Goal: Task Accomplishment & Management: Manage account settings

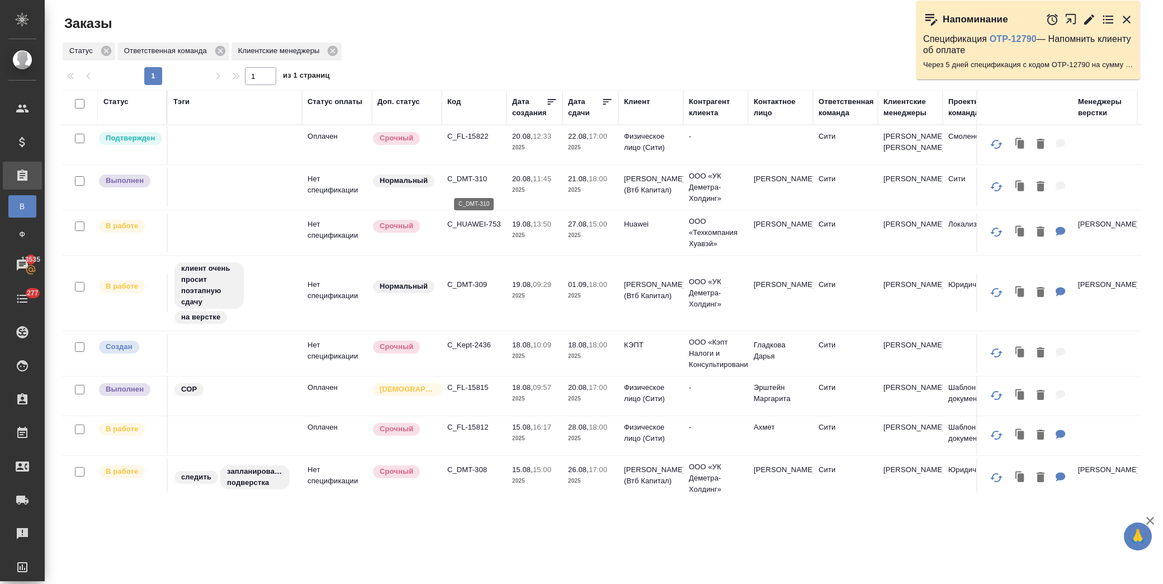
click at [467, 179] on p "C_DMT-310" at bounding box center [474, 178] width 54 height 11
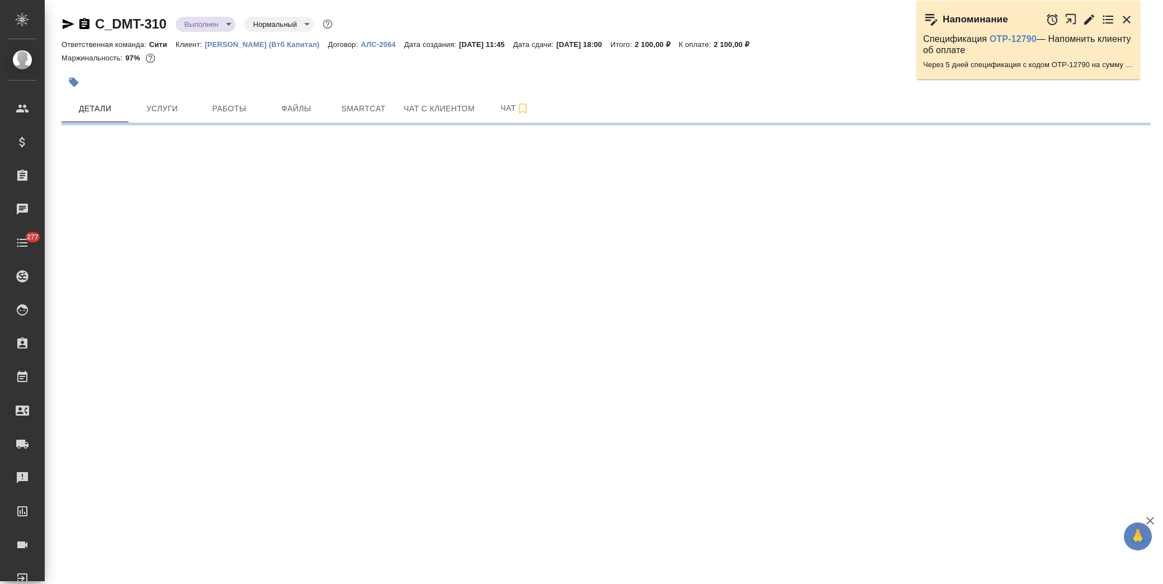
select select "RU"
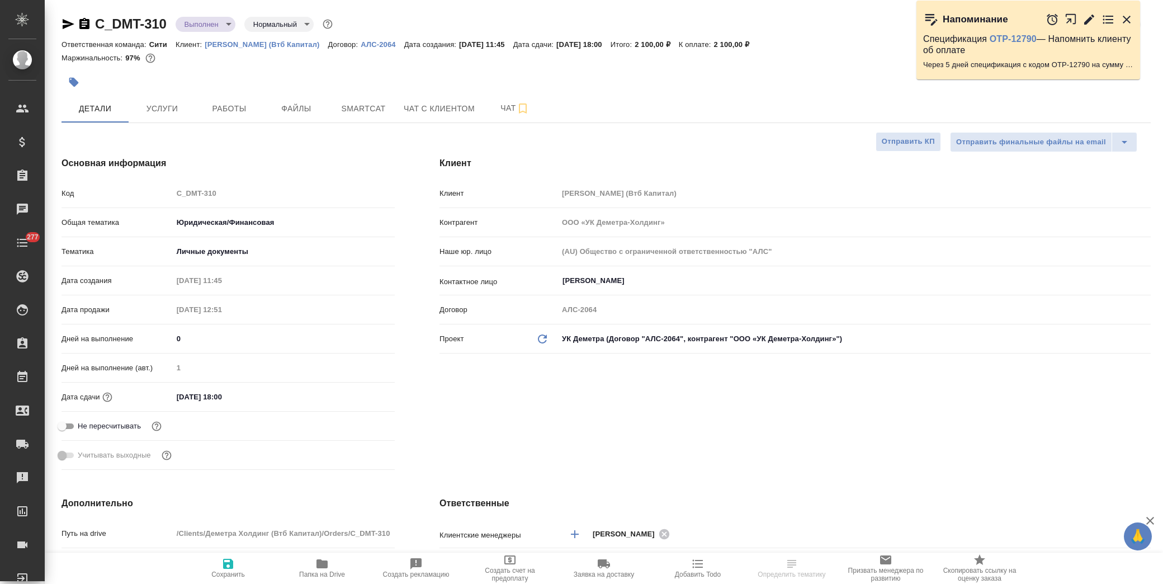
type textarea "x"
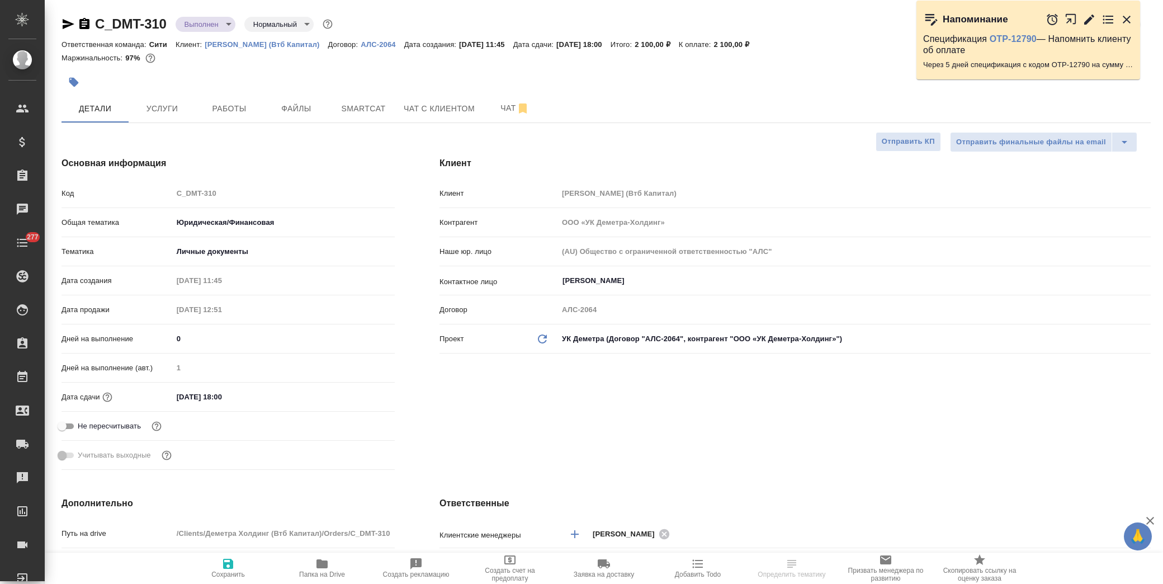
type textarea "x"
type input "[PERSON_NAME]"
click at [260, 41] on p "Деметра Холдинг (Втб Капитал)" at bounding box center [266, 44] width 123 height 8
type textarea "x"
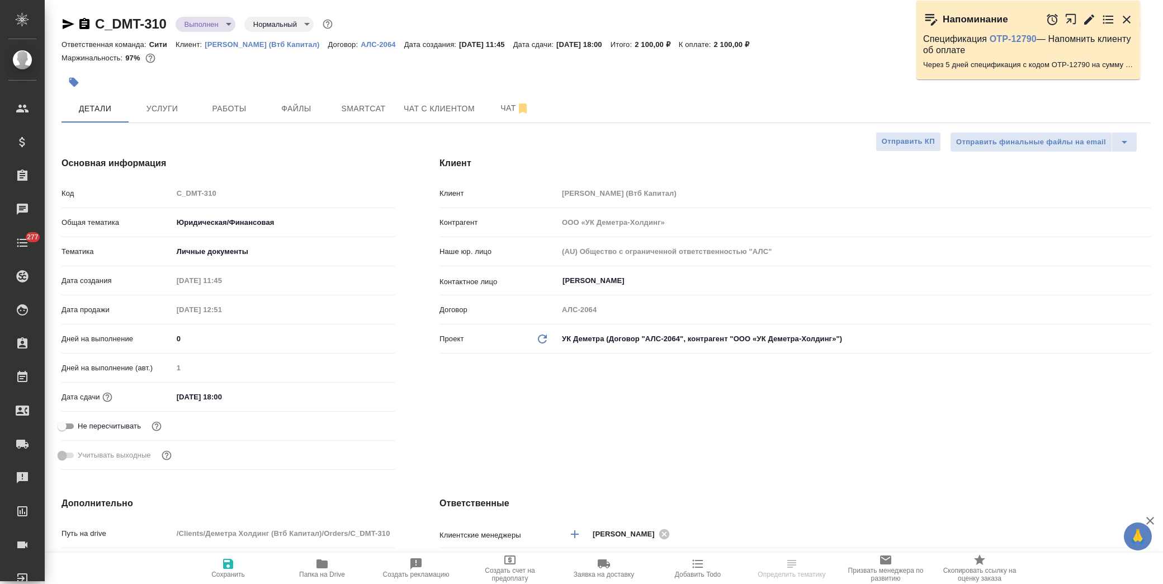
type textarea "x"
select select "RU"
type textarea "x"
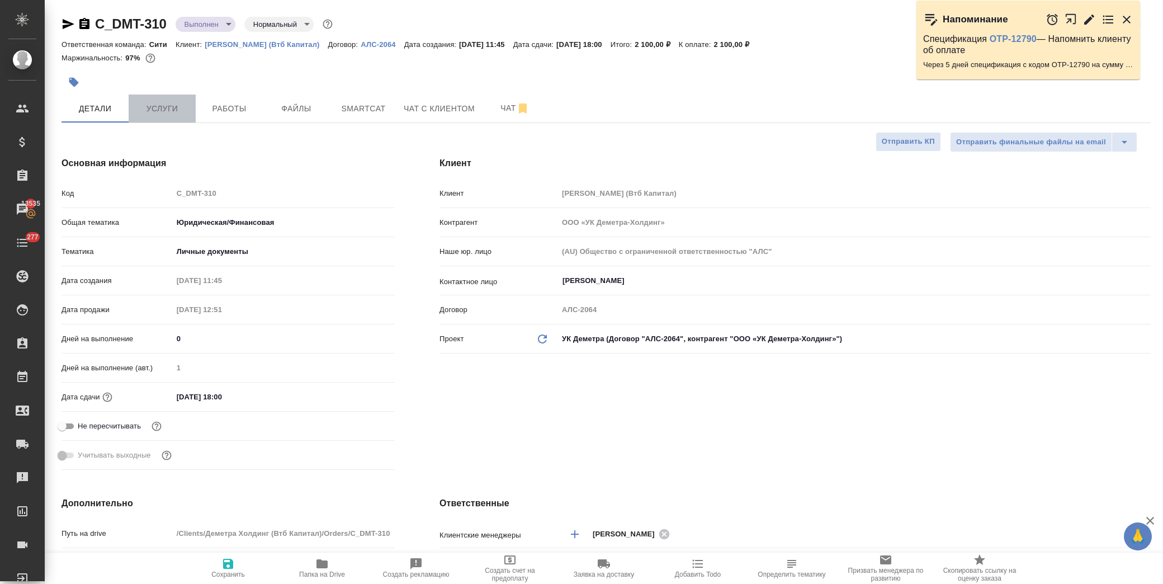
click at [173, 103] on span "Услуги" at bounding box center [162, 109] width 54 height 14
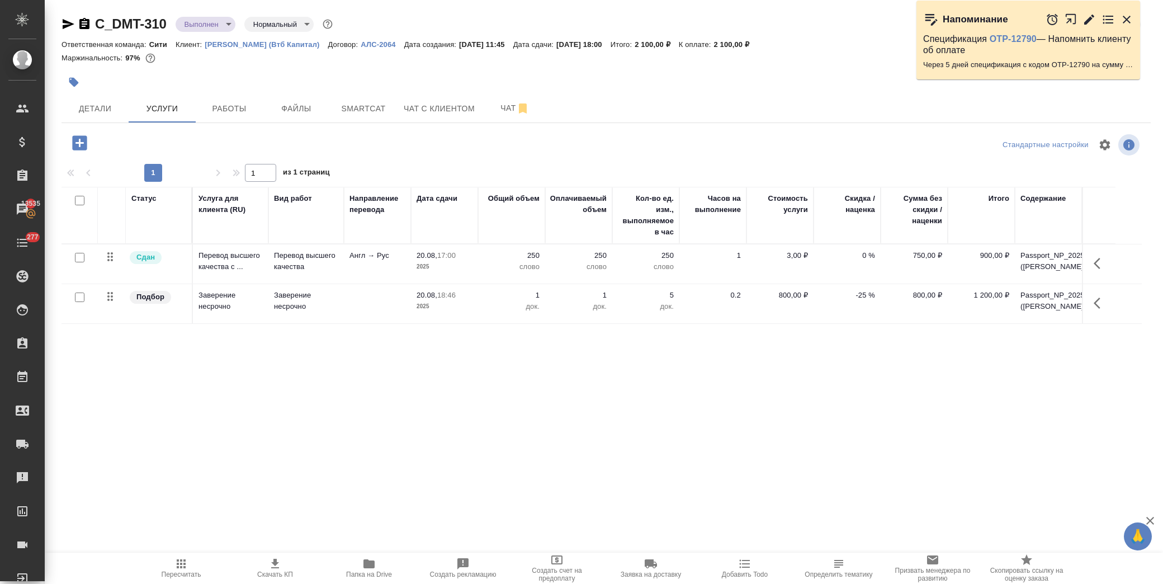
click at [1104, 267] on icon "button" at bounding box center [1100, 263] width 13 height 13
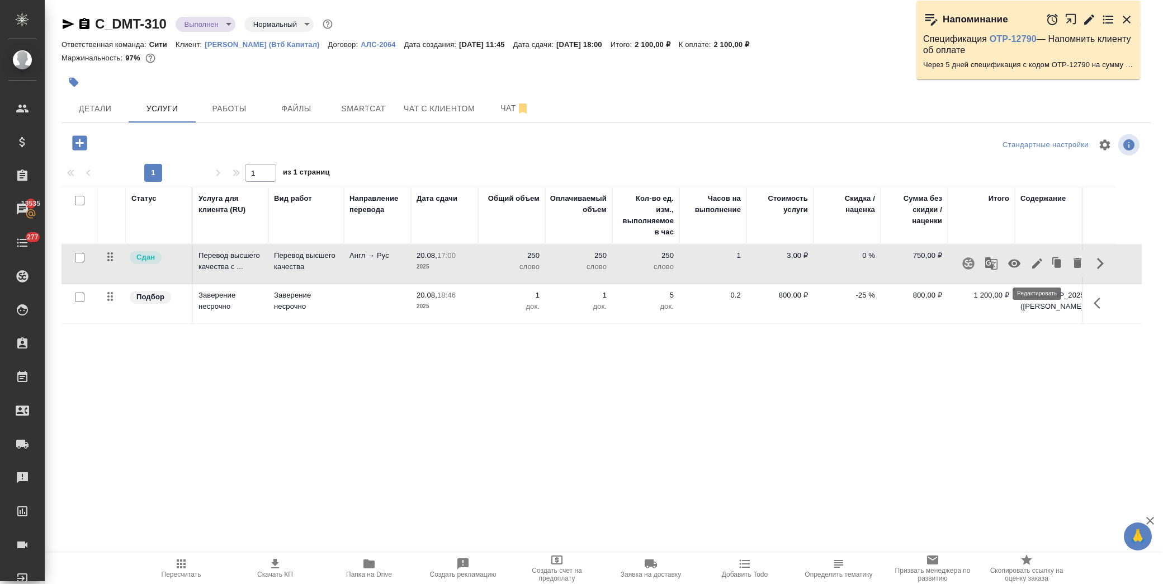
click at [1038, 267] on icon "button" at bounding box center [1036, 263] width 13 height 13
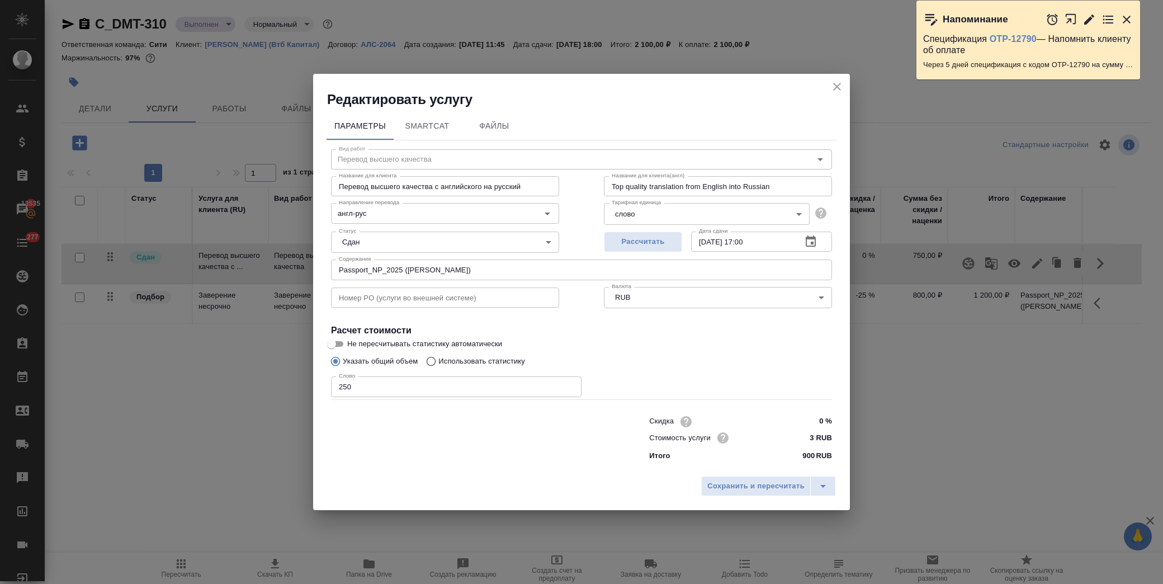
click at [836, 90] on icon "close" at bounding box center [836, 86] width 13 height 13
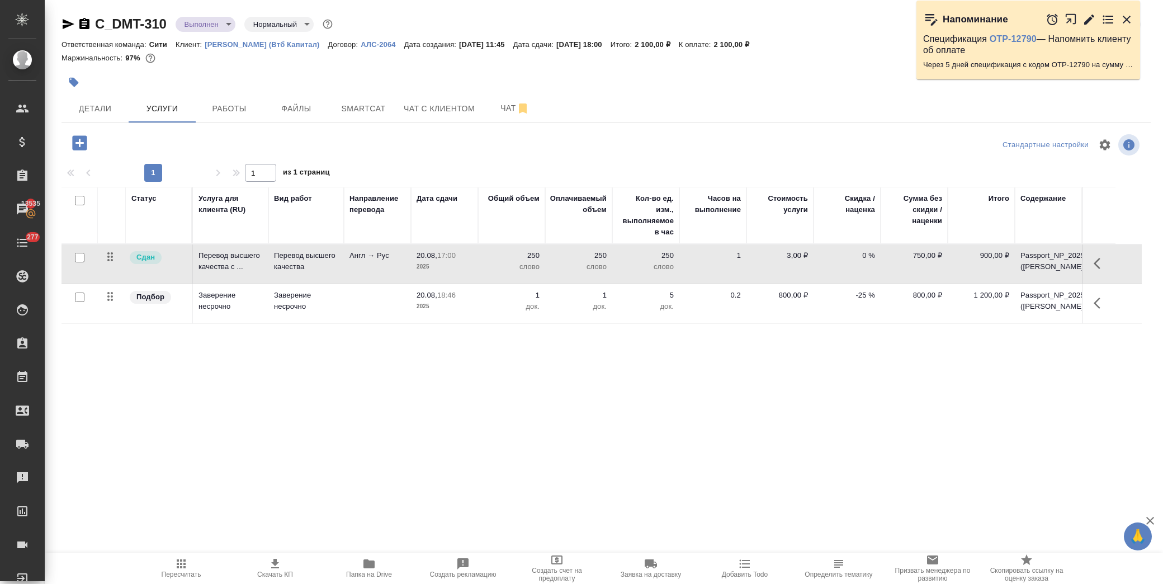
click at [1128, 18] on icon "button" at bounding box center [1127, 20] width 8 height 8
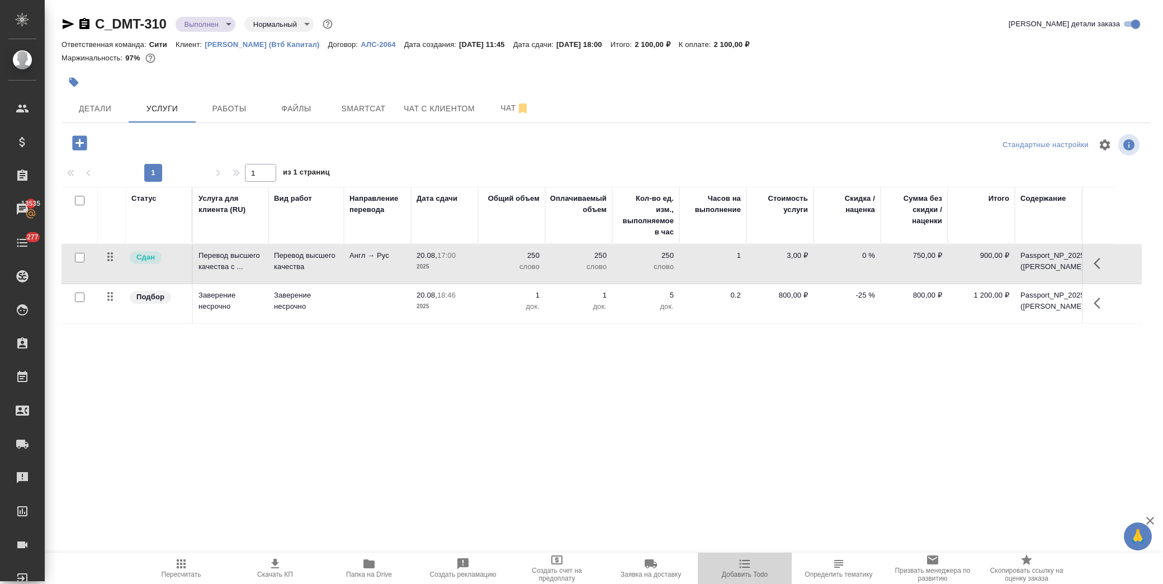
click at [745, 564] on icon "button" at bounding box center [744, 563] width 13 height 13
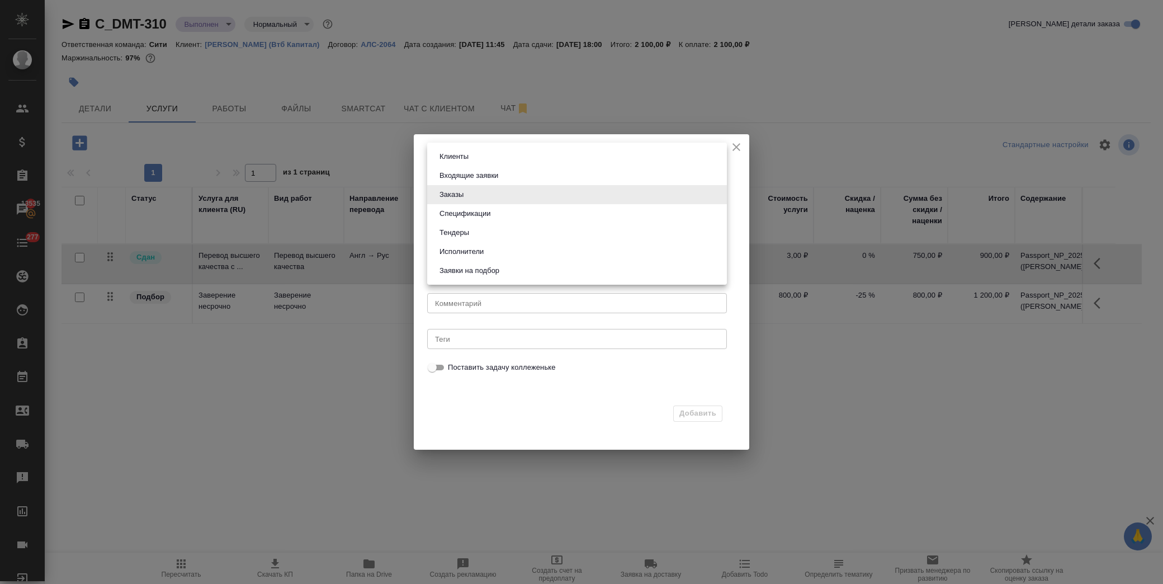
click at [659, 192] on body "🙏 .cls-1 fill:#fff; AWATERA Лофицкая Юлия Владимировна Клиенты Спецификации Зак…" at bounding box center [581, 292] width 1163 height 584
click at [579, 396] on div at bounding box center [581, 292] width 1163 height 584
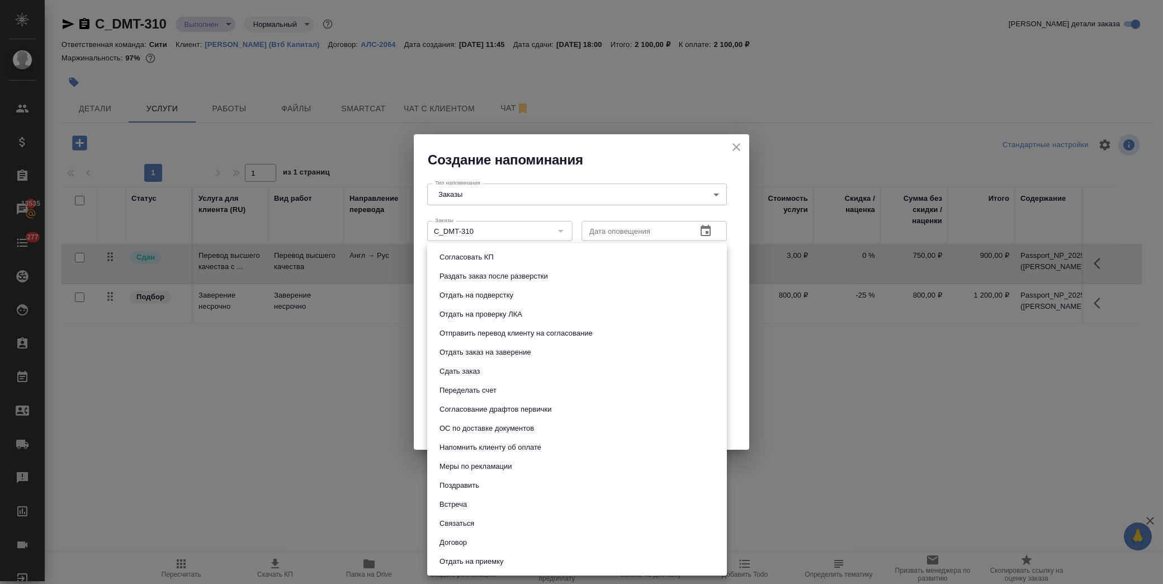
click at [505, 265] on body "🙏 .cls-1 fill:#fff; AWATERA Лофицкая Юлия Владимировна Клиенты Спецификации Зак…" at bounding box center [581, 292] width 1163 height 584
click at [420, 392] on div at bounding box center [581, 292] width 1163 height 584
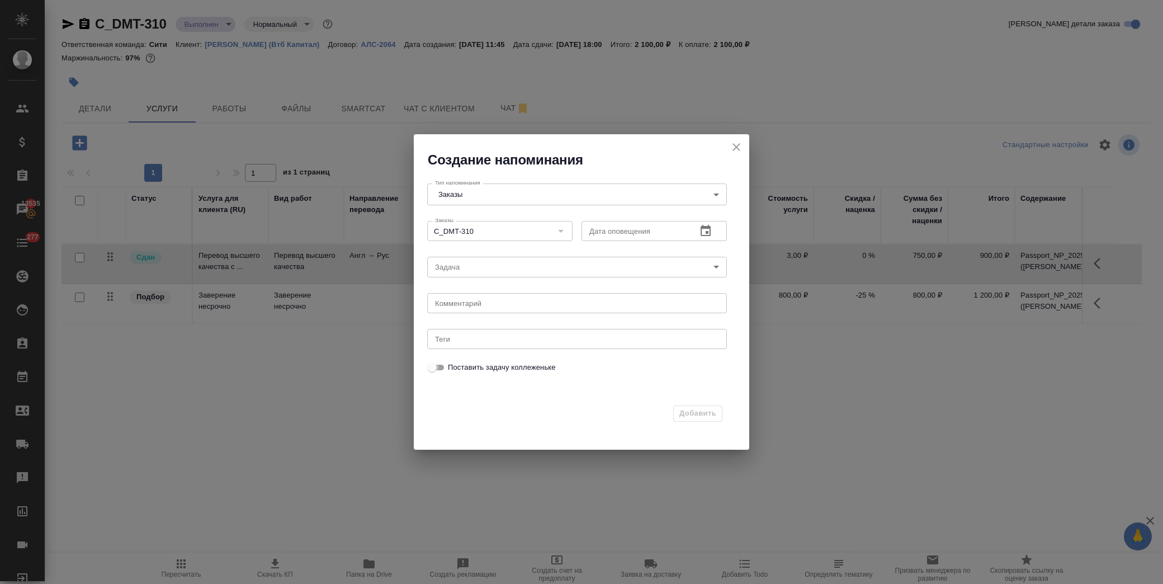
click at [437, 370] on input "Поставить задачу коллеженьке" at bounding box center [432, 367] width 40 height 13
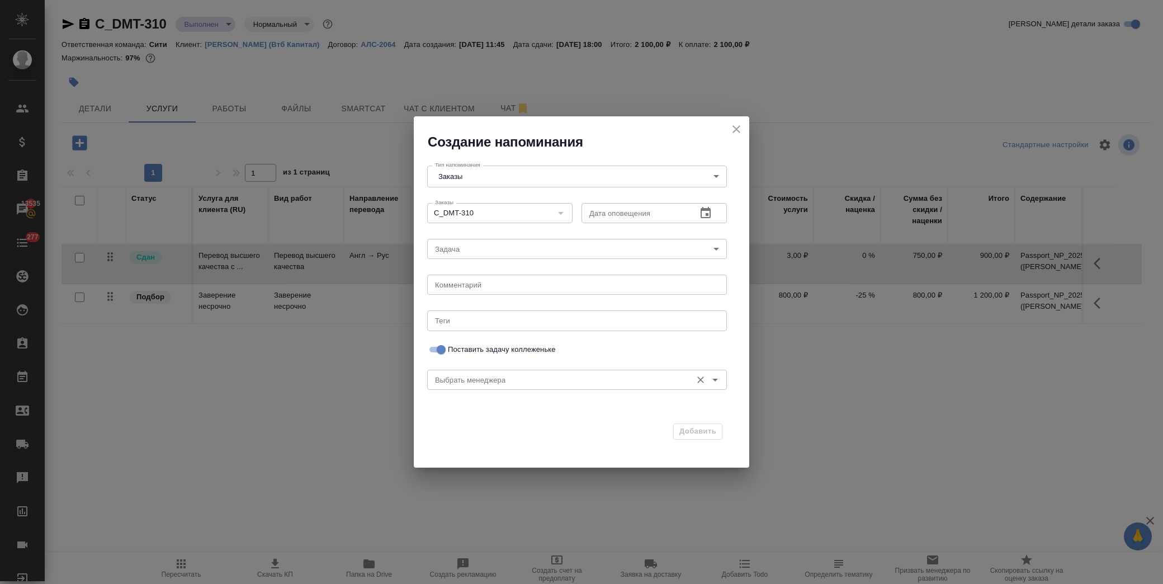
click at [469, 378] on input "Выбрать менеджера" at bounding box center [559, 379] width 256 height 13
click at [508, 448] on div "Добавить" at bounding box center [575, 429] width 318 height 43
click at [735, 131] on icon "close" at bounding box center [736, 129] width 8 height 8
checkbox input "false"
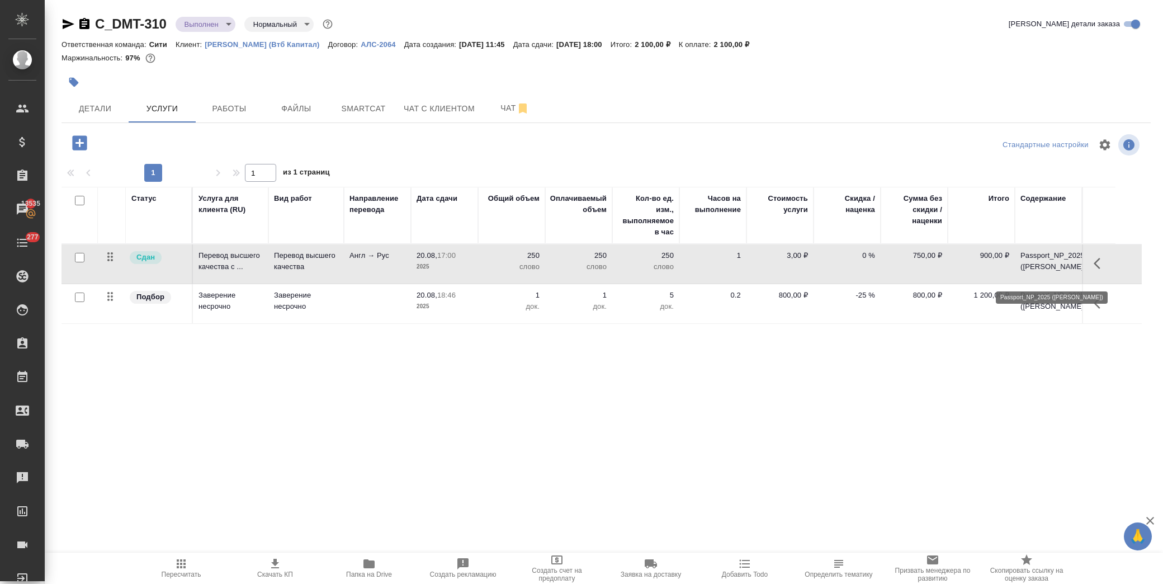
click at [1041, 268] on p "Passport_NP_2025 (Рябоконь Анна)" at bounding box center [1048, 261] width 56 height 22
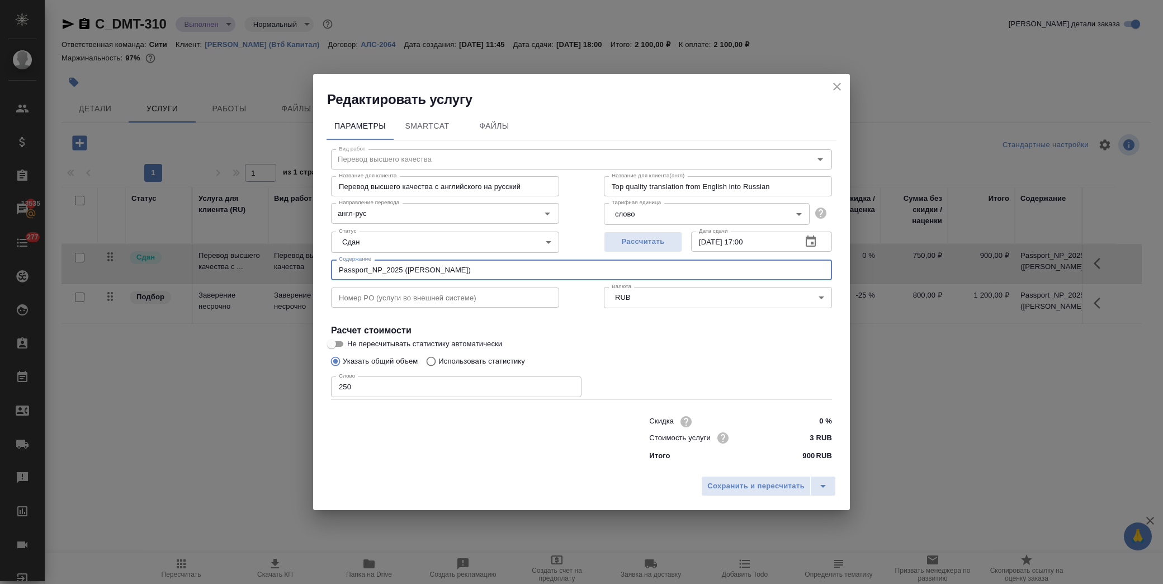
drag, startPoint x: 474, startPoint y: 270, endPoint x: 404, endPoint y: 271, distance: 69.9
click at [404, 271] on input "Passport_NP_2025 (Рябоконь Анна)" at bounding box center [581, 269] width 501 height 20
click at [479, 267] on input "Passport_NP_2025 (Рябоконь Анна)" at bounding box center [581, 269] width 501 height 20
click at [836, 86] on icon "close" at bounding box center [837, 87] width 8 height 8
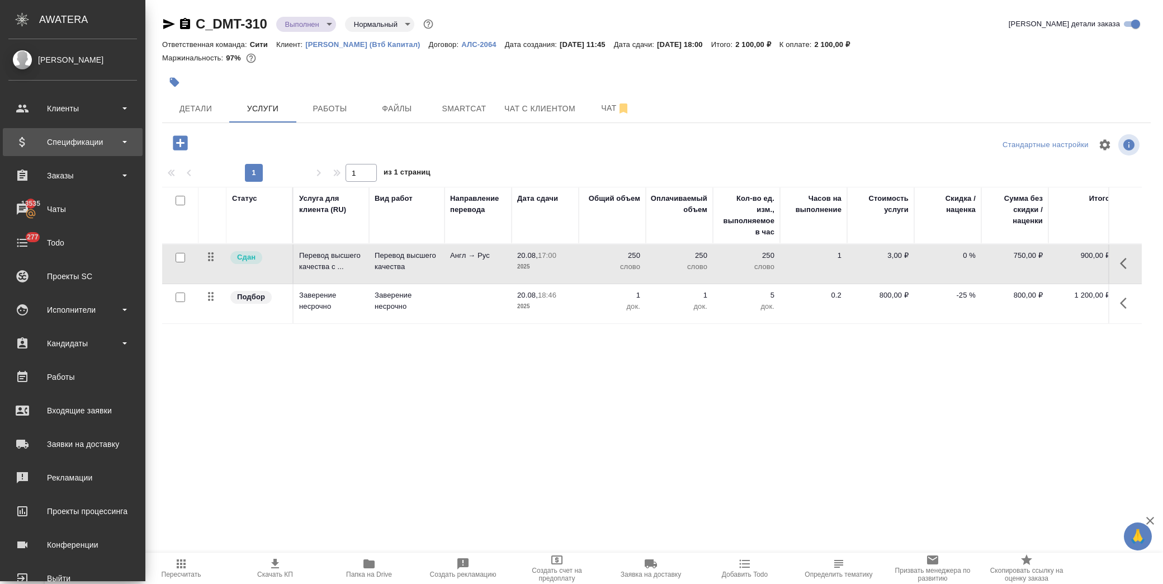
click at [70, 148] on div "Спецификации" at bounding box center [72, 142] width 129 height 17
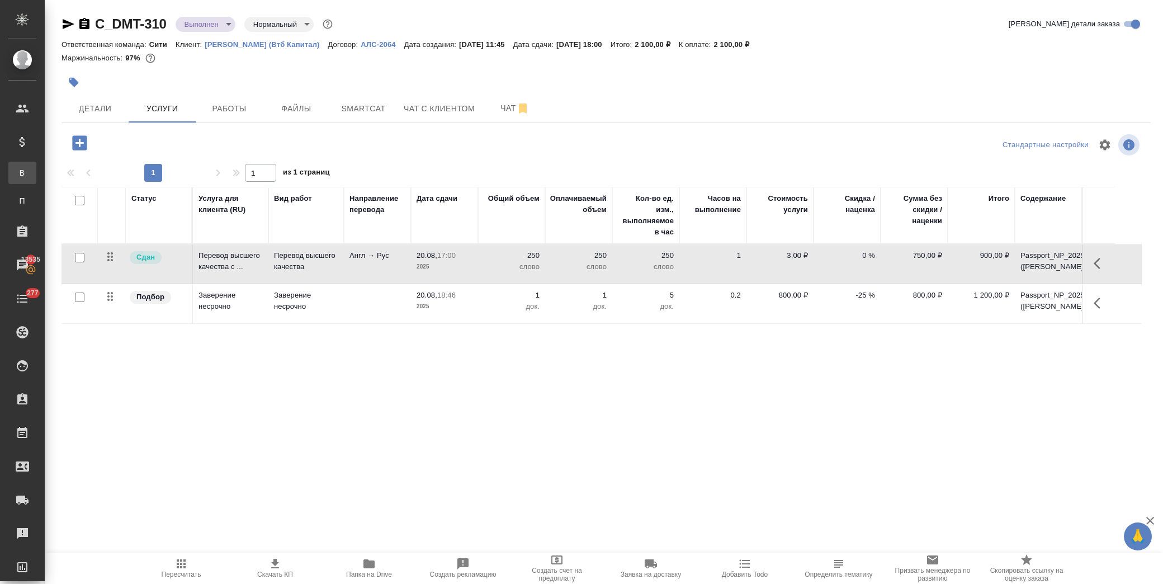
click at [17, 173] on div "Все спецификации" at bounding box center [8, 172] width 17 height 11
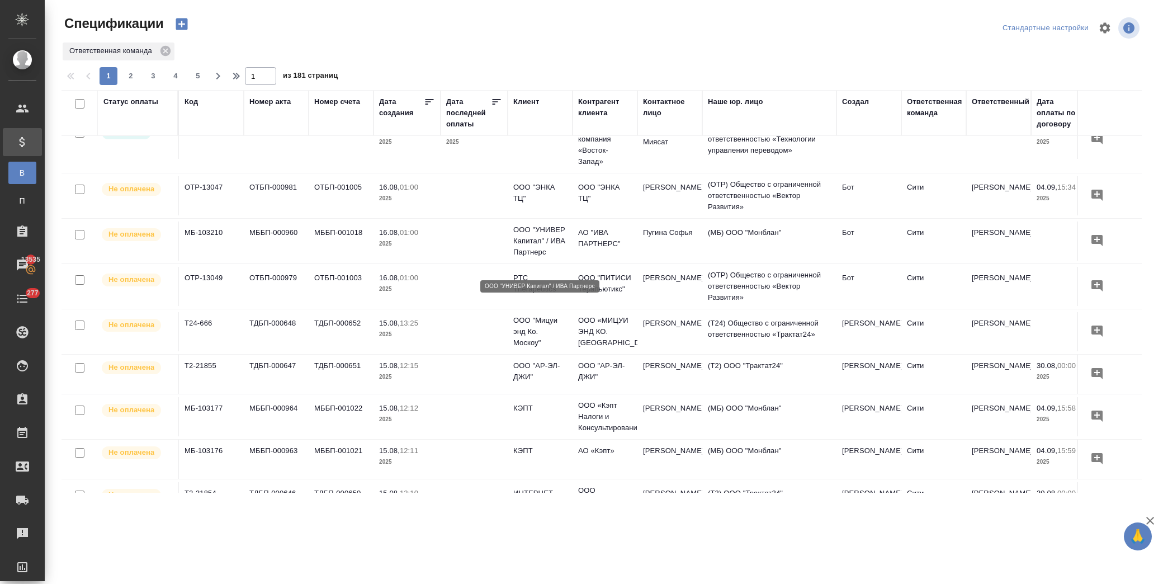
scroll to position [186, 0]
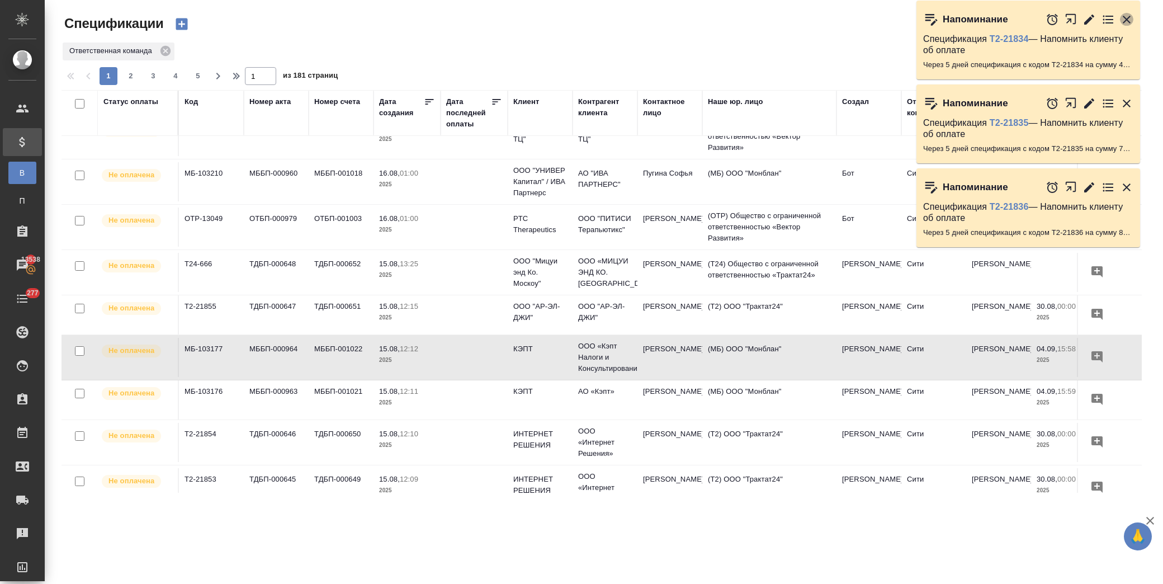
click at [1132, 17] on icon "button" at bounding box center [1126, 19] width 13 height 13
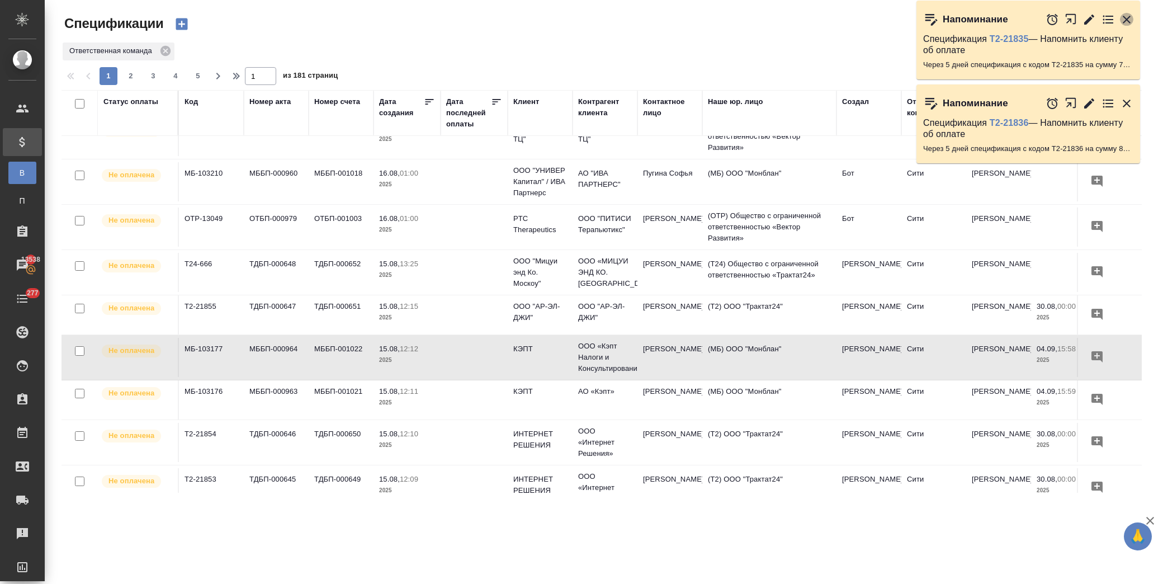
click at [1123, 25] on icon "button" at bounding box center [1126, 19] width 13 height 13
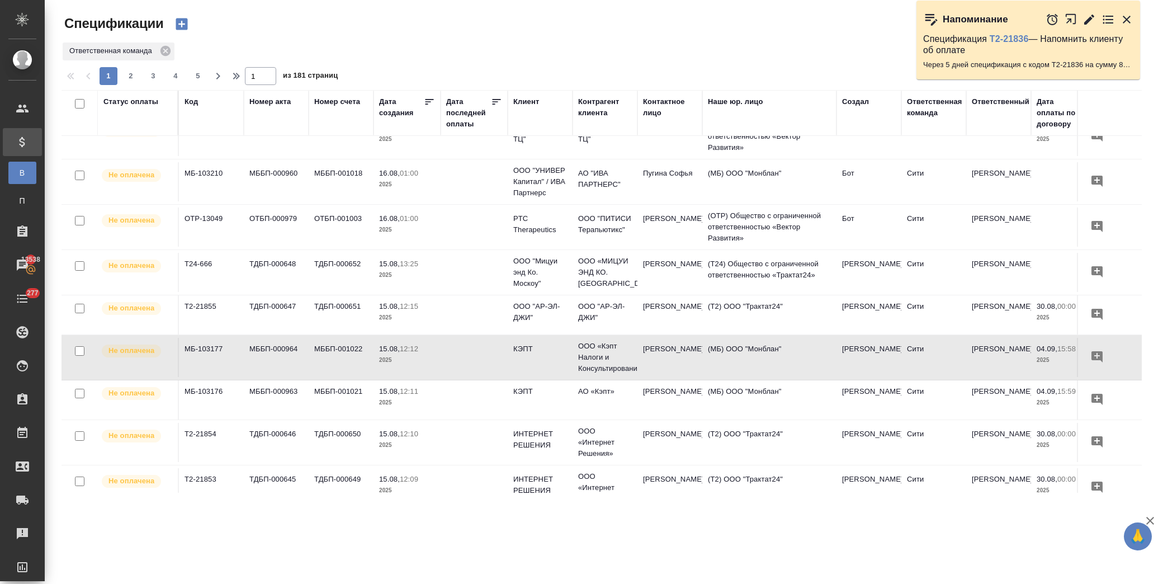
click at [1123, 17] on icon "button" at bounding box center [1127, 20] width 8 height 8
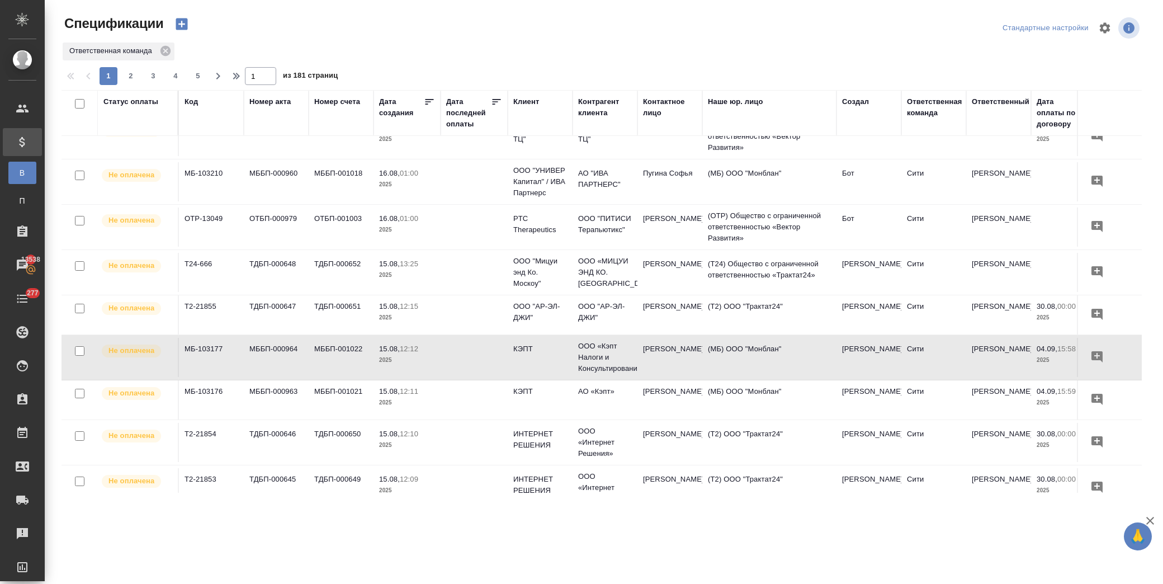
click at [120, 98] on div "Статус оплаты" at bounding box center [130, 101] width 55 height 11
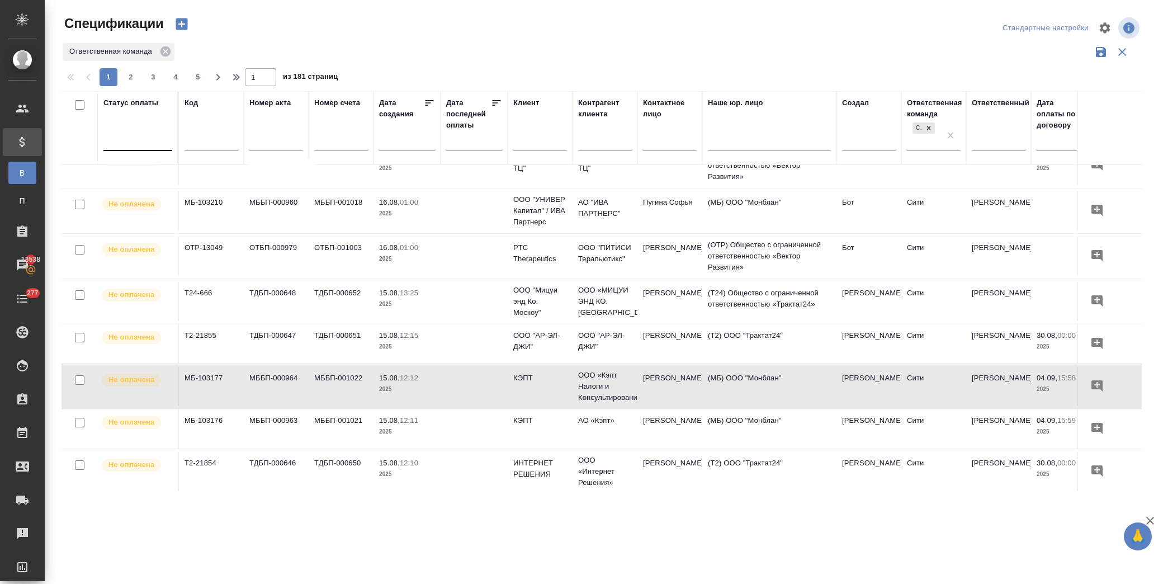
click at [144, 140] on div at bounding box center [137, 139] width 69 height 16
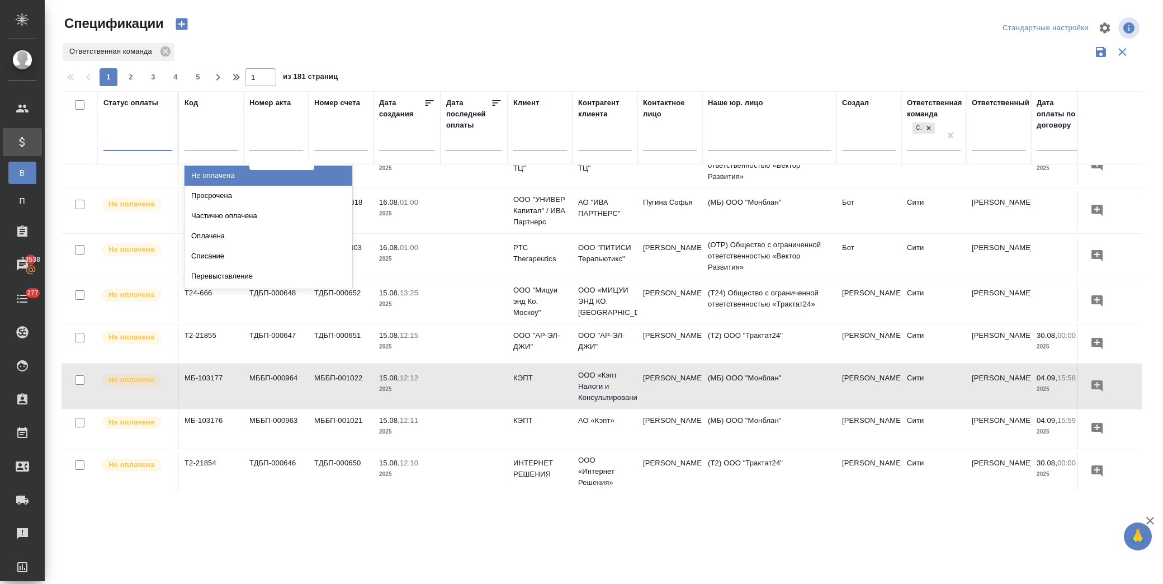
click at [298, 51] on div "Ответственная команда" at bounding box center [602, 51] width 1080 height 21
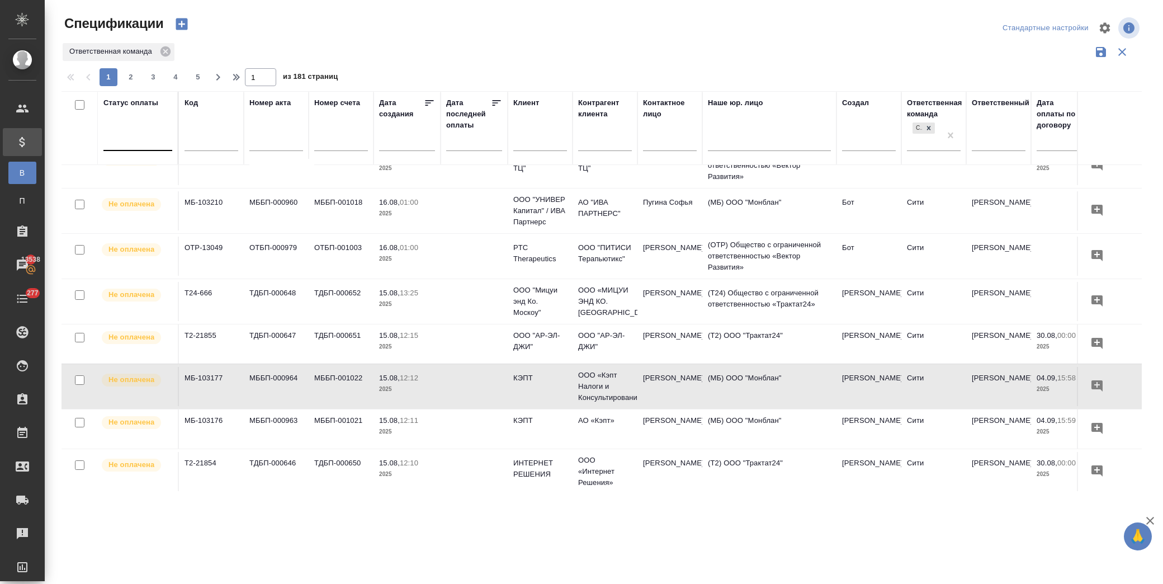
click at [144, 146] on div at bounding box center [137, 139] width 69 height 16
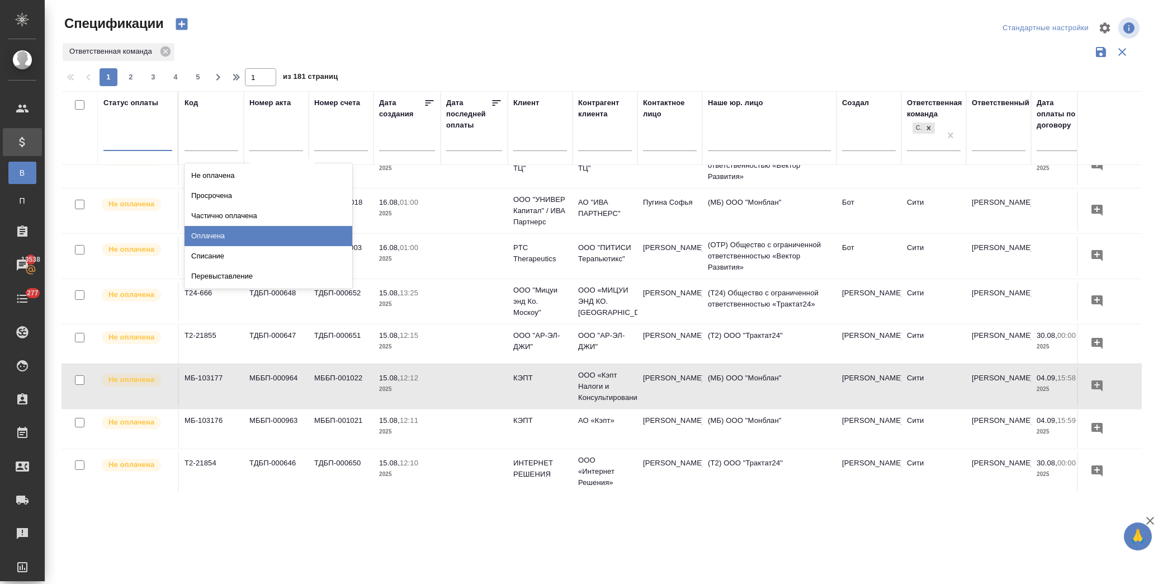
drag, startPoint x: 276, startPoint y: 231, endPoint x: 230, endPoint y: 139, distance: 102.8
click at [276, 231] on div "Оплачена" at bounding box center [269, 236] width 168 height 20
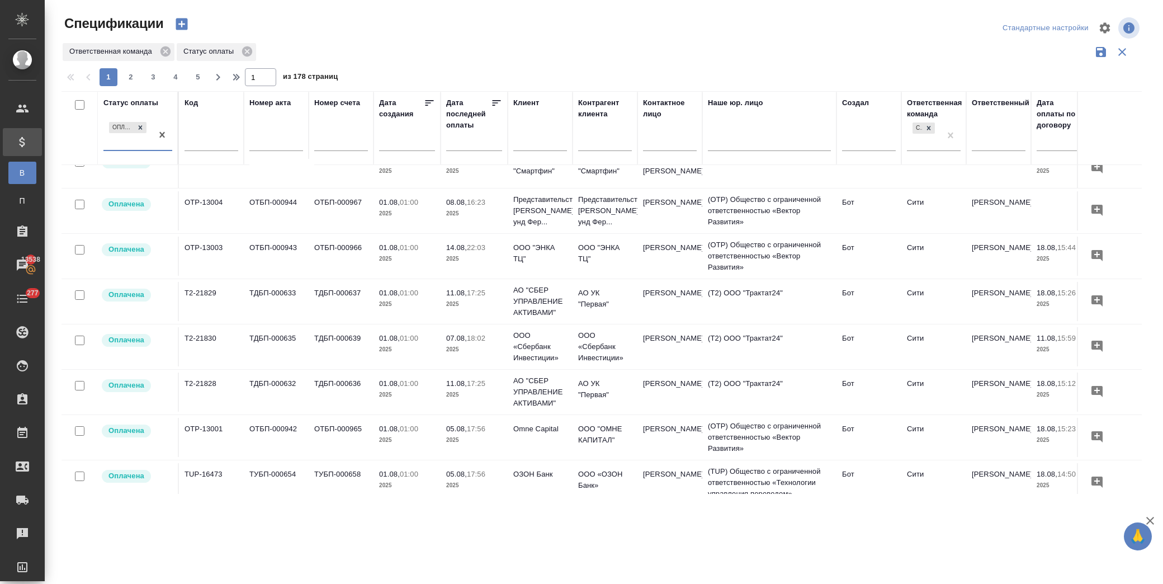
drag, startPoint x: 495, startPoint y: 97, endPoint x: 554, endPoint y: 122, distance: 63.4
click at [498, 97] on icon at bounding box center [496, 102] width 11 height 11
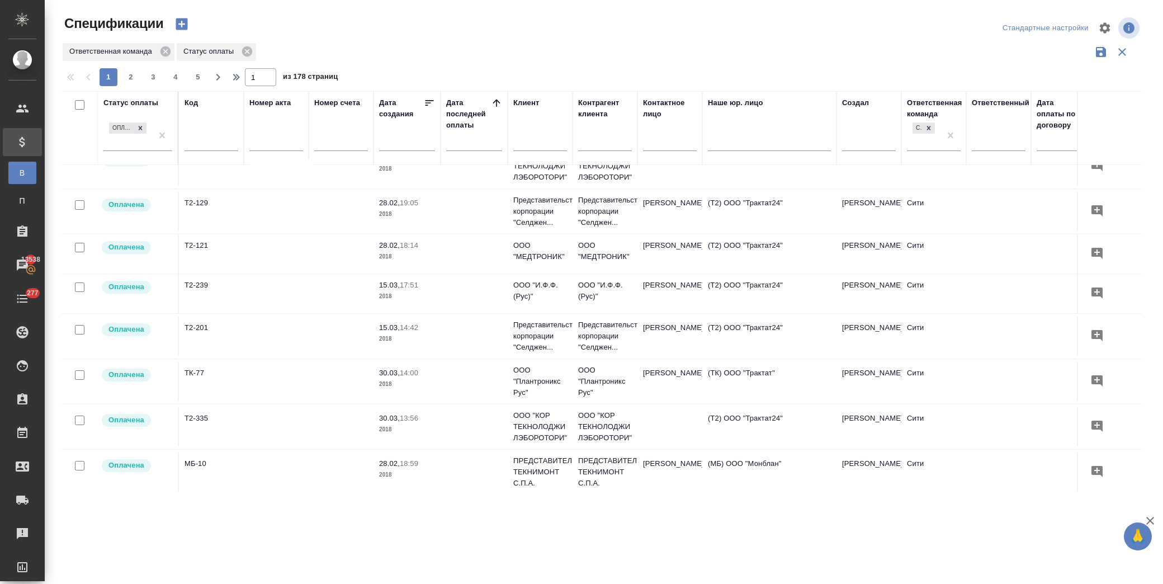
click at [495, 106] on icon at bounding box center [496, 102] width 11 height 11
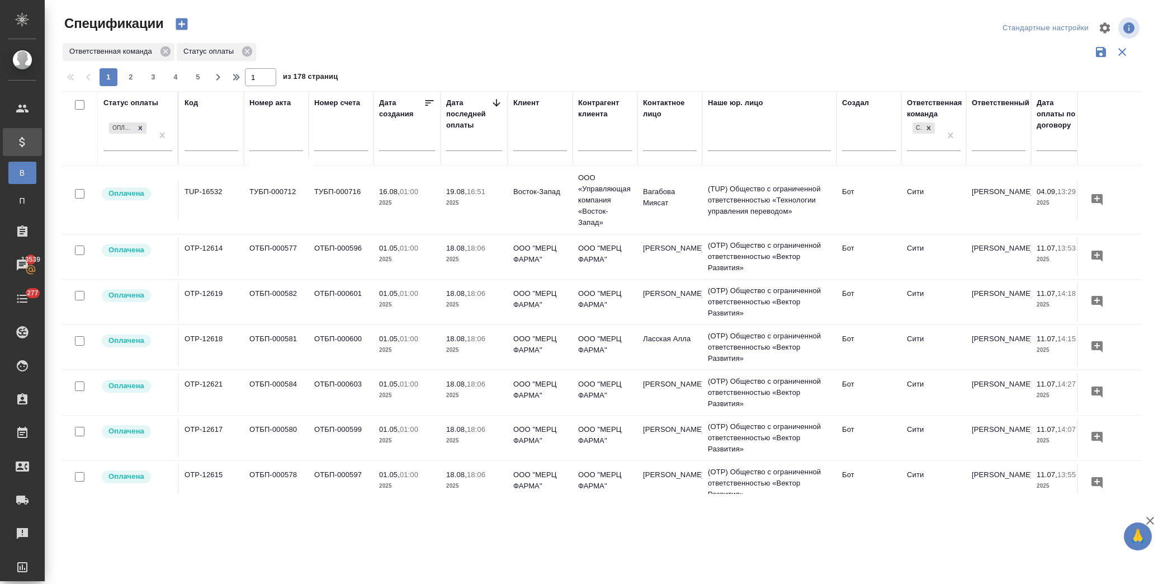
scroll to position [0, 0]
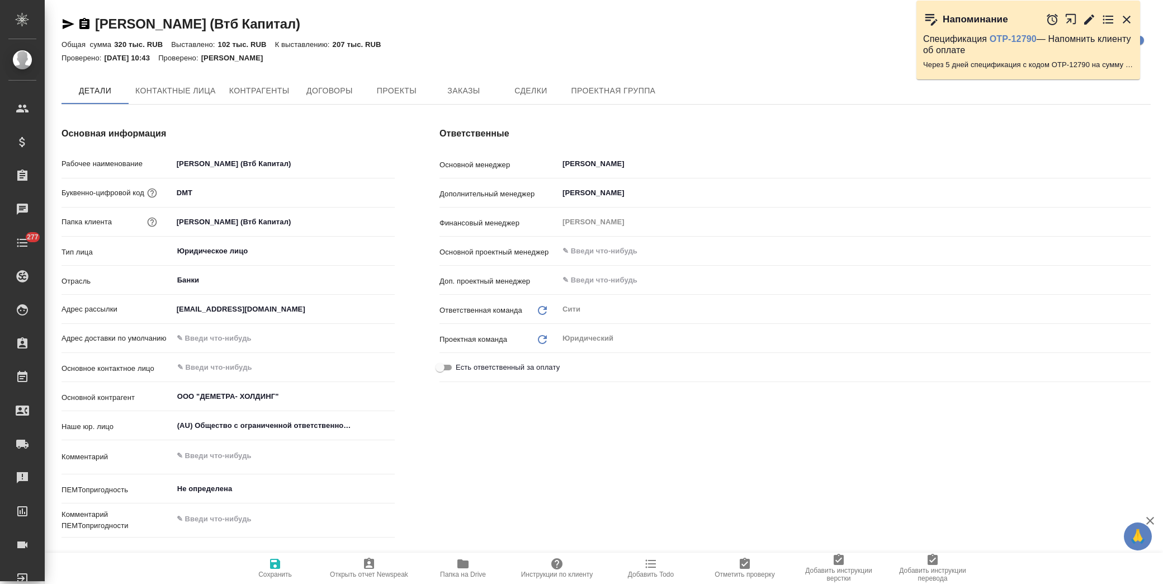
type textarea "x"
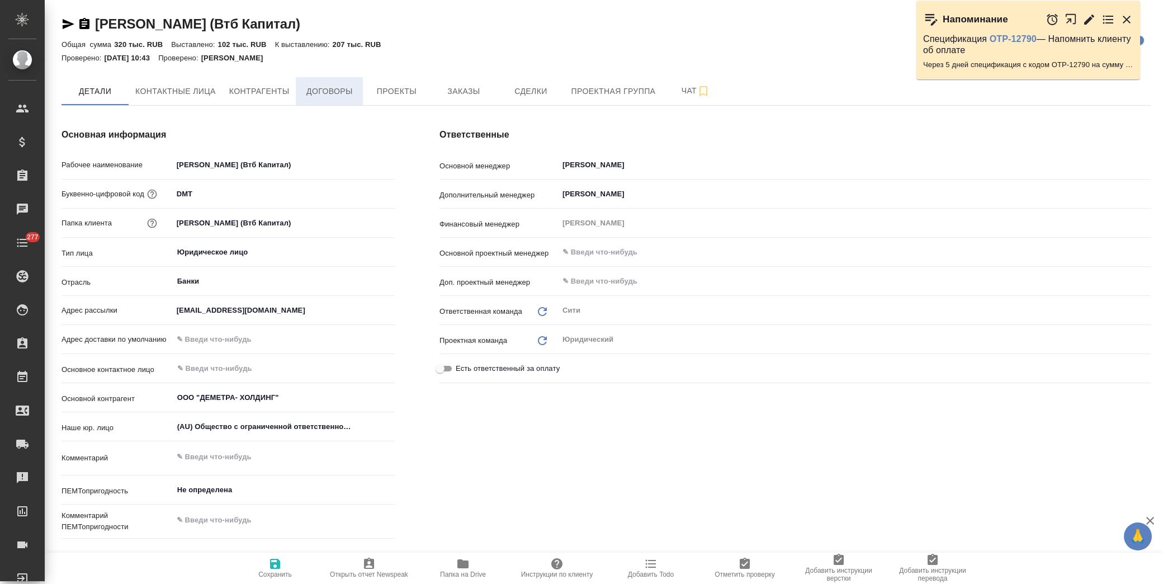
type textarea "x"
click at [331, 87] on span "Договоры" at bounding box center [329, 91] width 54 height 14
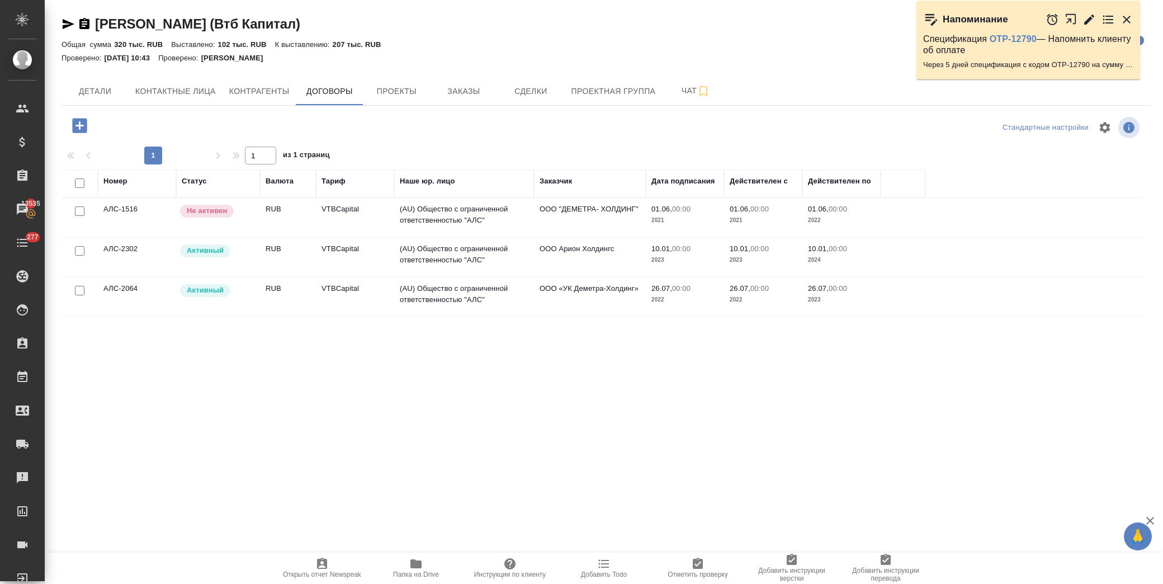
click at [498, 237] on td "(AU) Общество с ограниченной ответственностью "АЛС"" at bounding box center [464, 217] width 140 height 39
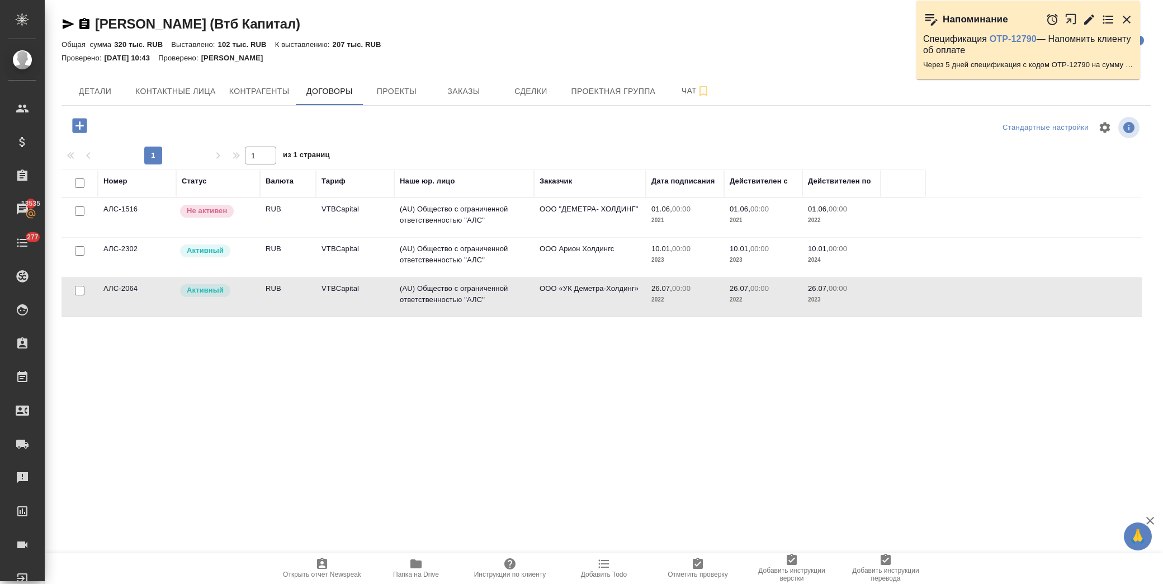
click at [498, 237] on td "(AU) Общество с ограниченной ответственностью "АЛС"" at bounding box center [464, 217] width 140 height 39
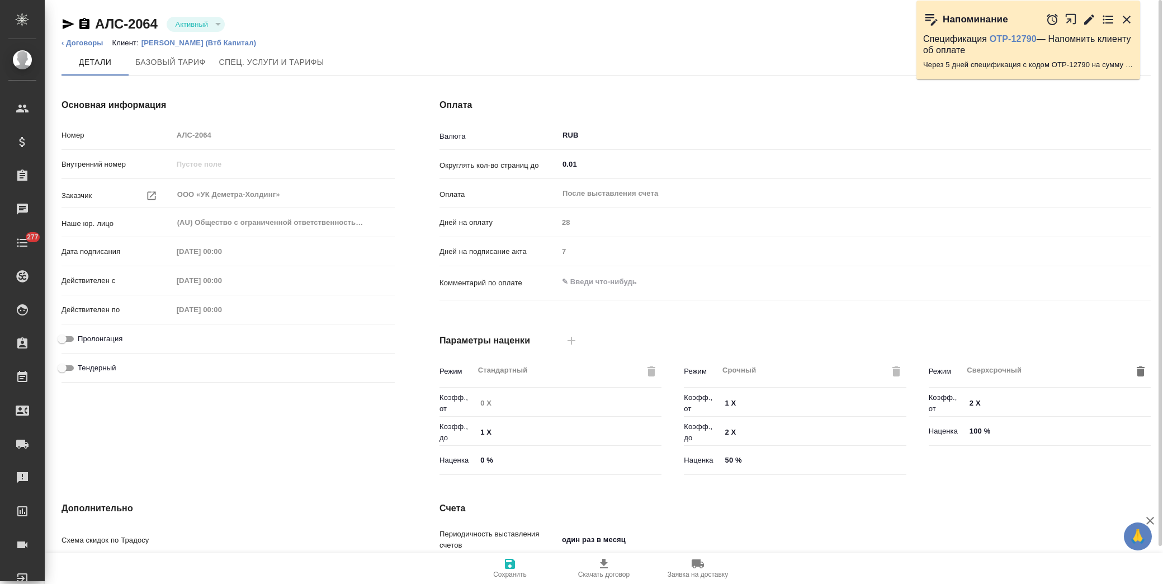
type input "Стандартный шаблон - [PHONE_NUMBER] - ВЫБЕРИ МЕНЯ!"
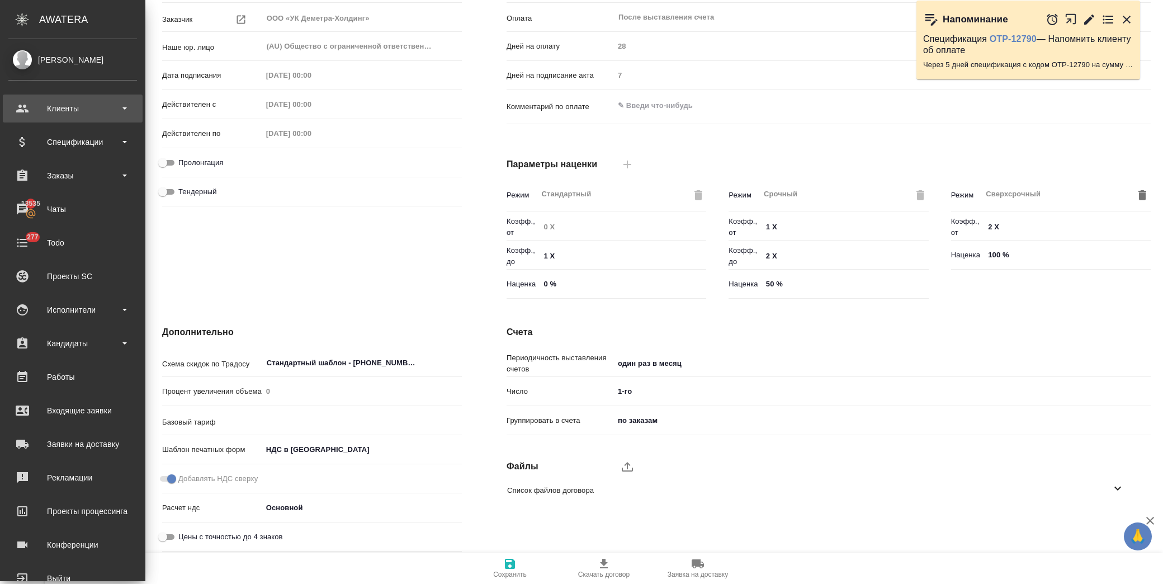
click at [94, 112] on div "Клиенты" at bounding box center [72, 108] width 129 height 17
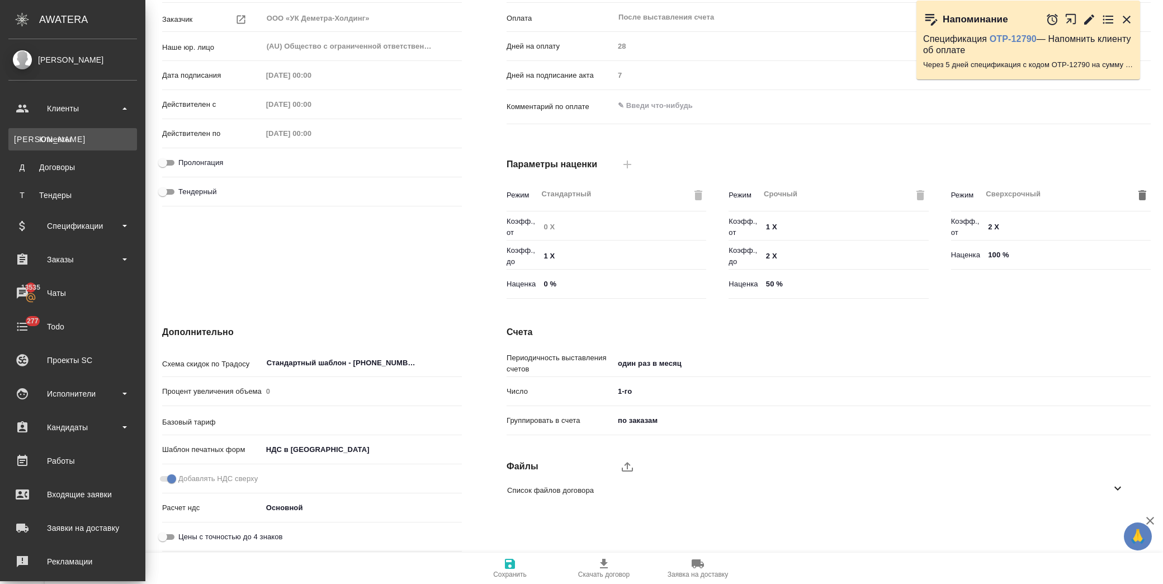
click at [101, 135] on link "К Клиенты" at bounding box center [72, 139] width 129 height 22
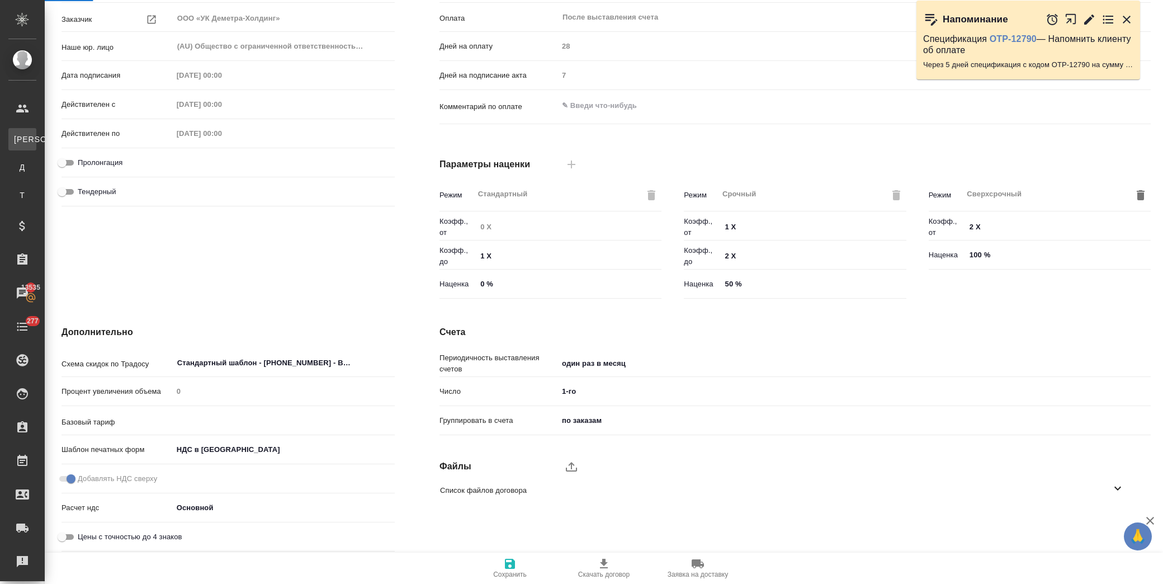
select select "RU"
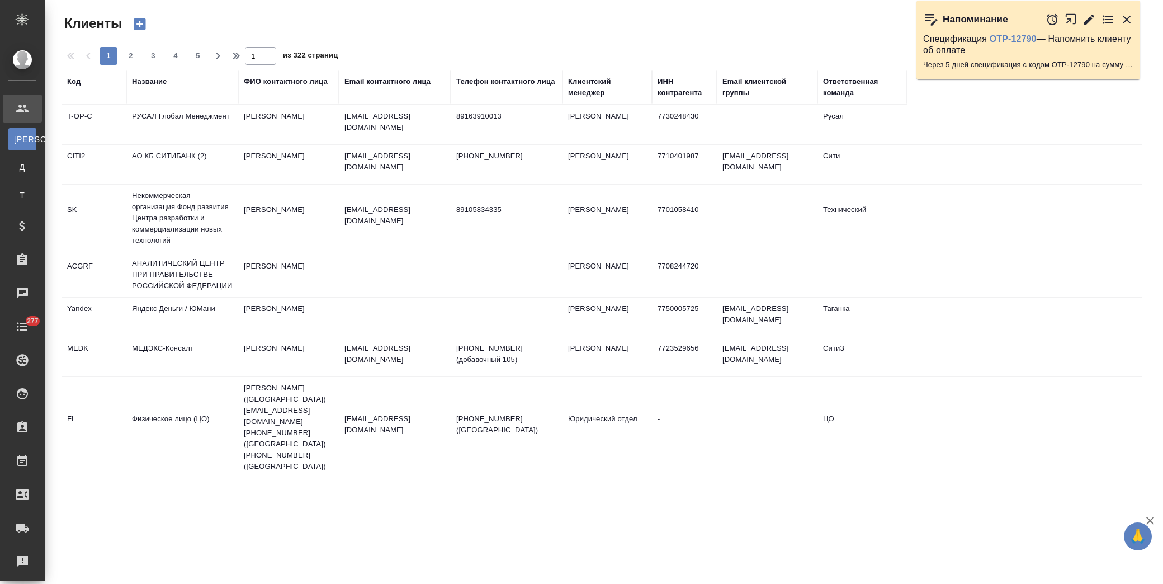
click at [148, 83] on div "Название" at bounding box center [149, 81] width 35 height 11
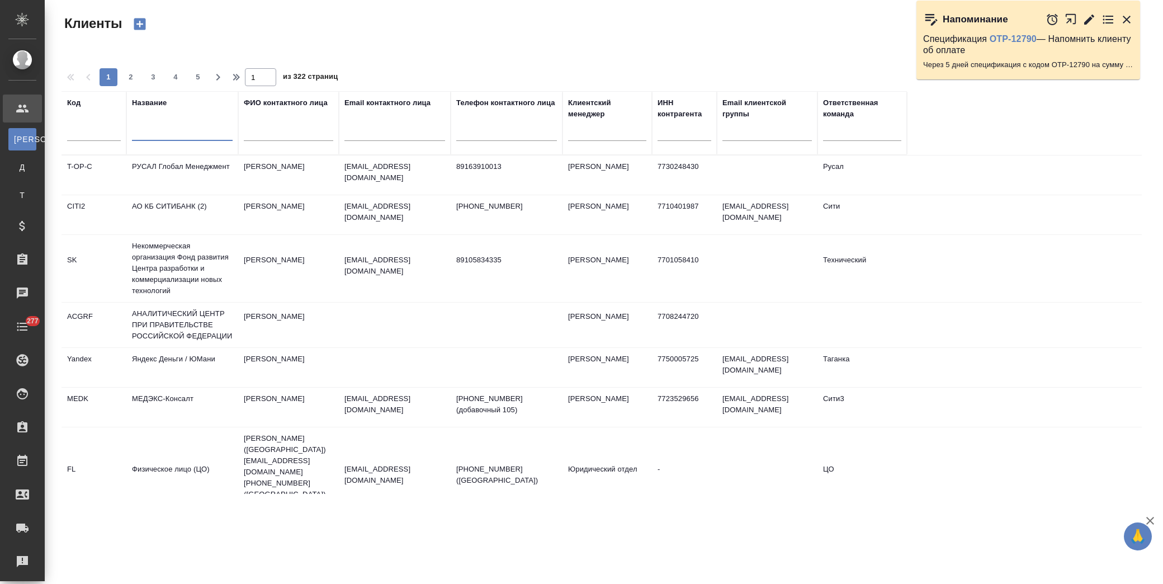
click at [202, 138] on input "text" at bounding box center [182, 134] width 101 height 14
type input "втб"
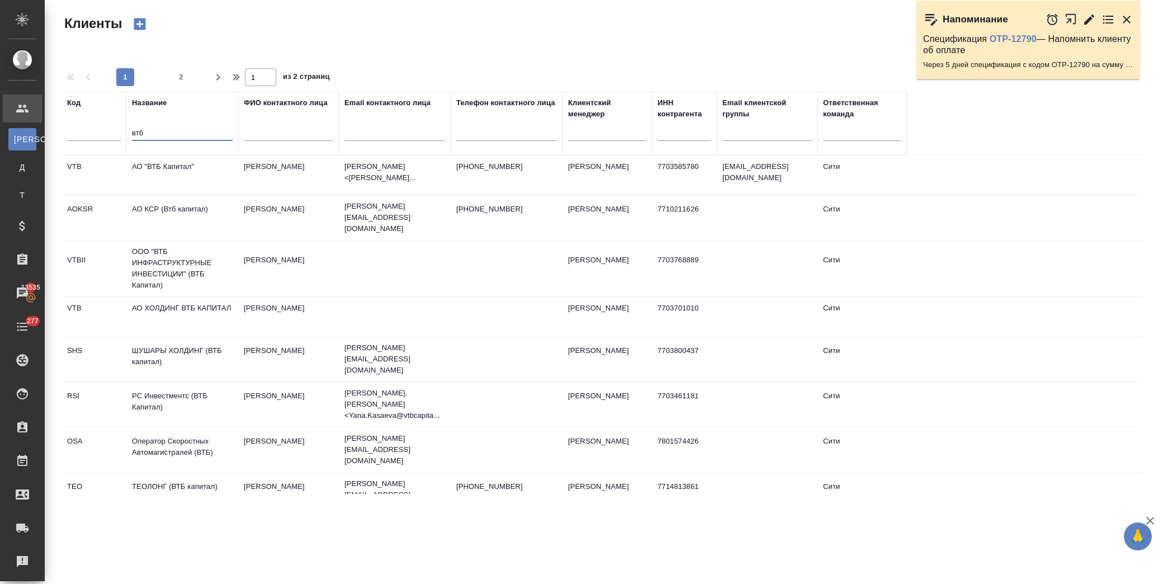
click at [168, 163] on td "АО "ВТБ Капитал"" at bounding box center [182, 174] width 112 height 39
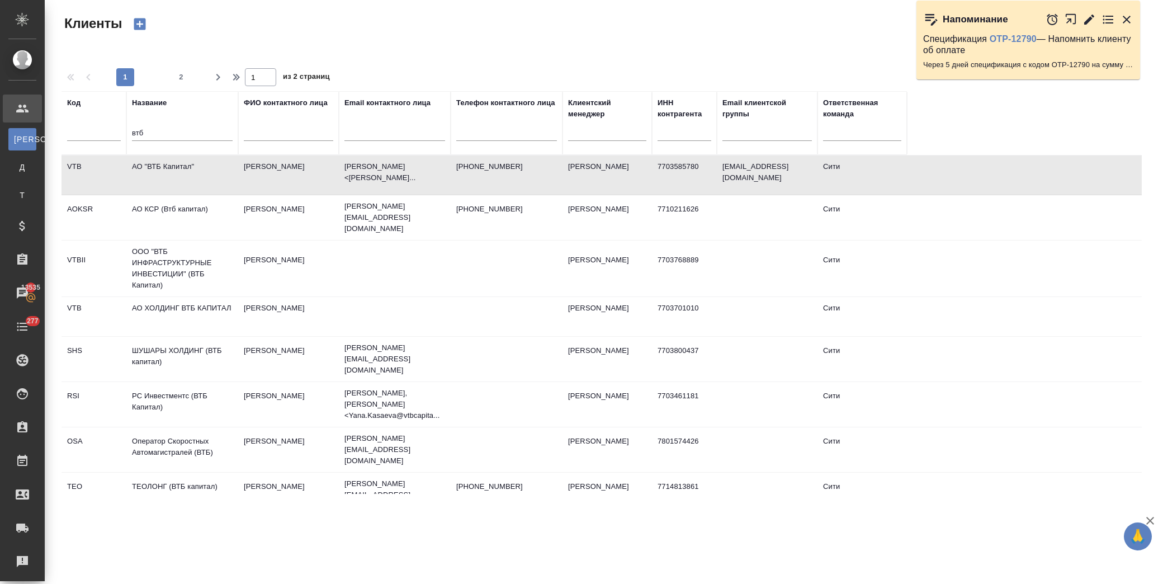
click at [168, 163] on td "АО "ВТБ Капитал"" at bounding box center [182, 174] width 112 height 39
drag, startPoint x: 196, startPoint y: 134, endPoint x: 120, endPoint y: 134, distance: 76.0
click at [79, 138] on tr "Код Название втб ФИО контактного лица Email контактного лица Телефон контактног…" at bounding box center [484, 123] width 845 height 64
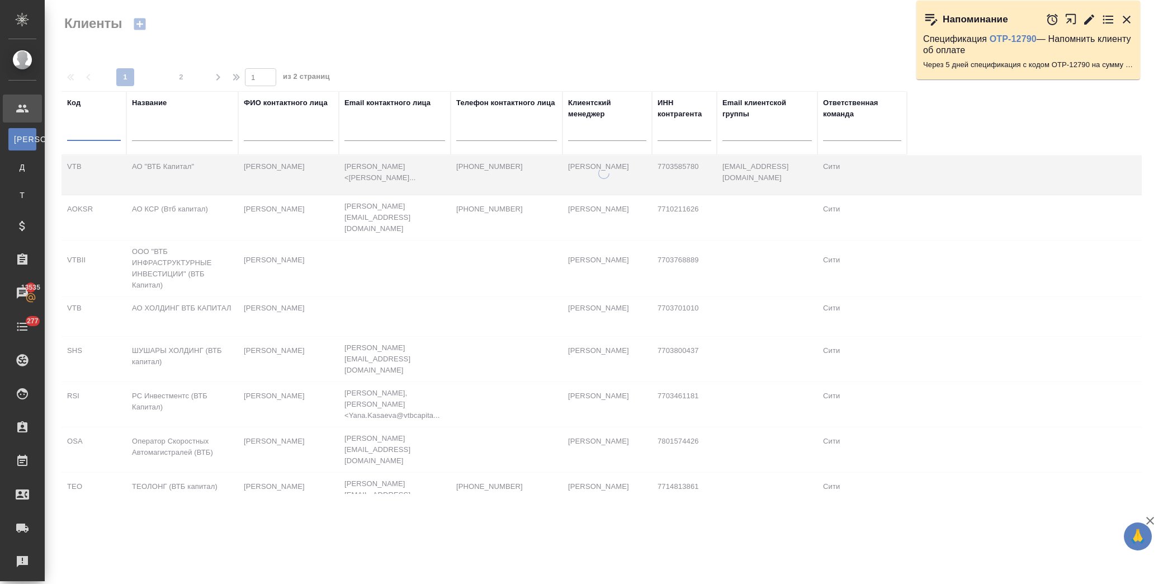
click at [110, 129] on input "text" at bounding box center [94, 134] width 54 height 14
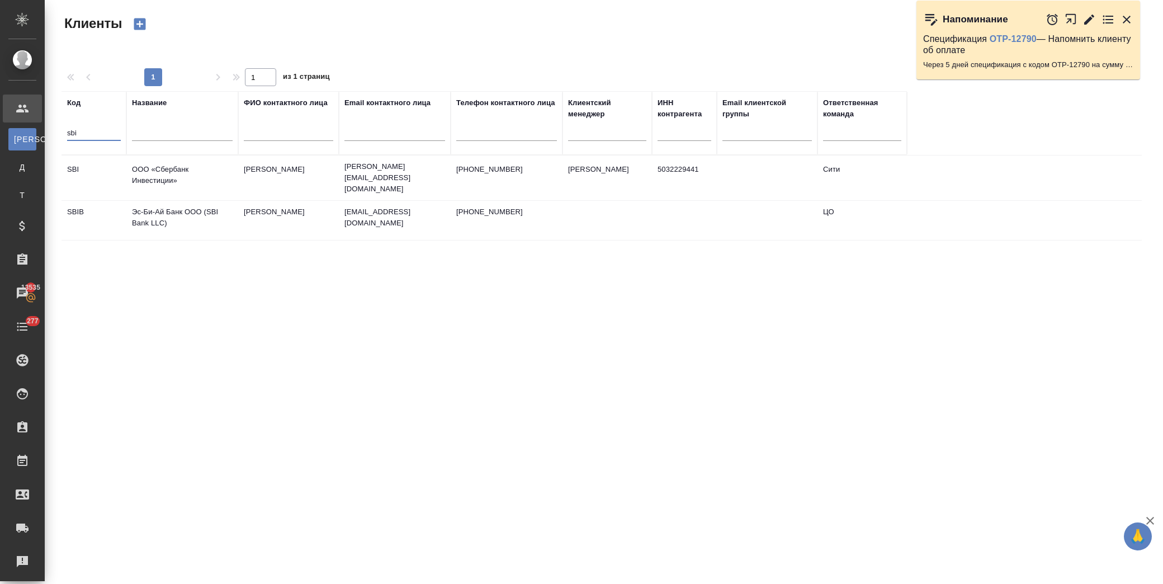
type input "sbi"
click at [188, 165] on td "ООО «Сбербанк Инвестиции»" at bounding box center [182, 177] width 112 height 39
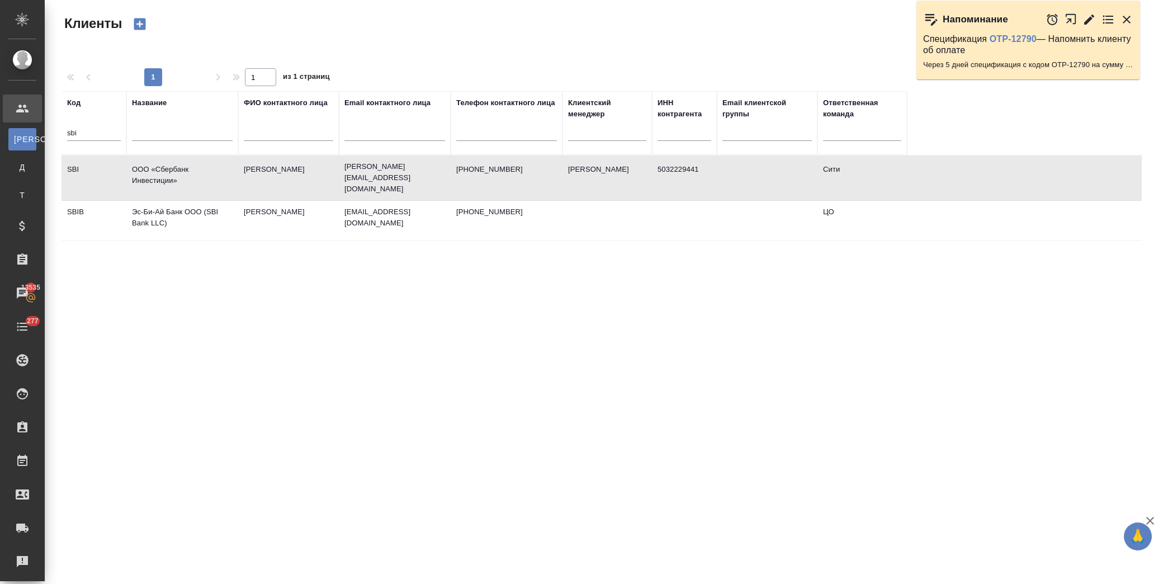
click at [188, 165] on td "ООО «Сбербанк Инвестиции»" at bounding box center [182, 177] width 112 height 39
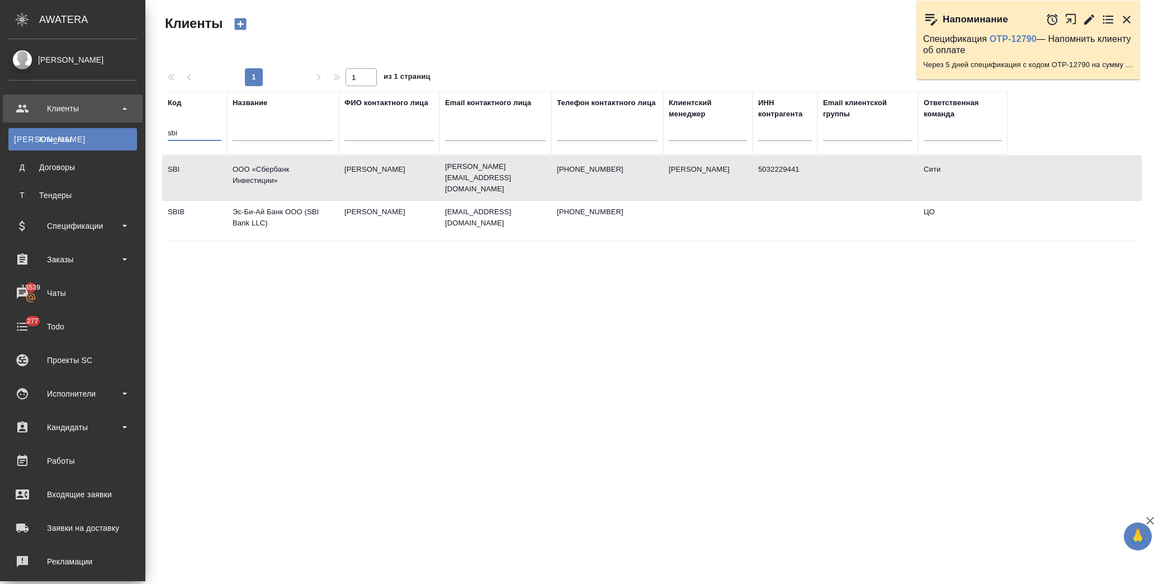
drag, startPoint x: 49, startPoint y: 137, endPoint x: 1, endPoint y: 136, distance: 47.5
click at [1, 136] on div ".cls-1 fill:#fff; AWATERA Лофицкая Юлия Владимировна Клиенты К Клиенты Д Догово…" at bounding box center [581, 292] width 1163 height 584
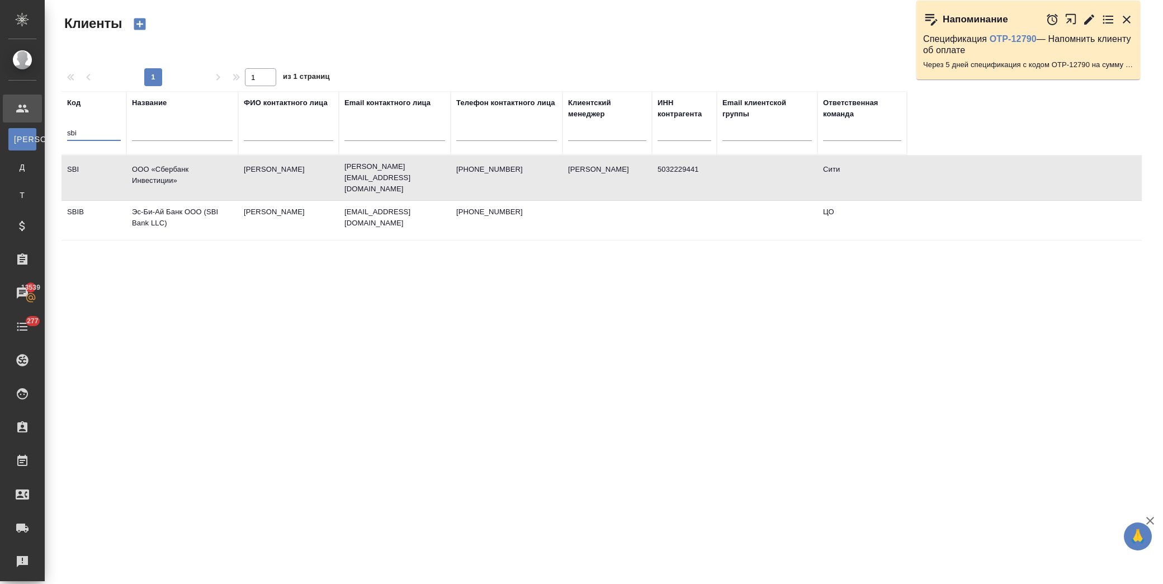
click at [169, 135] on input "text" at bounding box center [182, 134] width 101 height 14
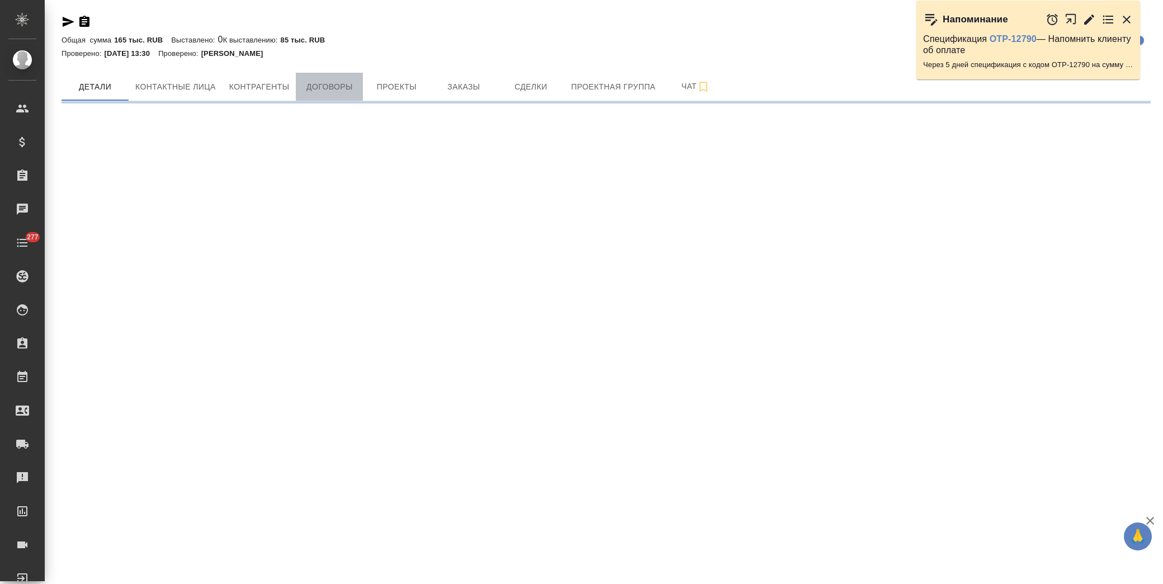
click at [333, 81] on span "Договоры" at bounding box center [329, 87] width 54 height 14
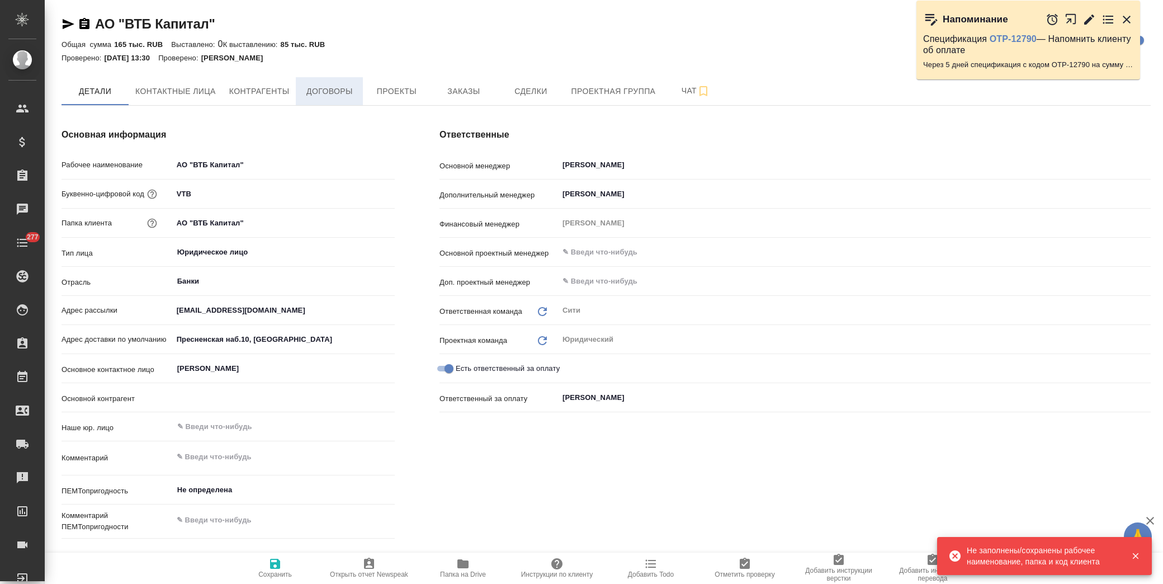
drag, startPoint x: 317, startPoint y: 75, endPoint x: 318, endPoint y: 82, distance: 6.7
click at [318, 79] on div "АО "ВТБ Капитал" Кратко детали клиента Общая сумма 165 тыс. RUB Выставлено: 0 К…" at bounding box center [606, 543] width 1102 height 1086
type textarea "x"
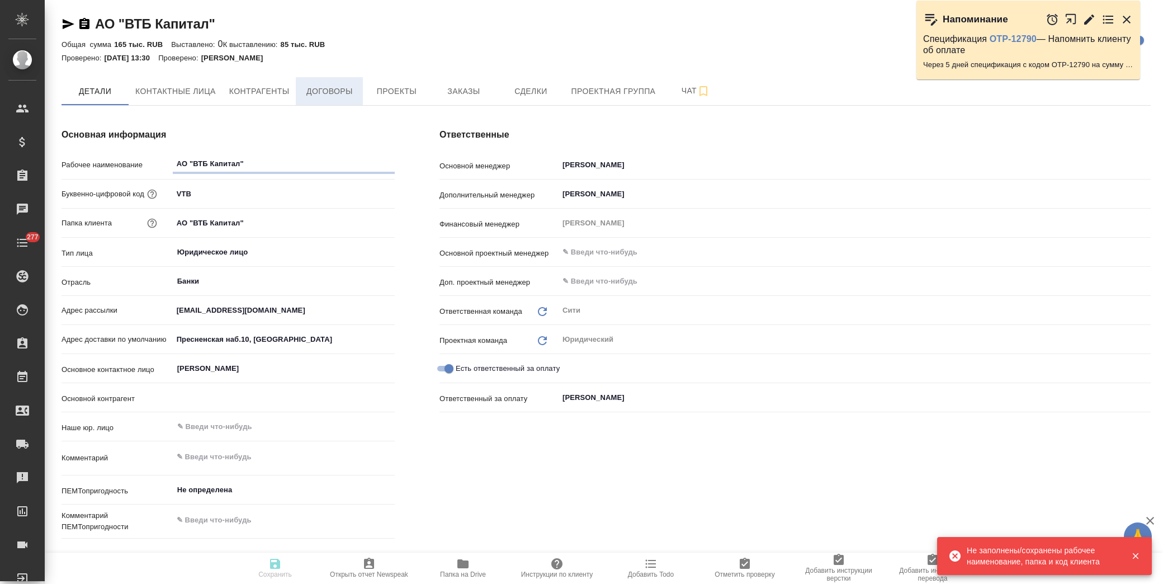
type textarea "x"
click at [319, 92] on span "Договоры" at bounding box center [329, 91] width 54 height 14
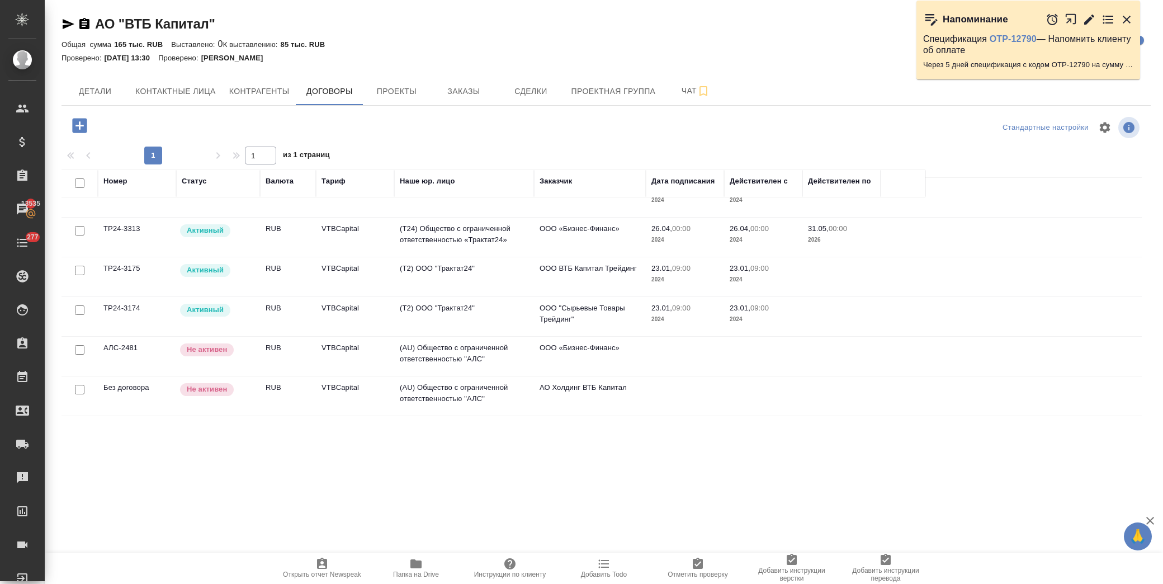
scroll to position [379, 0]
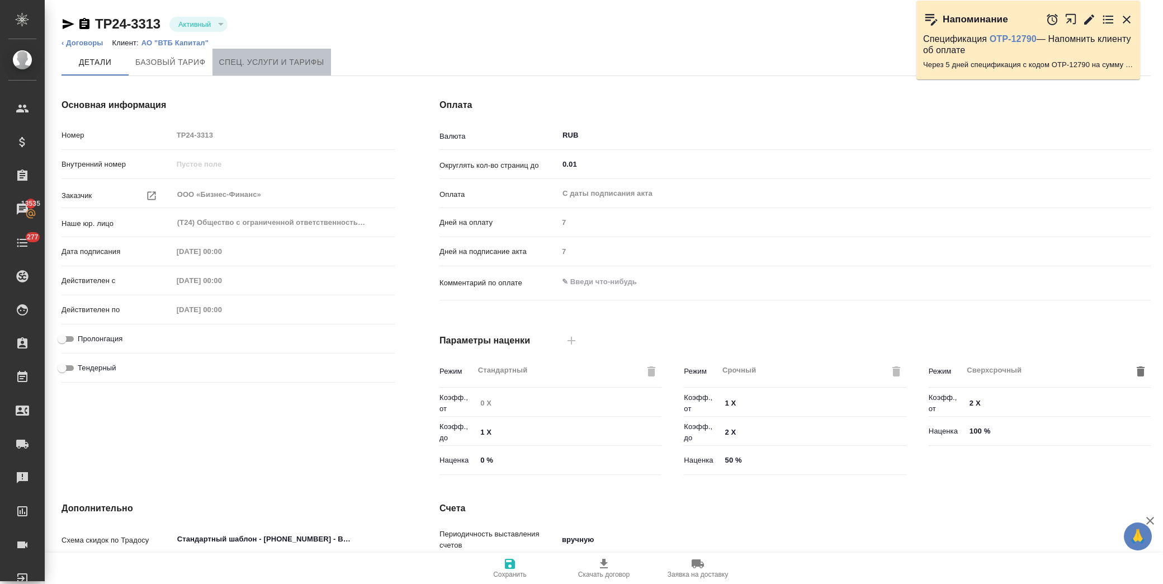
click at [287, 63] on span "Спец. услуги и тарифы" at bounding box center [271, 62] width 105 height 14
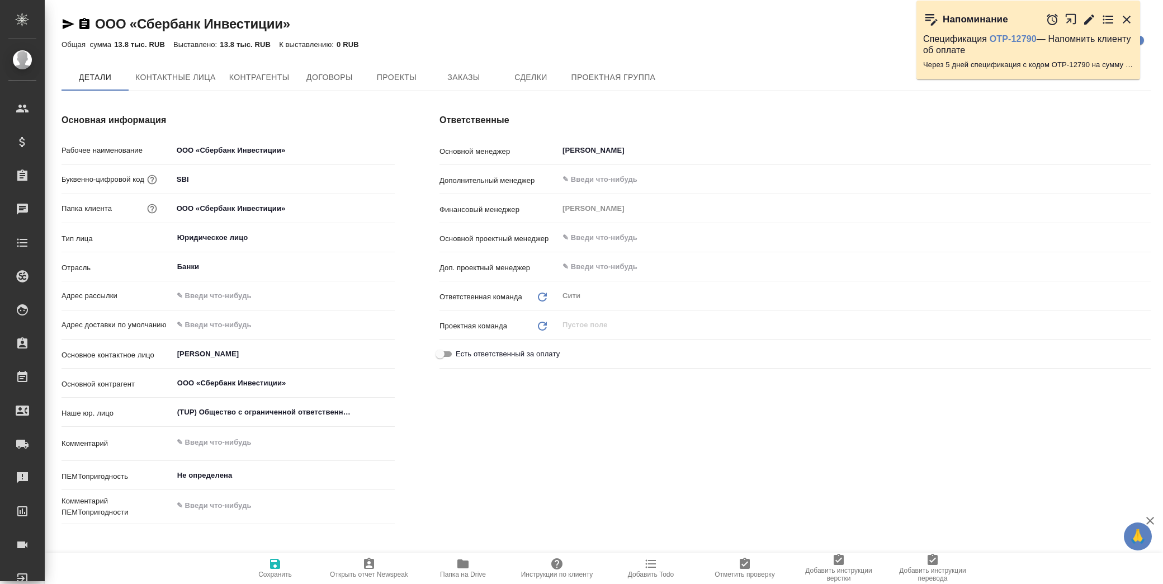
type textarea "x"
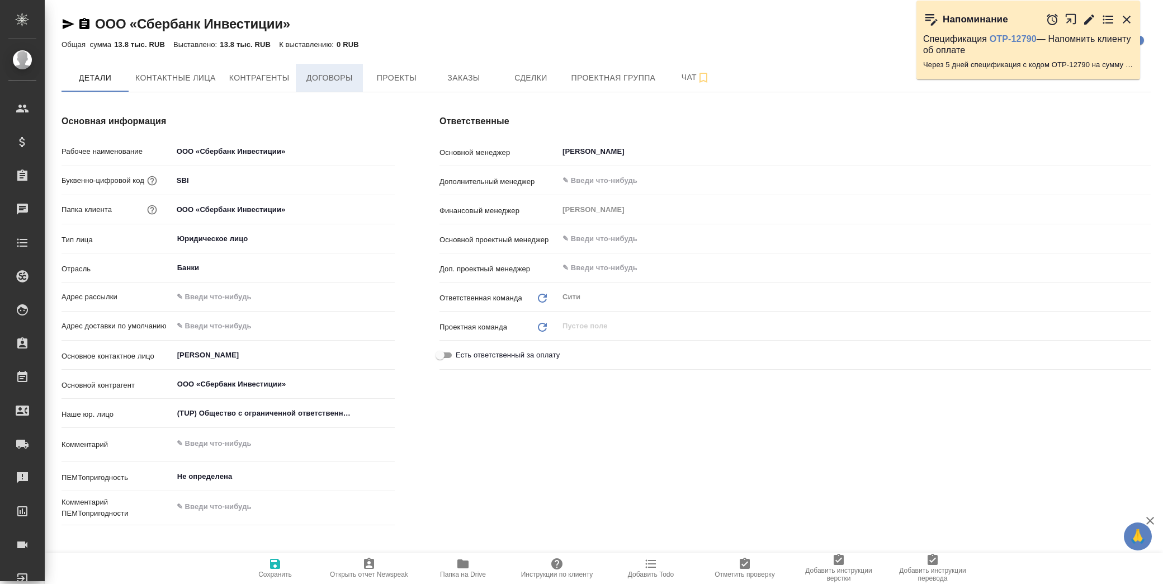
type textarea "x"
click at [318, 82] on span "Договоры" at bounding box center [329, 78] width 54 height 14
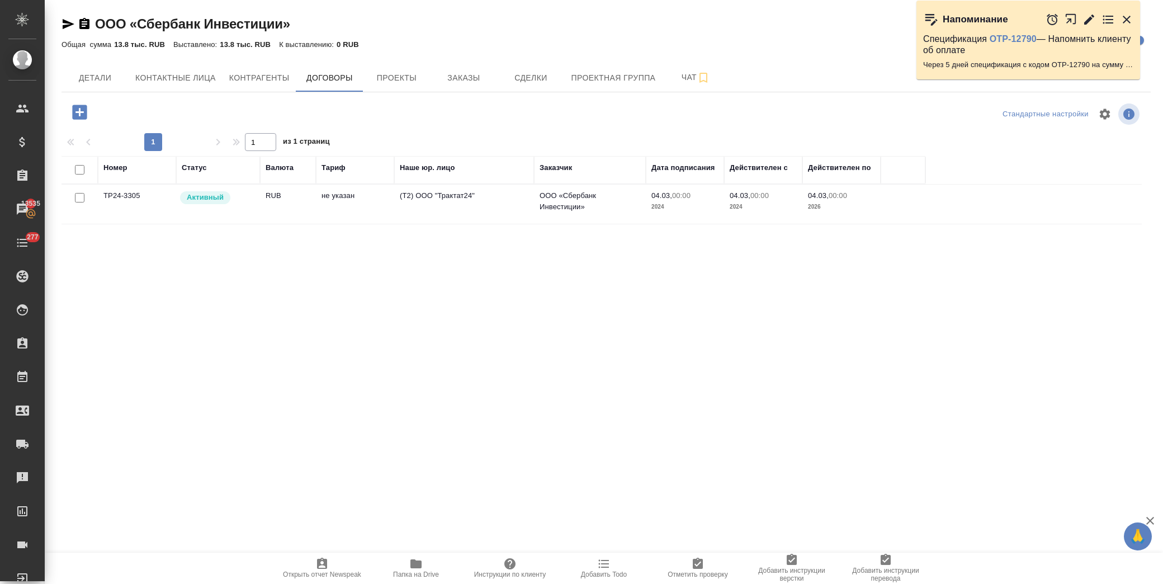
click at [583, 215] on td "ООО «Сбербанк Инвестиции»" at bounding box center [590, 204] width 112 height 39
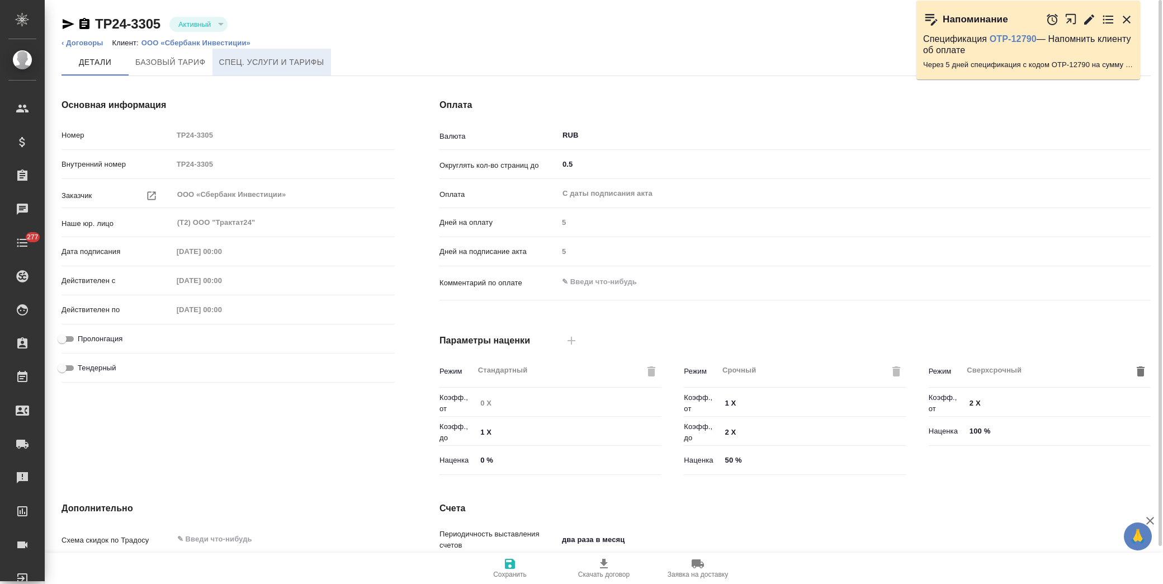
click at [278, 63] on span "Спец. услуги и тарифы" at bounding box center [271, 62] width 105 height 14
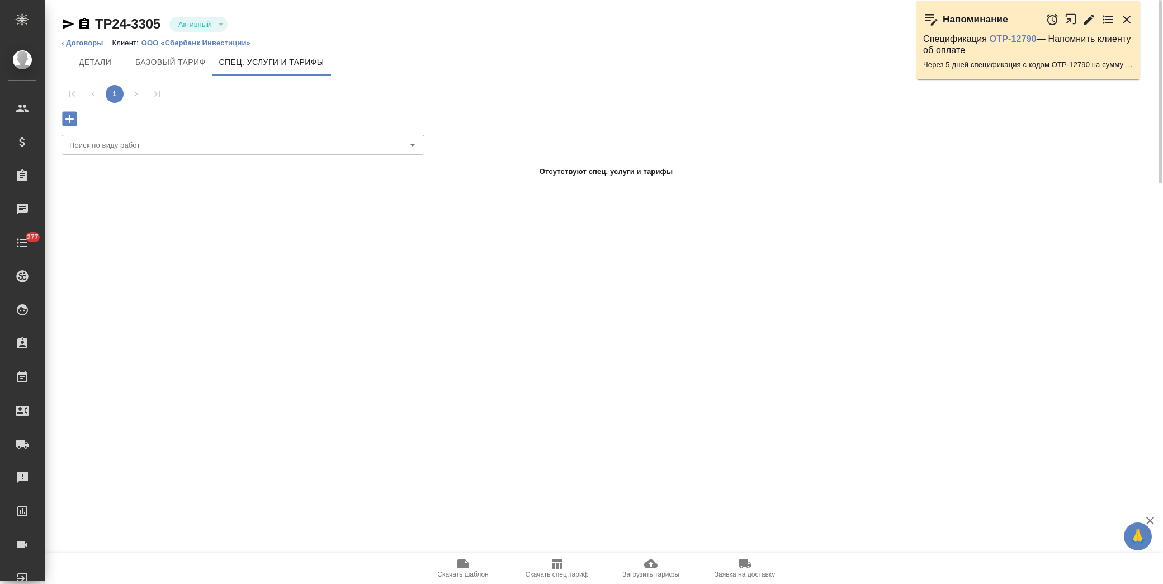
click at [71, 120] on icon "button" at bounding box center [69, 118] width 15 height 15
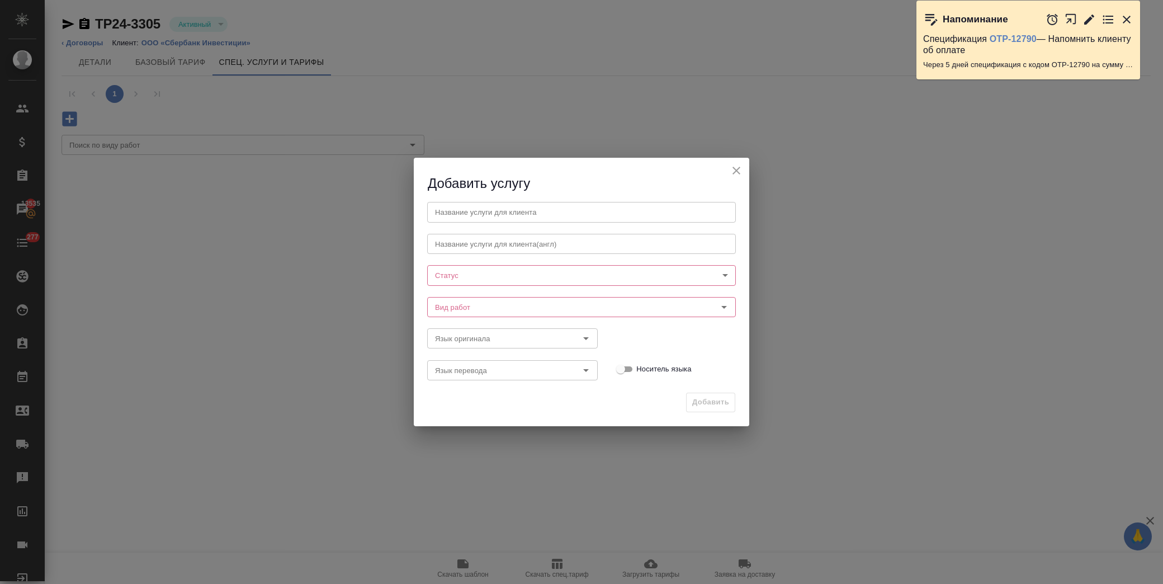
click at [532, 210] on input "text" at bounding box center [581, 212] width 309 height 20
type input "G"
type input "Письменный перевод с русского языка на английский язык"
click at [482, 276] on body "🙏 .cls-1 fill:#fff; AWATERA Лофицкая Юлия Владимировна Клиенты Спецификации Зак…" at bounding box center [581, 292] width 1163 height 584
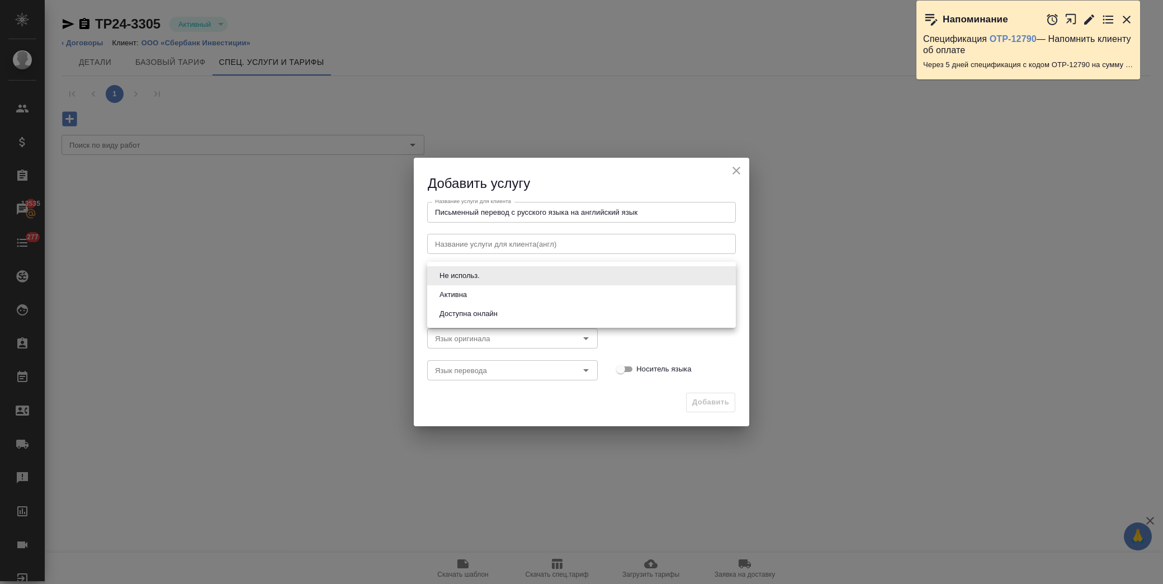
click at [486, 297] on li "Активна" at bounding box center [581, 294] width 309 height 19
type input "active"
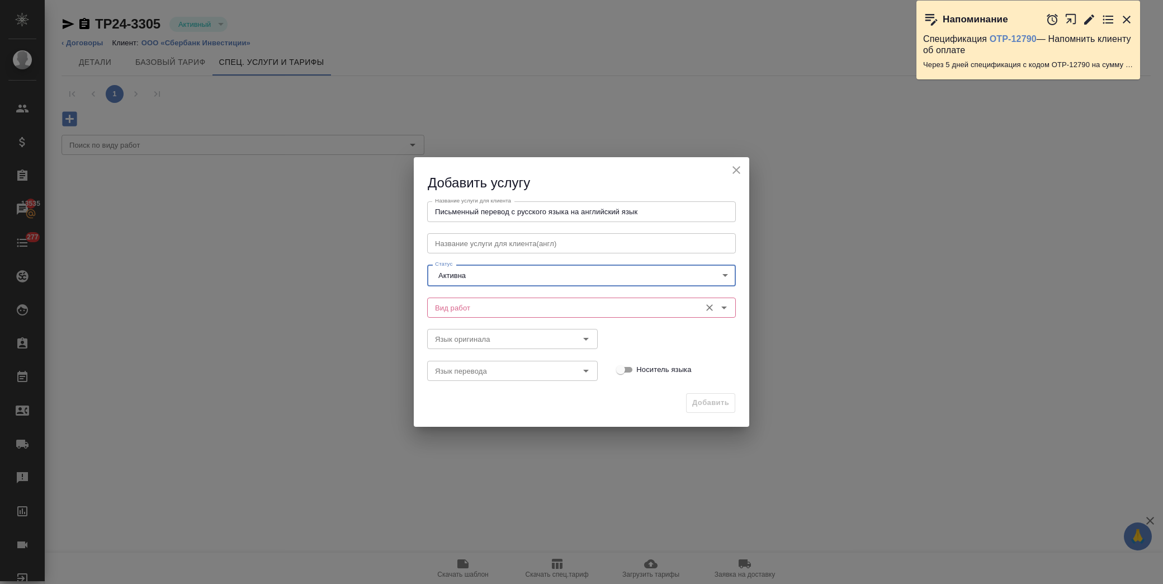
click at [485, 309] on input "Вид работ" at bounding box center [563, 307] width 264 height 13
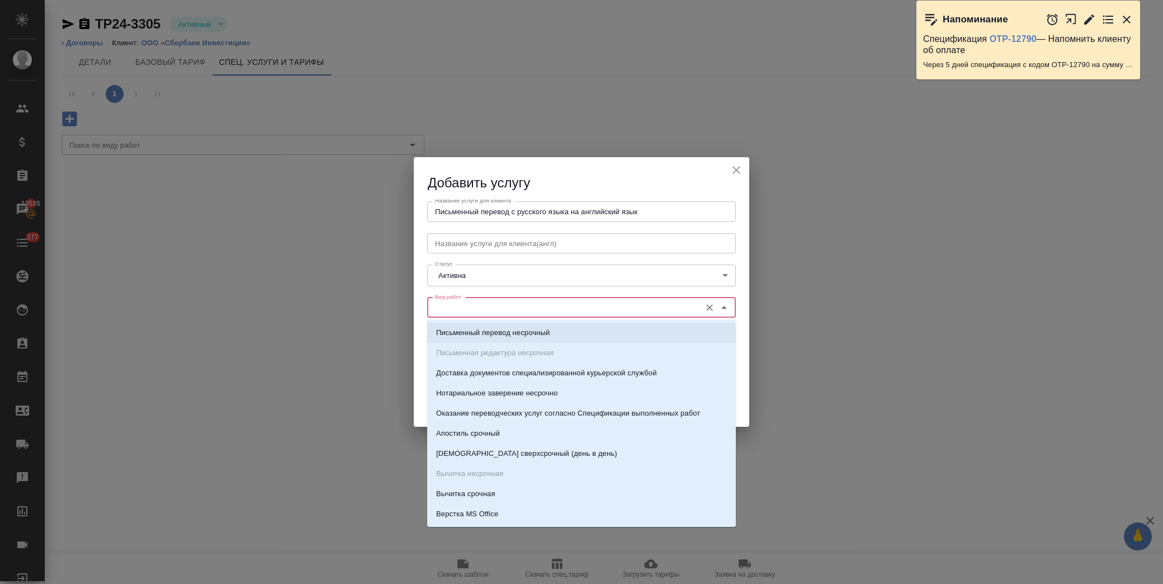
click at [502, 332] on p "Письменный перевод несрочный" at bounding box center [493, 332] width 114 height 11
type input "Письменный перевод несрочный"
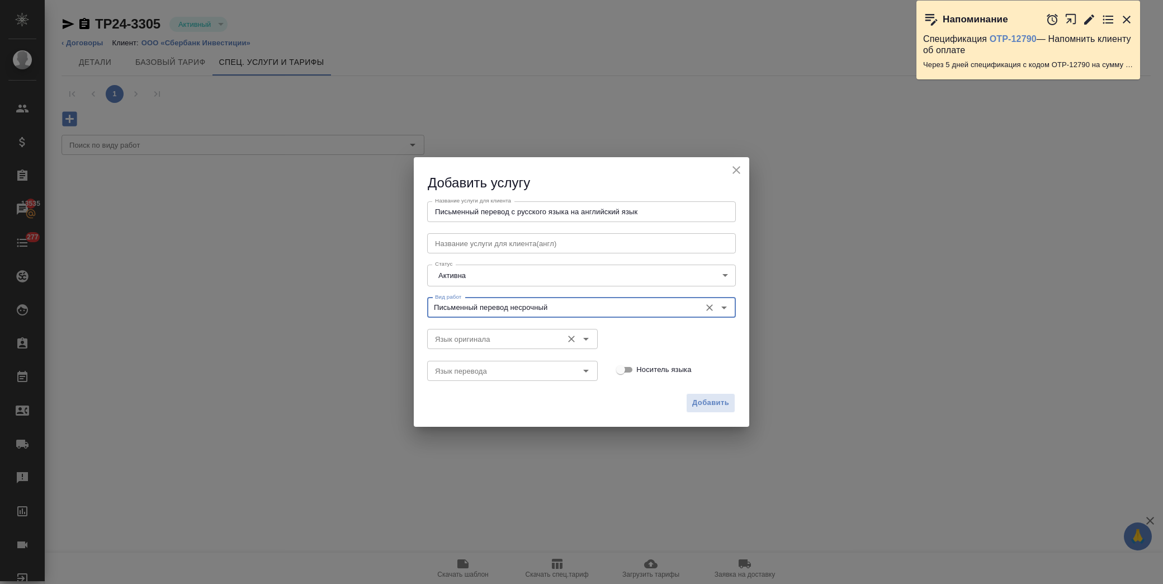
click at [507, 342] on input "Язык оригинала" at bounding box center [494, 338] width 126 height 13
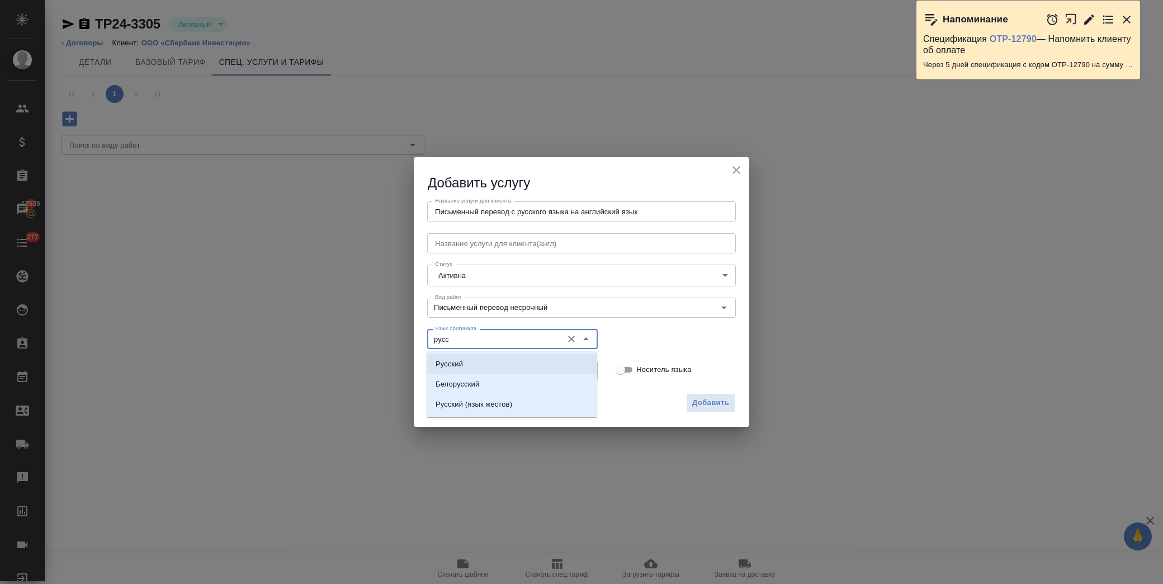
click at [472, 366] on li "Русский" at bounding box center [512, 364] width 171 height 20
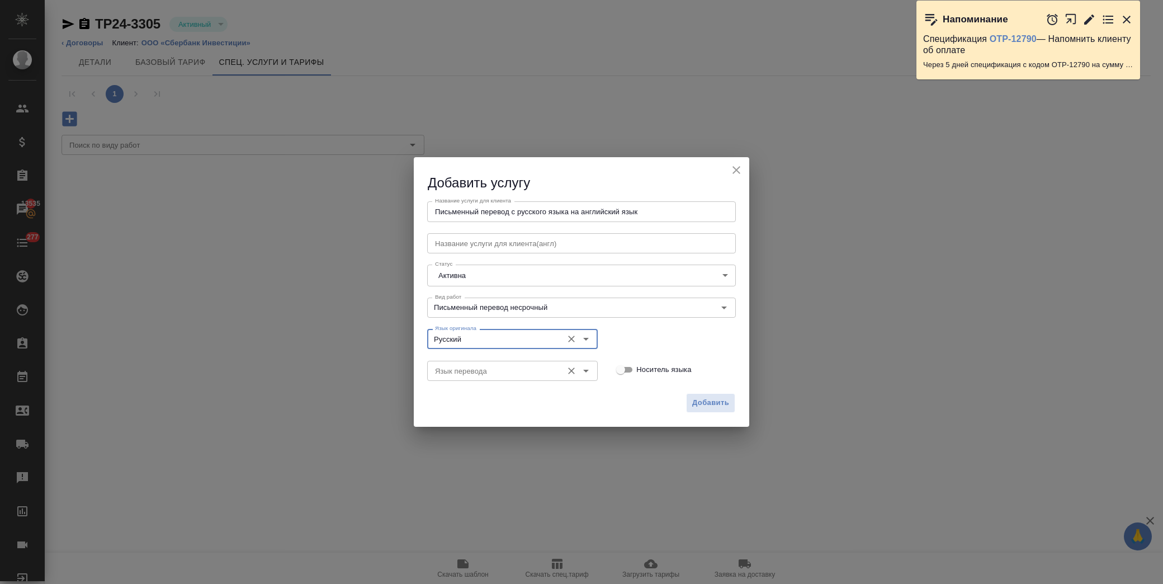
type input "Русский"
click at [507, 371] on input "Язык перевода" at bounding box center [494, 370] width 126 height 13
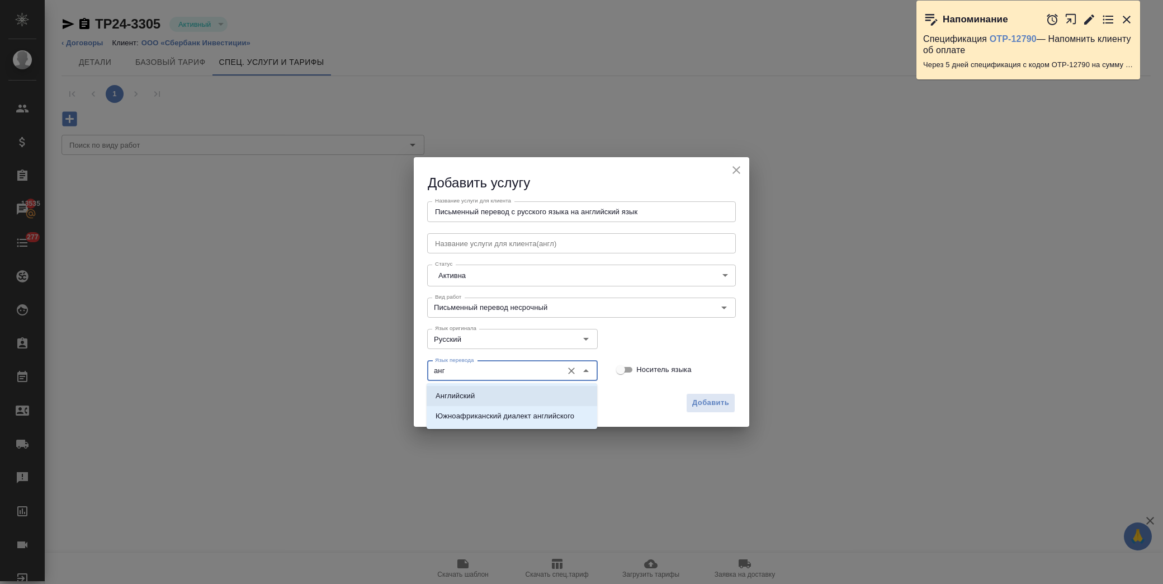
click at [498, 393] on li "Английский" at bounding box center [512, 396] width 171 height 20
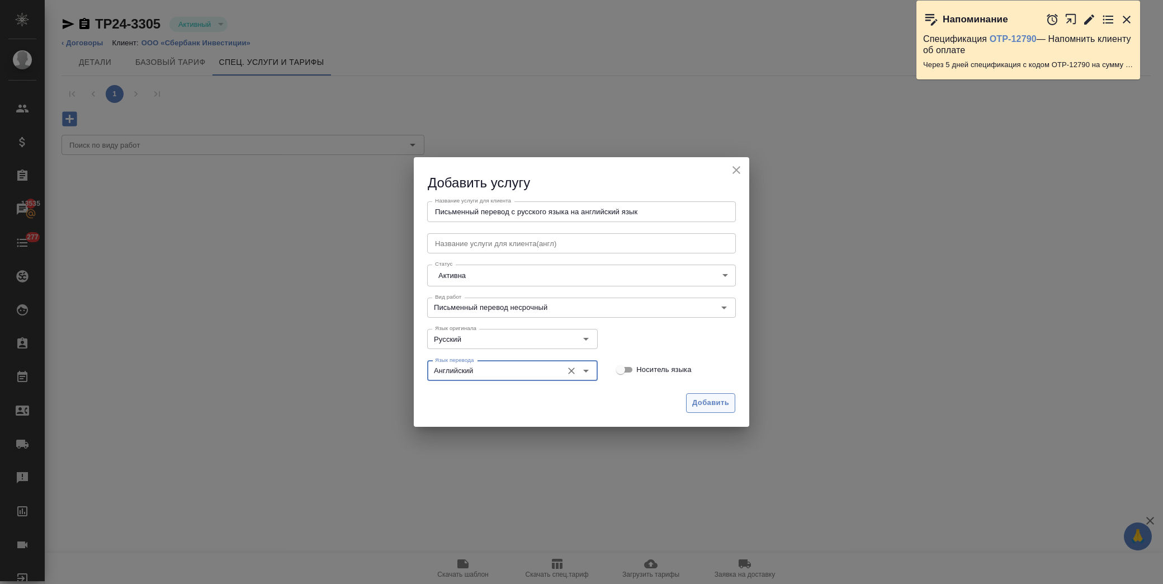
type input "Английский"
click at [714, 400] on span "Добавить" at bounding box center [710, 402] width 37 height 13
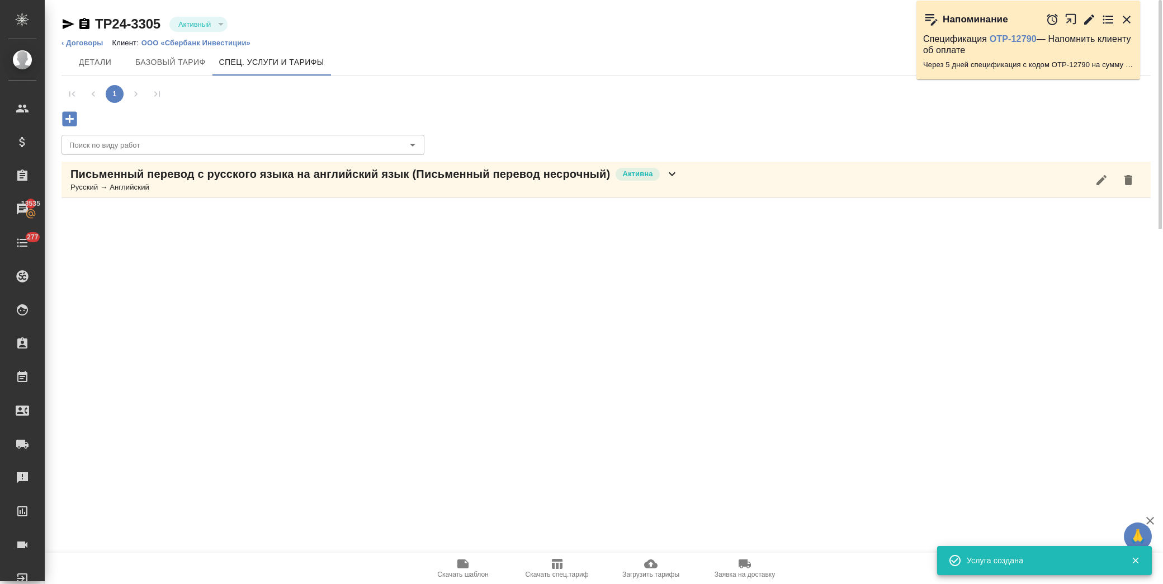
click at [1094, 177] on button "button" at bounding box center [1101, 180] width 27 height 27
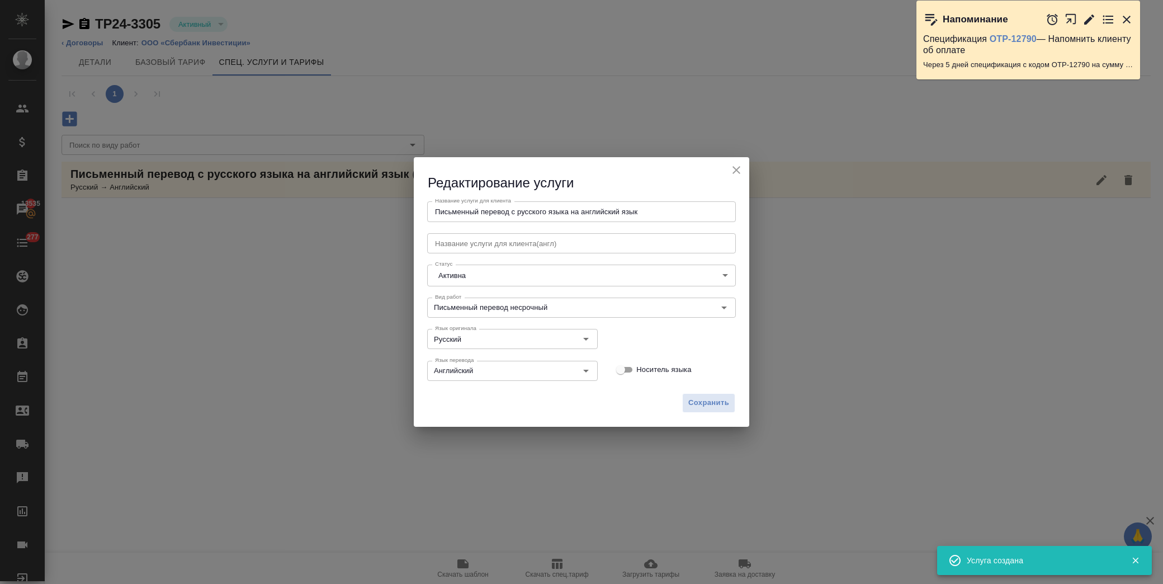
click at [735, 171] on icon "close" at bounding box center [736, 170] width 8 height 8
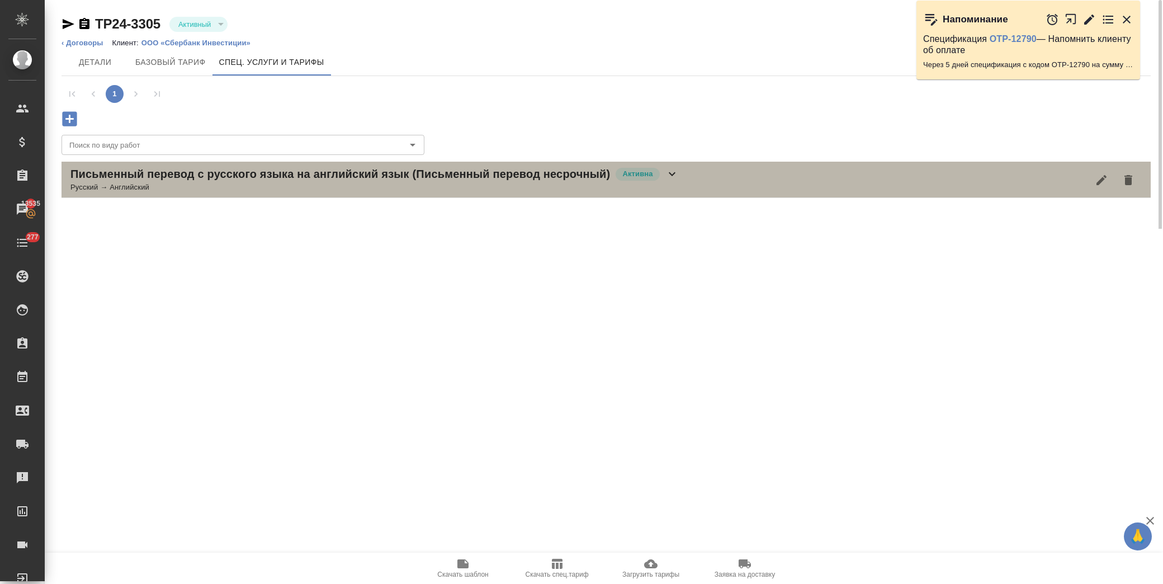
click at [808, 170] on div "Письменный перевод с русского языка на английский язык (Письменный перевод неср…" at bounding box center [606, 180] width 1089 height 36
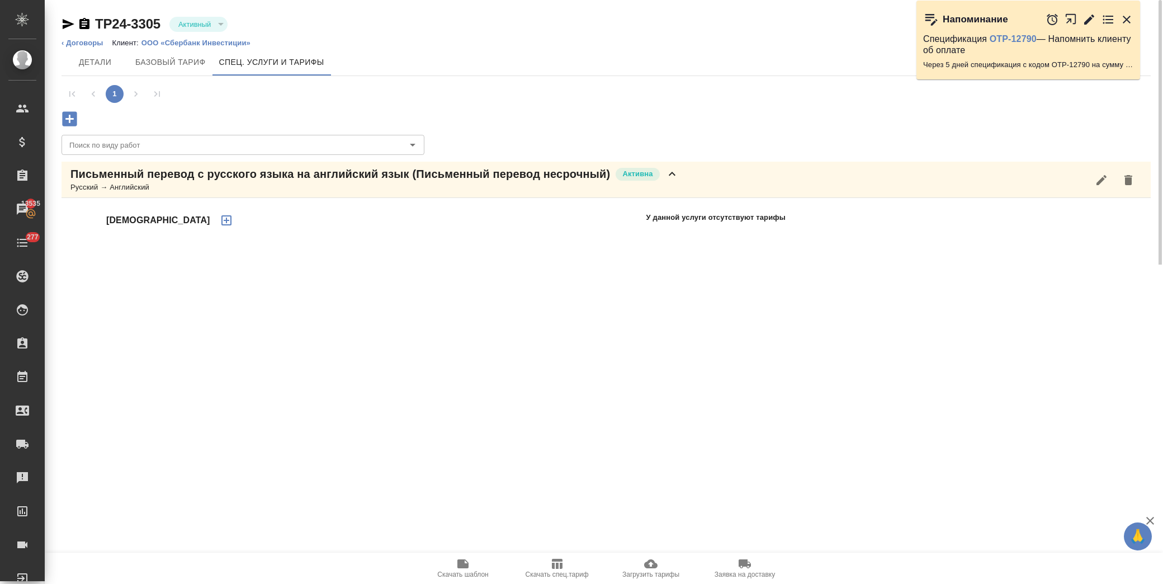
click at [220, 220] on icon "button" at bounding box center [226, 220] width 13 height 13
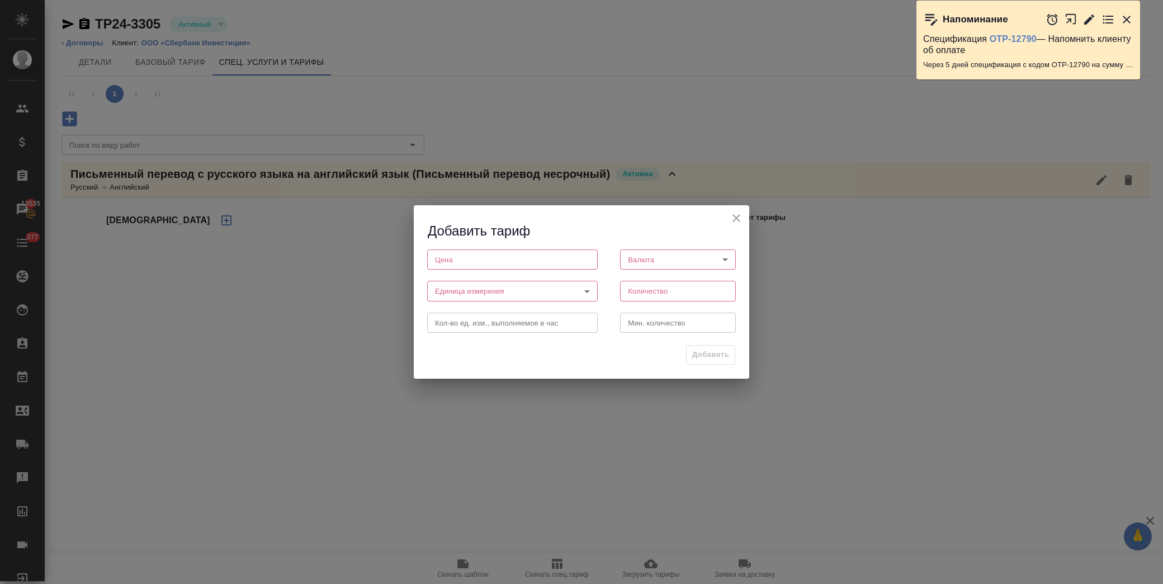
click at [498, 261] on input "number" at bounding box center [512, 259] width 171 height 20
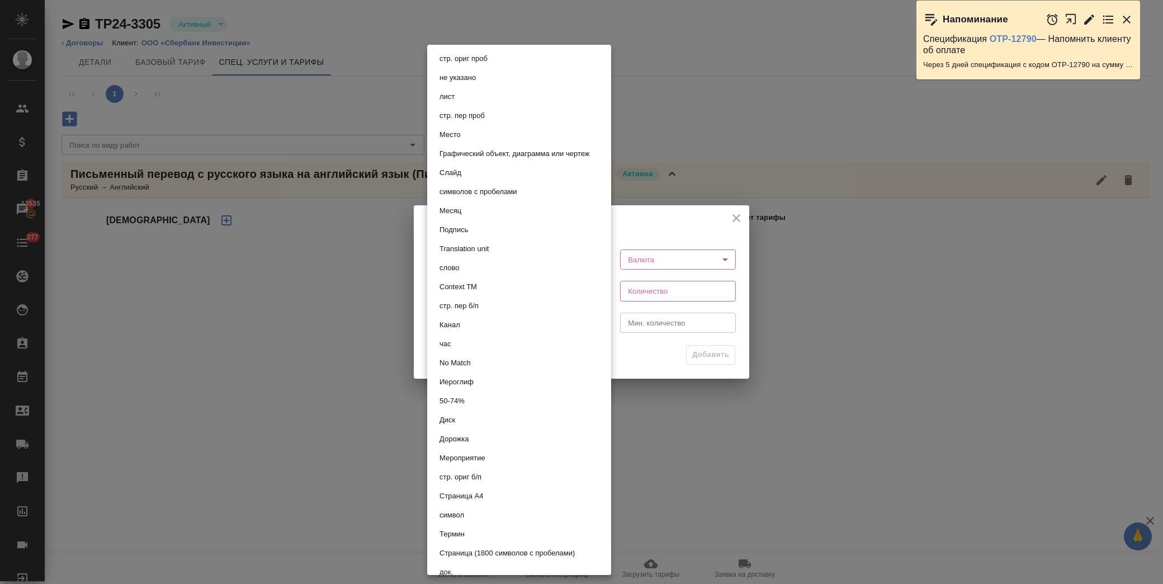
click at [590, 287] on body "🙏 .cls-1 fill:#fff; AWATERA Лофицкая Юлия Владимировна Клиенты Спецификации Зак…" at bounding box center [581, 292] width 1163 height 584
click at [542, 555] on button "Страница (1800 символов с пробелами)" at bounding box center [507, 553] width 142 height 12
type input "5f4634783cfbf259794cc07c"
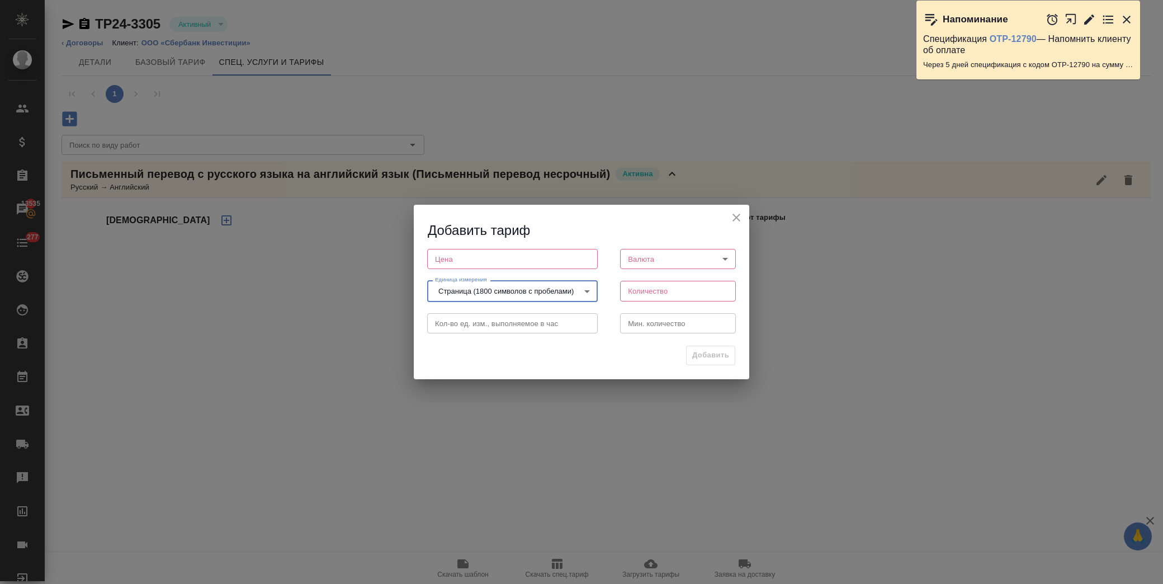
click at [456, 261] on input "number" at bounding box center [512, 259] width 171 height 20
type input "165"
click at [727, 253] on body "🙏 .cls-1 fill:#fff; AWATERA Лофицкая Юлия Владимировна Клиенты Спецификации Зак…" at bounding box center [581, 292] width 1163 height 584
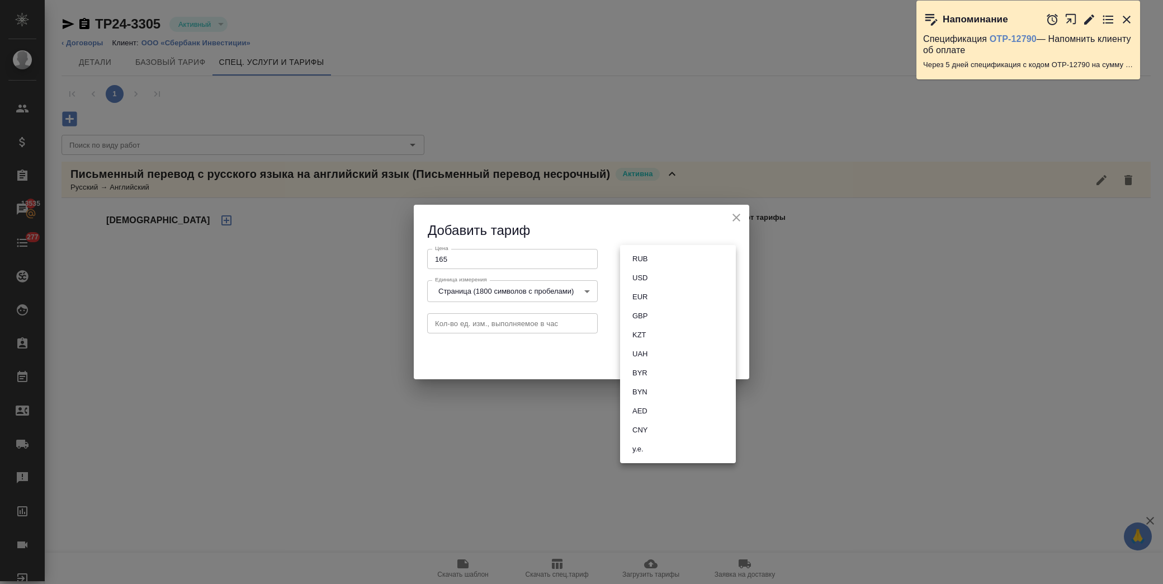
click at [692, 255] on li "RUB" at bounding box center [678, 258] width 116 height 19
type input "RUB"
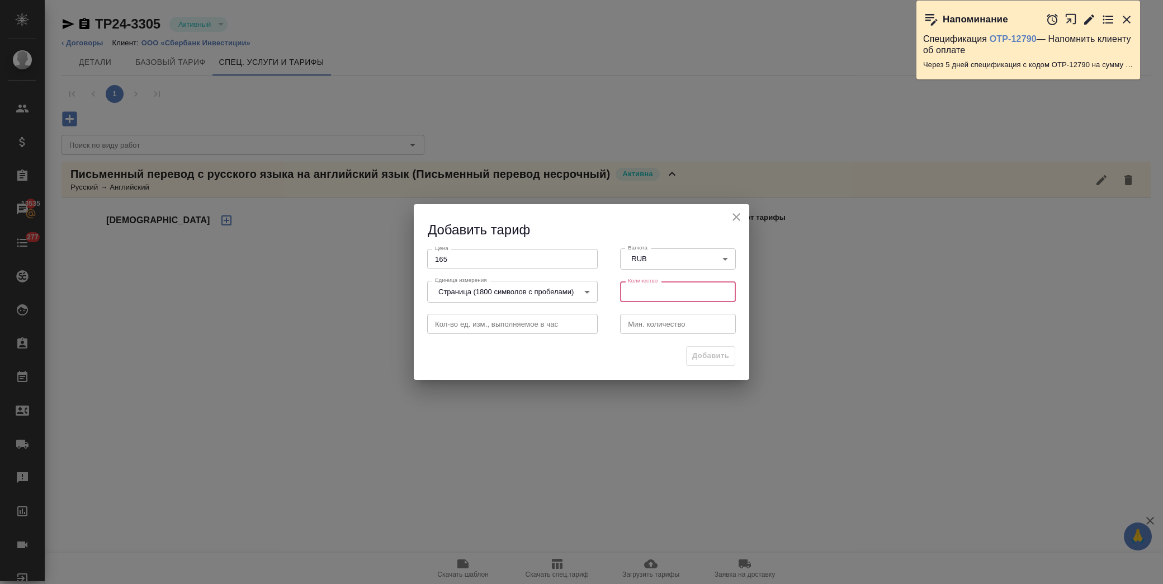
click at [669, 292] on input "number" at bounding box center [678, 291] width 116 height 20
type input "1"
click at [723, 291] on input "1" at bounding box center [678, 291] width 116 height 20
click at [706, 353] on span "Добавить" at bounding box center [710, 355] width 37 height 13
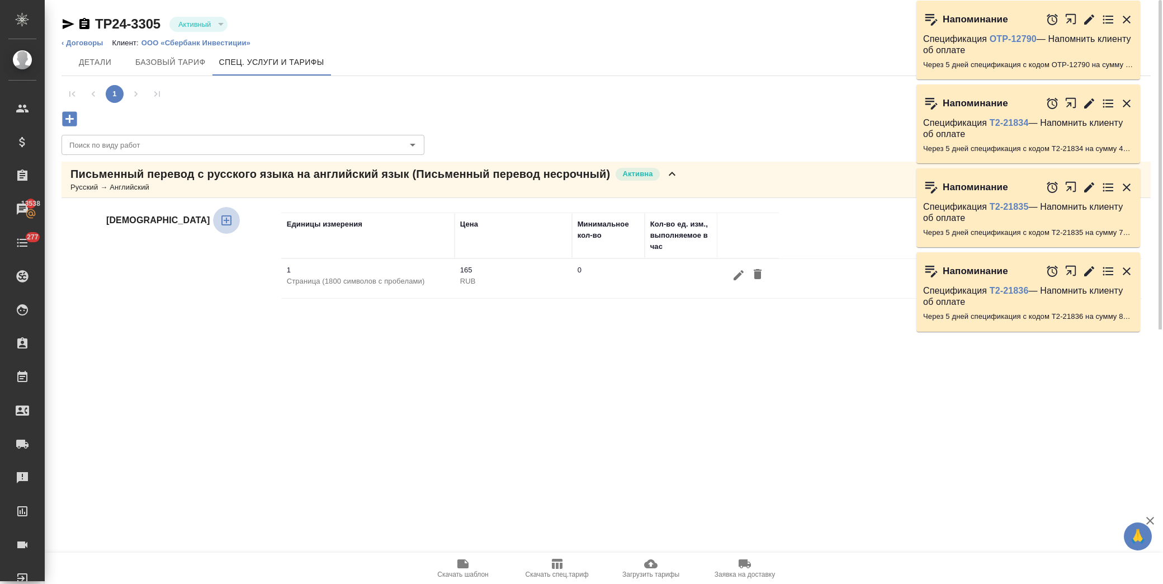
click at [220, 226] on icon "button" at bounding box center [226, 220] width 13 height 13
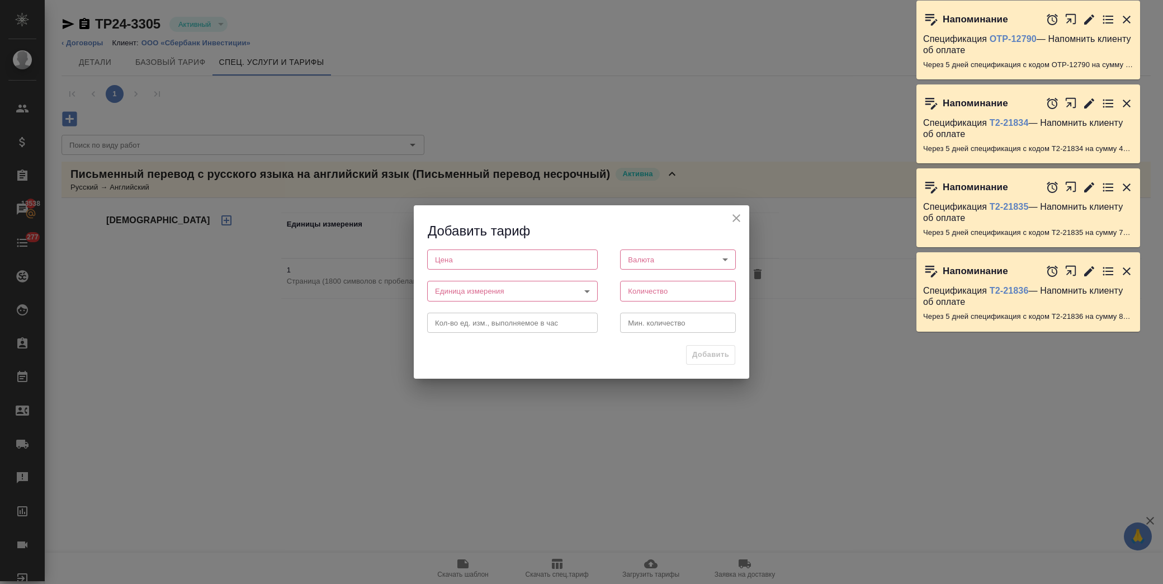
click at [566, 258] on input "number" at bounding box center [512, 259] width 171 height 20
type input "155"
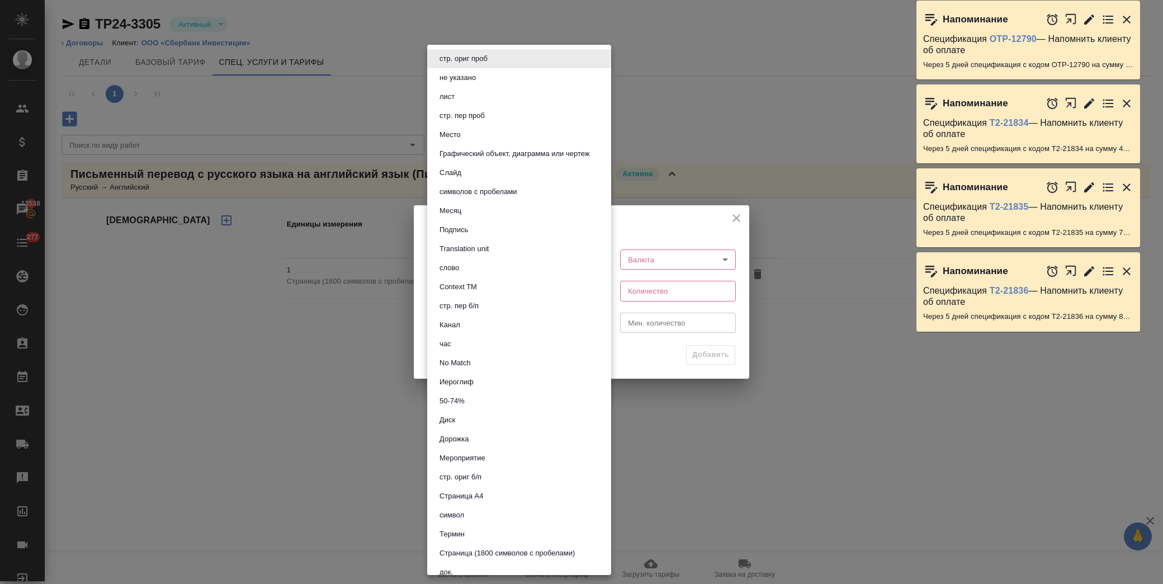
click at [533, 286] on body "🙏 .cls-1 fill:#fff; AWATERA Лофицкая Юлия Владимировна Клиенты Спецификации Зак…" at bounding box center [581, 292] width 1163 height 584
click at [730, 311] on div at bounding box center [581, 292] width 1163 height 584
click at [504, 292] on body "🙏 .cls-1 fill:#fff; AWATERA Лофицкая Юлия Владимировна Клиенты Спецификации Зак…" at bounding box center [581, 292] width 1163 height 584
click at [510, 550] on button "Страница (1800 символов с пробелами)" at bounding box center [507, 553] width 142 height 12
type input "5f4634783cfbf259794cc07c"
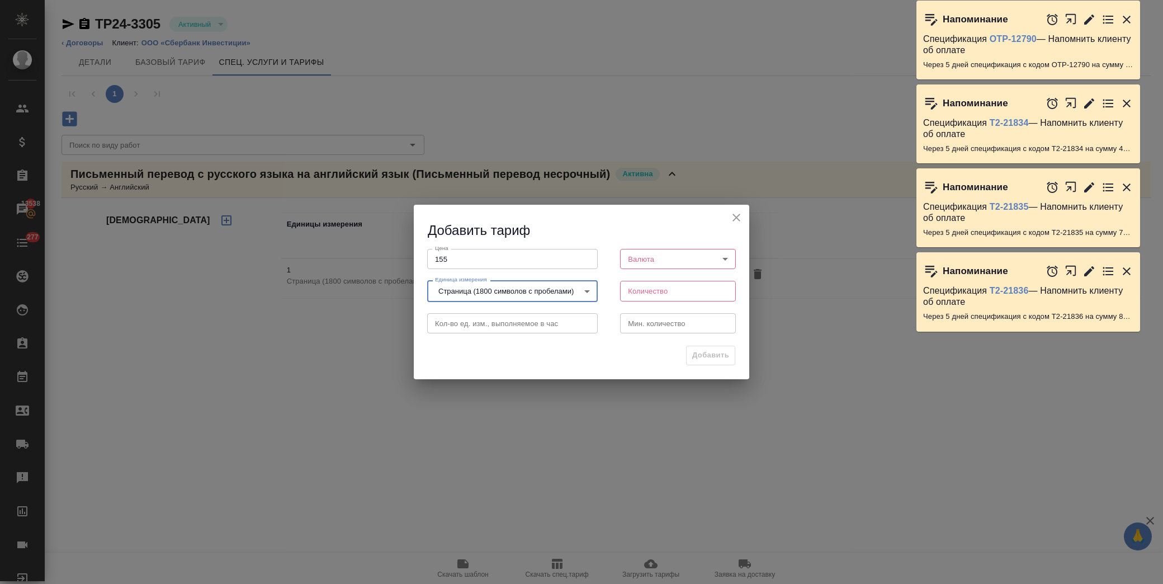
click at [736, 220] on icon "close" at bounding box center [736, 217] width 13 height 13
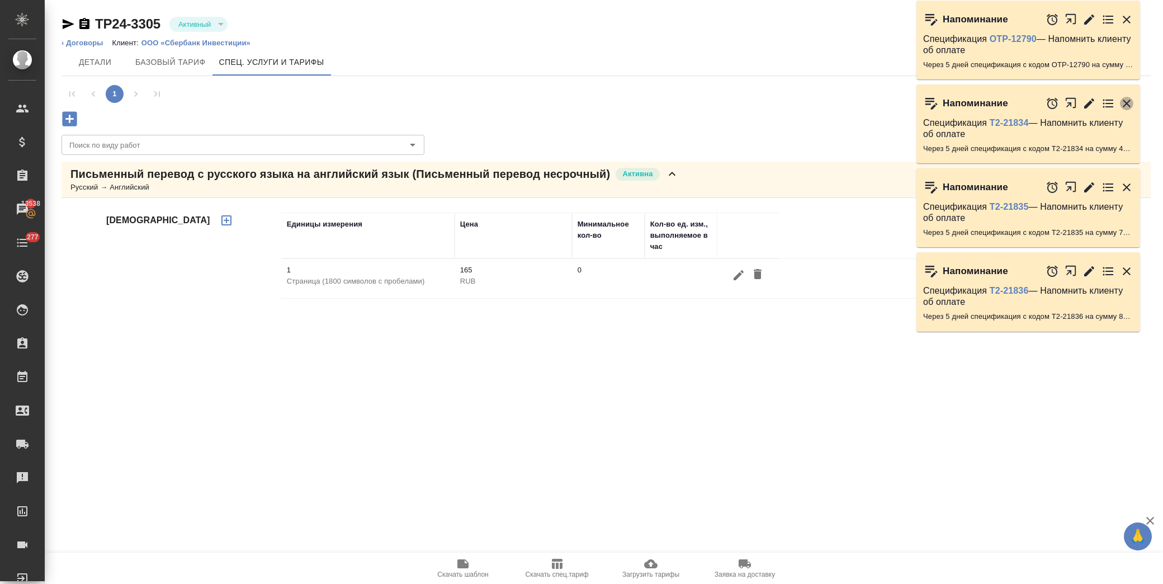
click at [1128, 102] on icon "button" at bounding box center [1127, 104] width 8 height 8
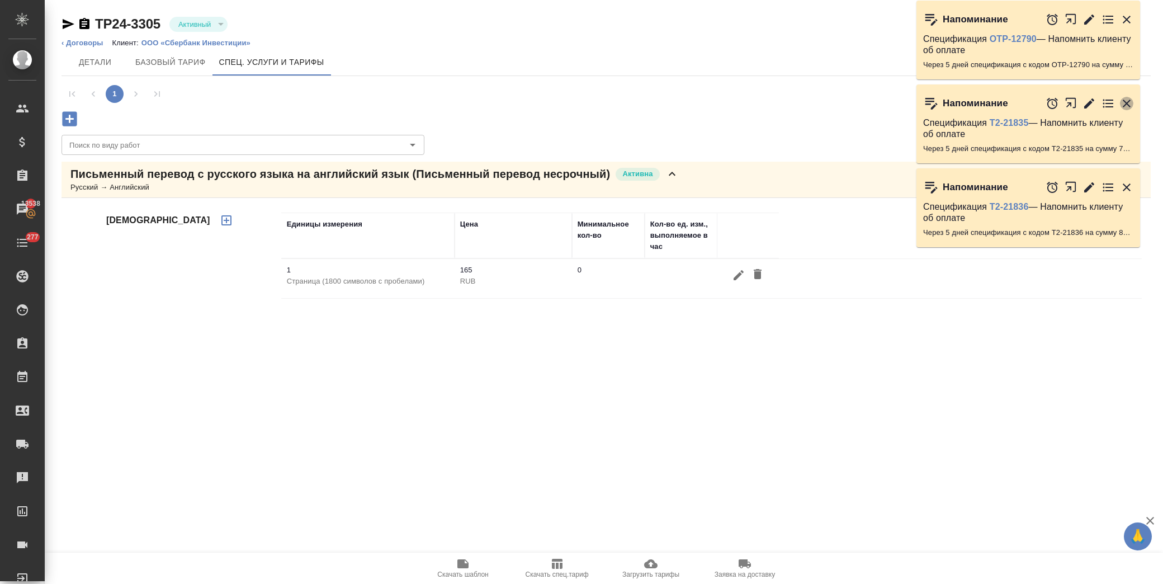
click at [1126, 104] on icon "button" at bounding box center [1127, 104] width 8 height 8
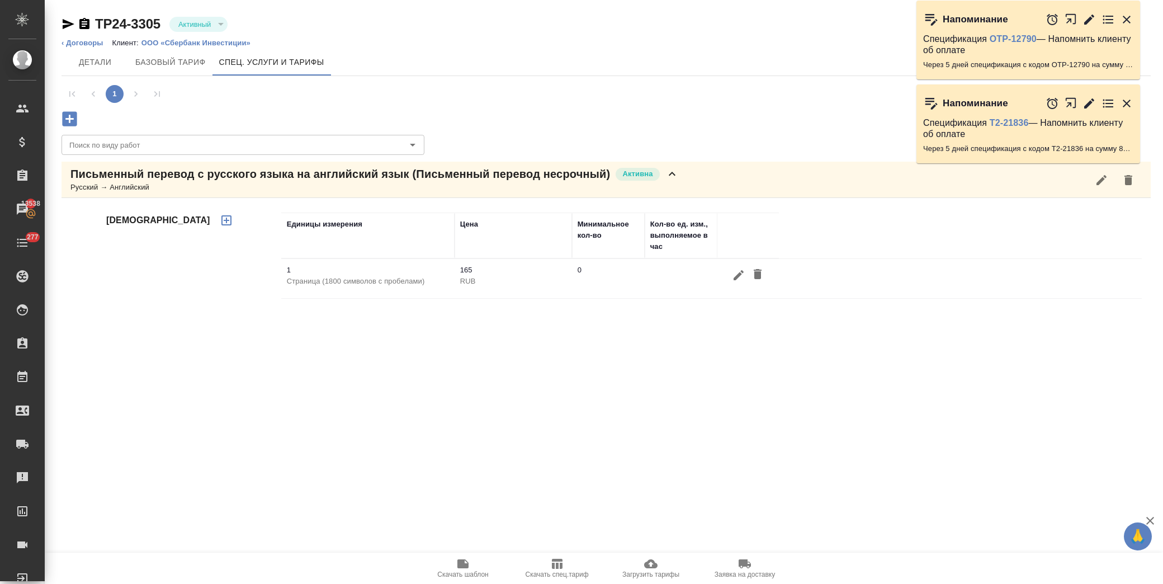
click at [1123, 18] on icon "button" at bounding box center [1126, 19] width 13 height 13
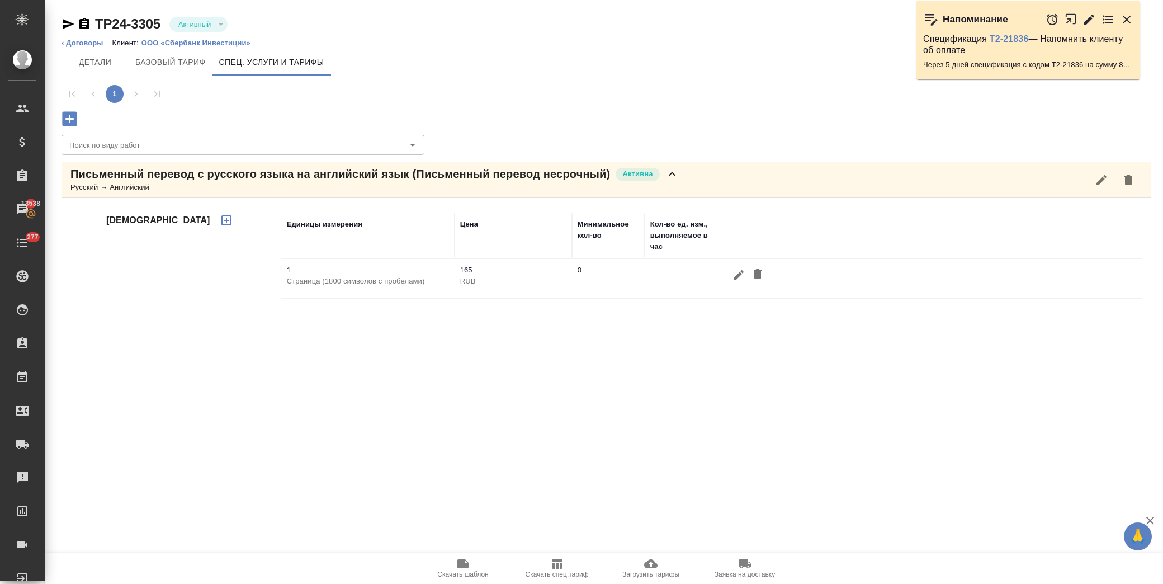
click at [1128, 22] on icon "button" at bounding box center [1126, 19] width 13 height 13
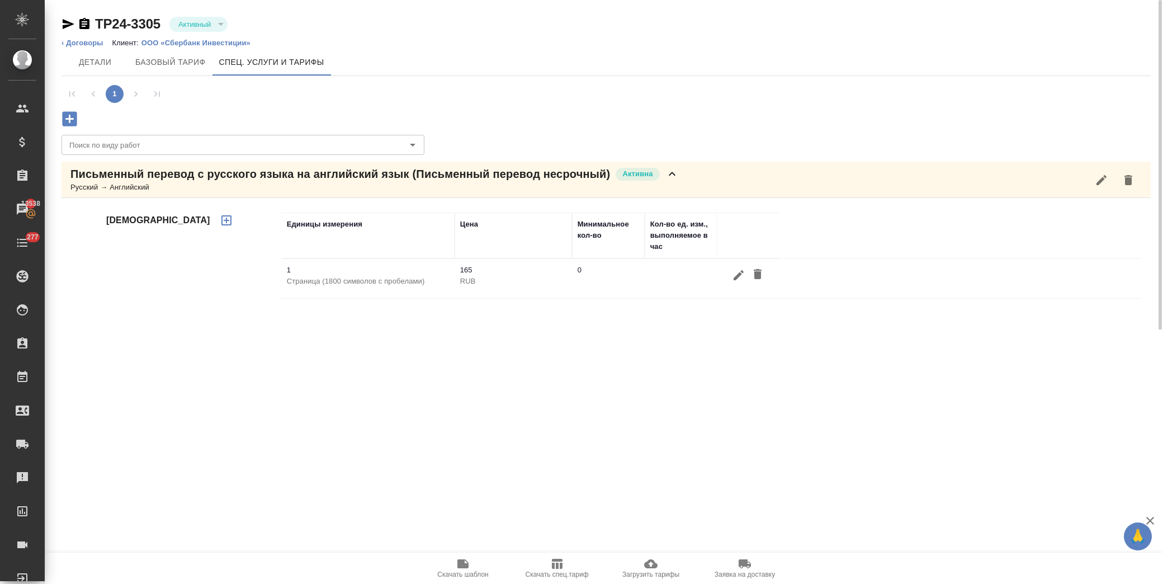
click at [670, 172] on icon at bounding box center [671, 173] width 13 height 13
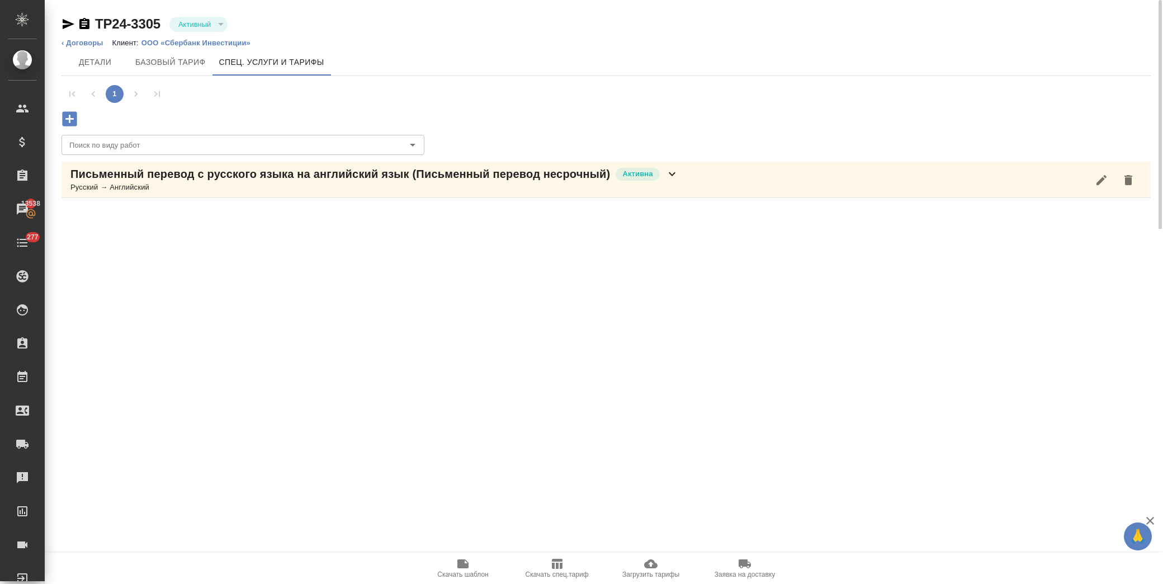
click at [74, 119] on icon "button" at bounding box center [69, 118] width 15 height 15
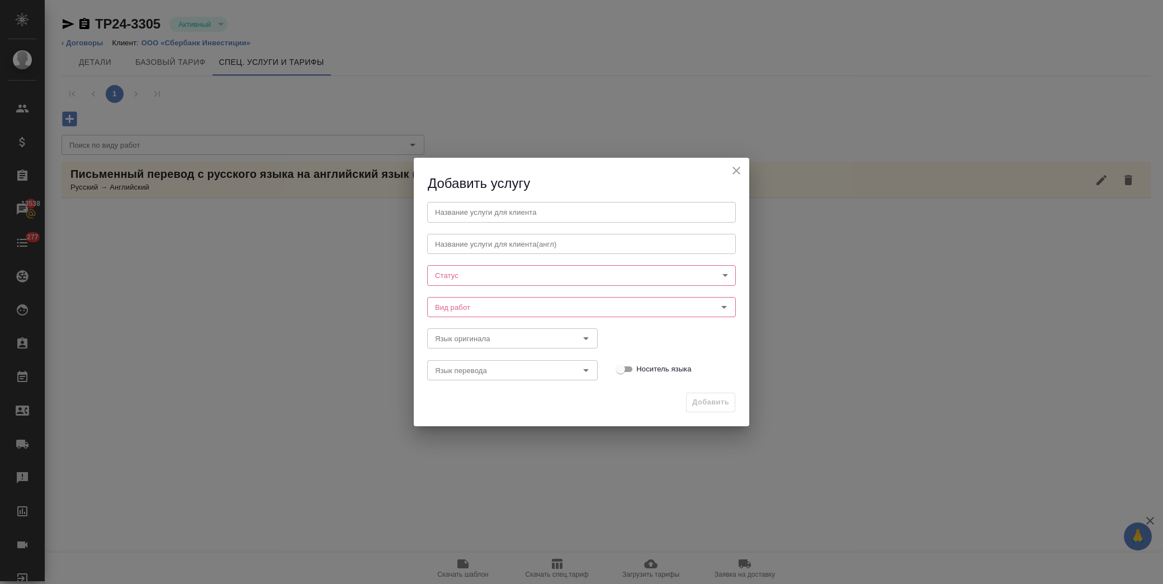
click at [483, 202] on input "text" at bounding box center [581, 212] width 309 height 20
type input "Письменный перевод с английского языка на русский язык"
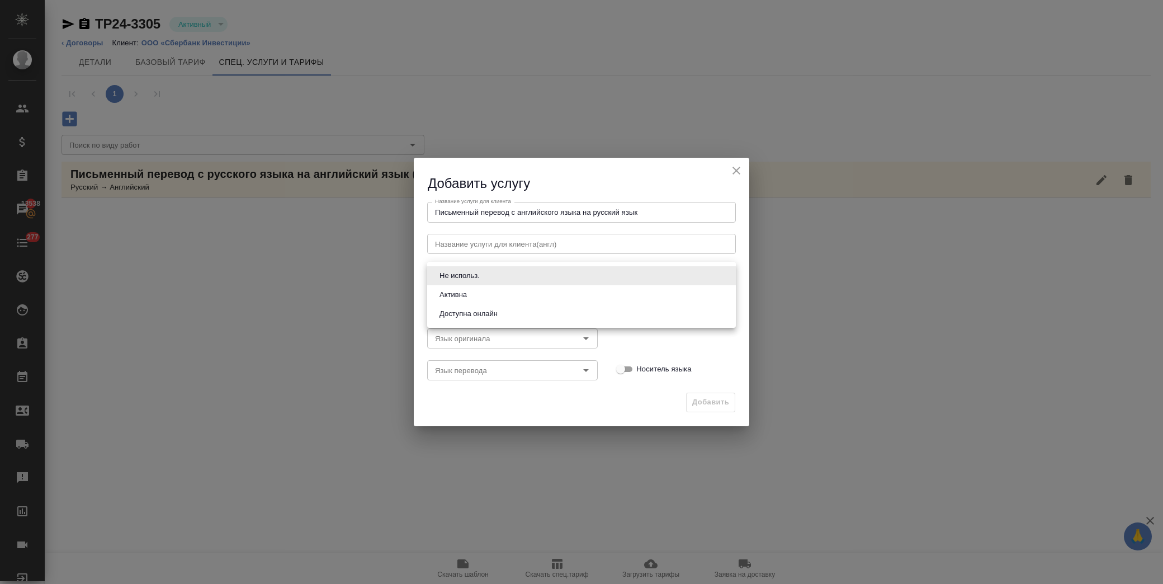
click at [514, 272] on body "🙏 .cls-1 fill:#fff; AWATERA Лофицкая Юлия Владимировна Клиенты Спецификации Зак…" at bounding box center [581, 292] width 1163 height 584
click at [499, 296] on li "Активна" at bounding box center [581, 294] width 309 height 19
type input "active"
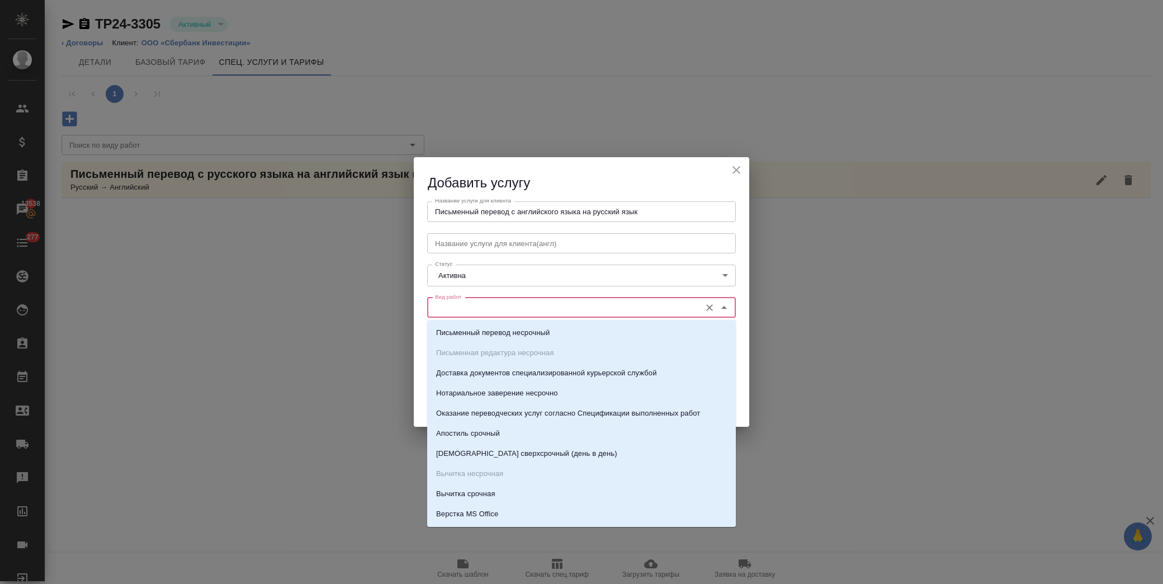
click at [499, 309] on input "Вид работ" at bounding box center [563, 307] width 264 height 13
click at [517, 331] on p "Письменный перевод несрочный" at bounding box center [493, 332] width 114 height 11
type input "Письменный перевод несрочный"
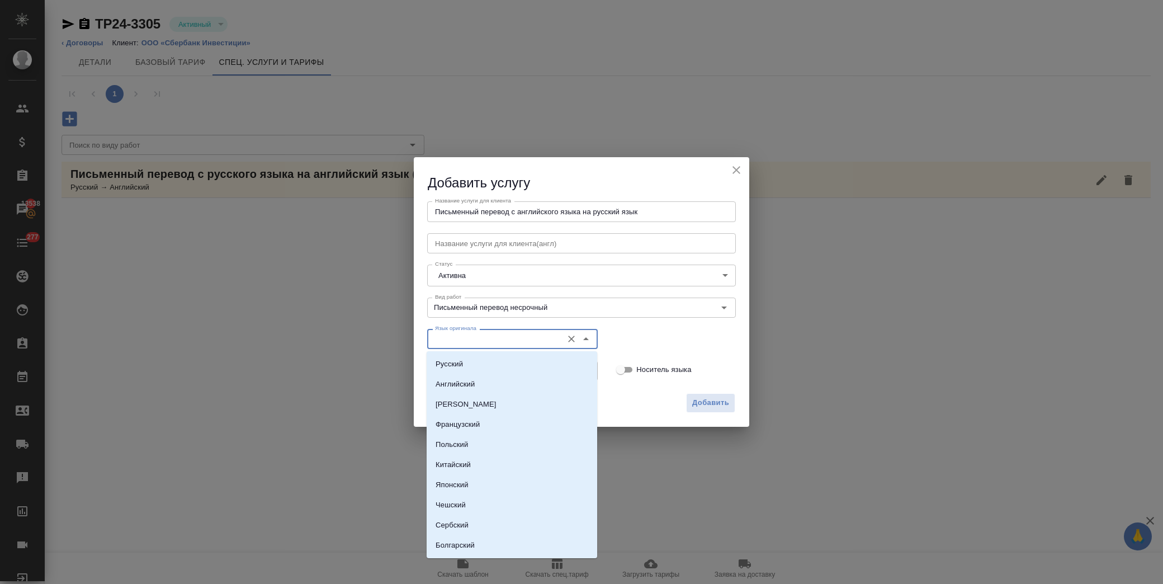
click at [510, 341] on input "Язык оригинала" at bounding box center [494, 338] width 126 height 13
click at [505, 378] on li "Английский" at bounding box center [512, 384] width 171 height 20
type input "Английский"
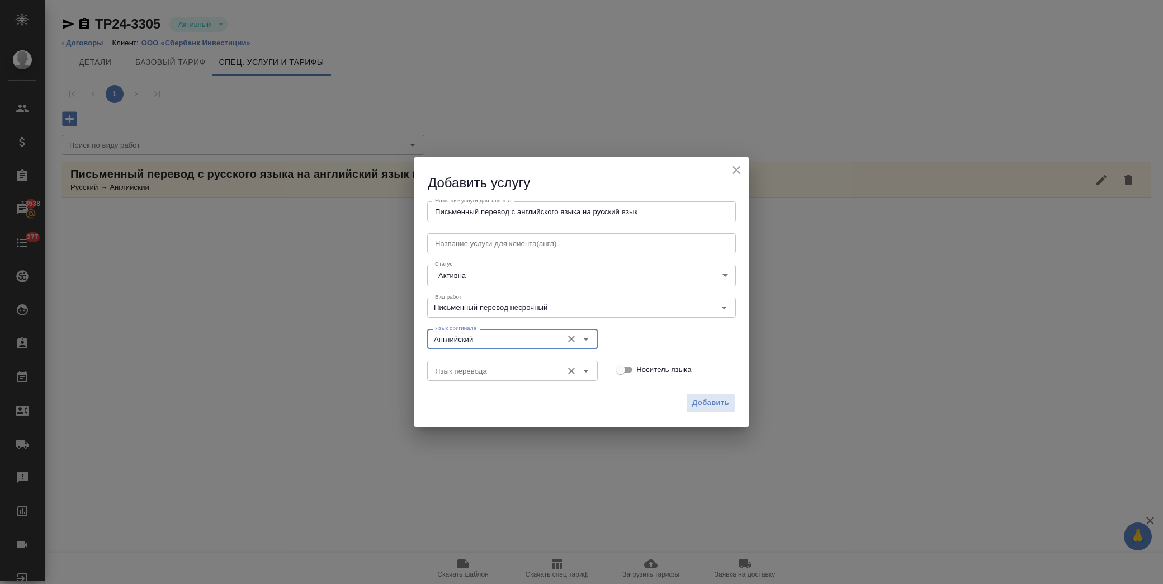
click at [498, 362] on div "Язык перевода" at bounding box center [512, 371] width 171 height 20
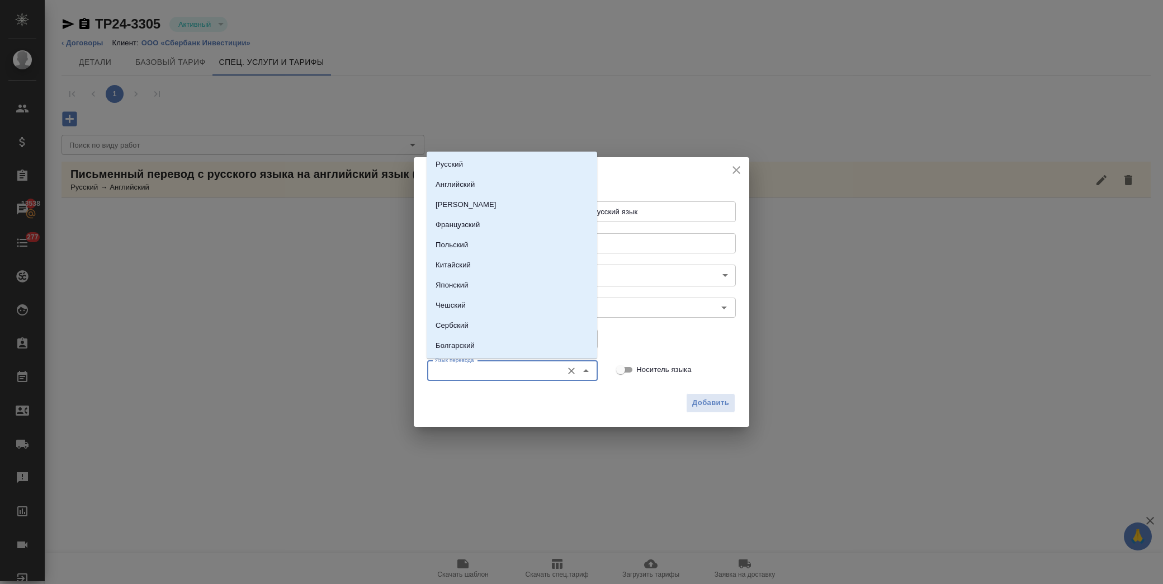
click at [488, 370] on input "Язык перевода" at bounding box center [494, 370] width 126 height 13
click at [474, 163] on li "Русский" at bounding box center [512, 164] width 171 height 20
type input "Русский"
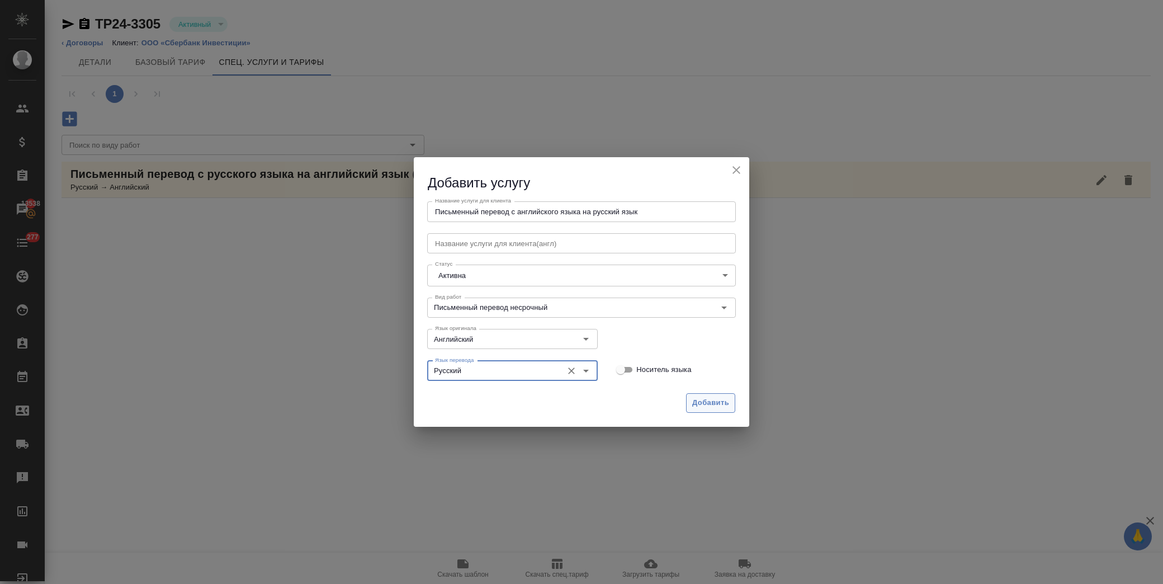
click at [702, 396] on span "Добавить" at bounding box center [710, 402] width 37 height 13
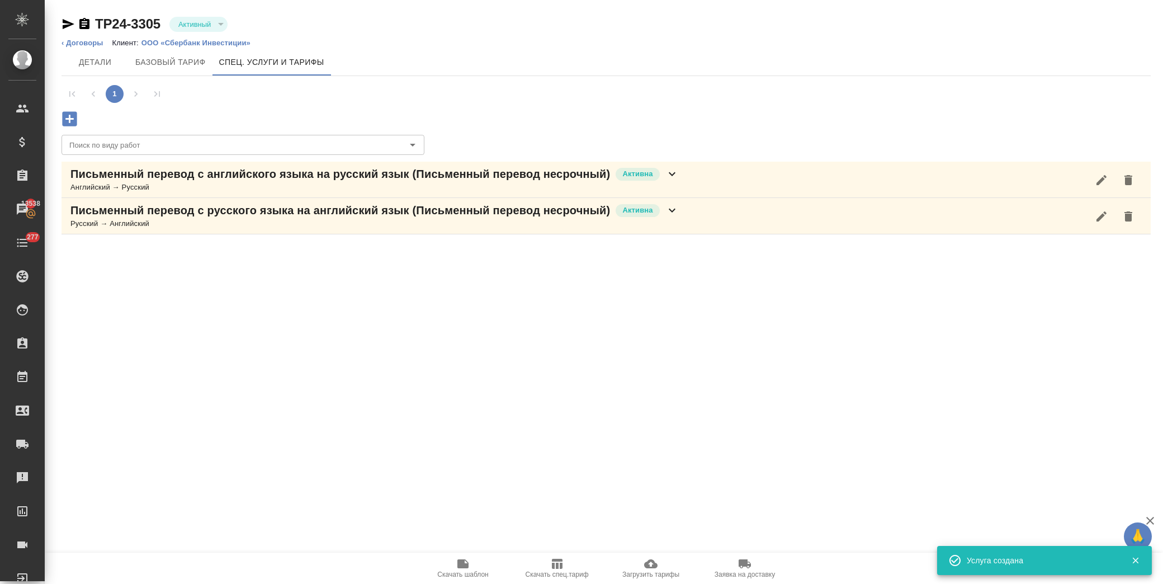
click at [669, 171] on icon at bounding box center [671, 173] width 13 height 13
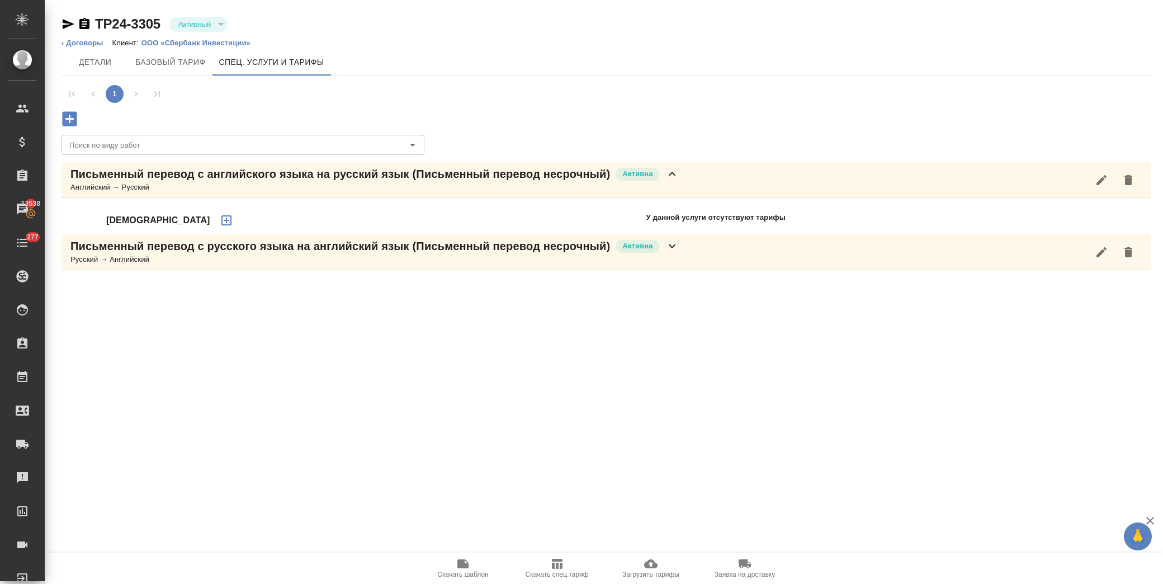
click at [221, 221] on icon "button" at bounding box center [226, 220] width 10 height 10
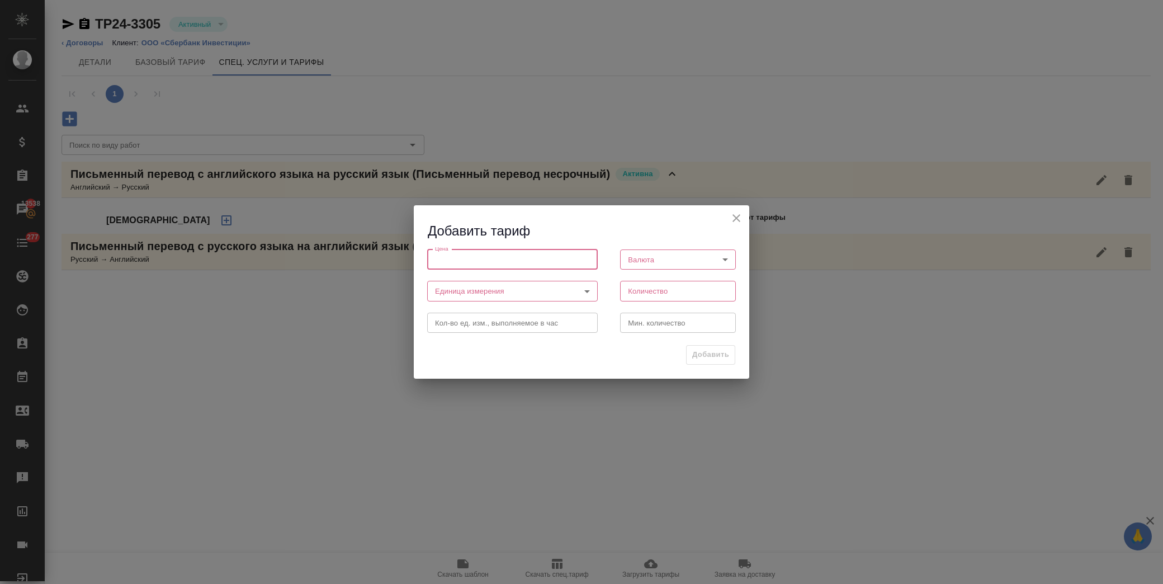
click at [495, 261] on input "number" at bounding box center [512, 259] width 171 height 20
type input "155"
click at [554, 287] on body "🙏 .cls-1 fill:#fff; AWATERA Лофицкая Юлия Владимировна Клиенты Спецификации Зак…" at bounding box center [581, 292] width 1163 height 584
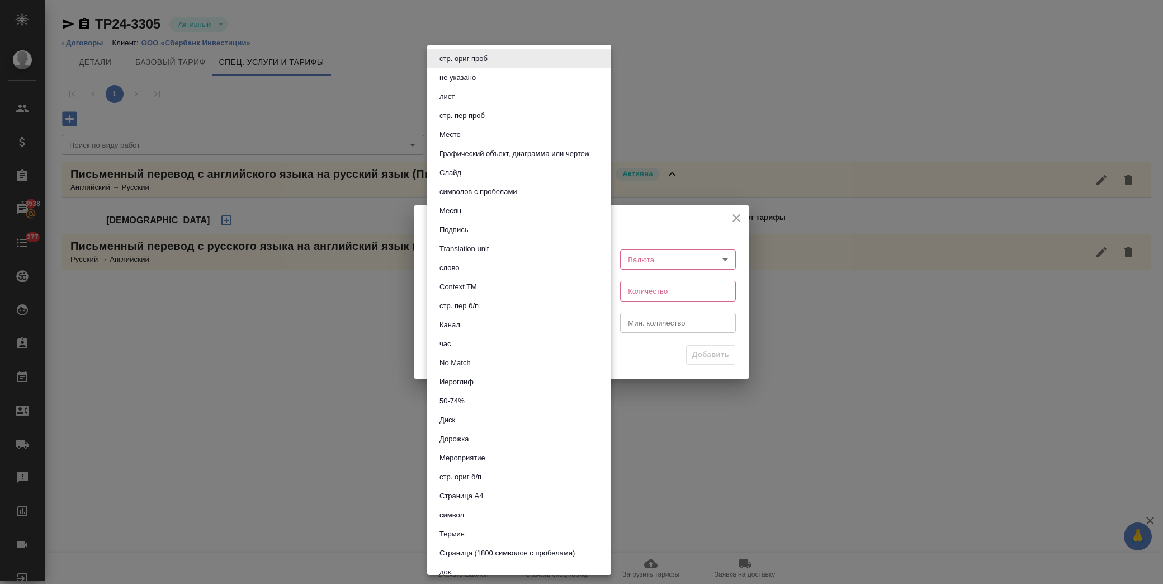
click at [516, 549] on button "Страница (1800 символов с пробелами)" at bounding box center [507, 553] width 142 height 12
type input "5f4634783cfbf259794cc07c"
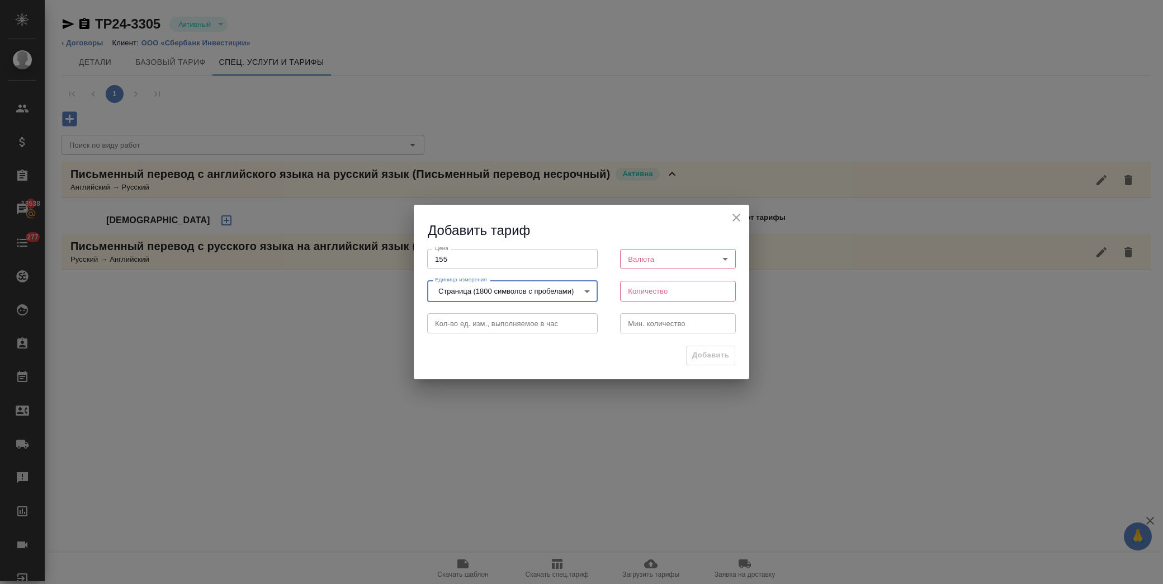
click at [725, 256] on body "🙏 .cls-1 fill:#fff; AWATERA Лофицкая Юлия Владимировна Клиенты Спецификации Зак…" at bounding box center [581, 292] width 1163 height 584
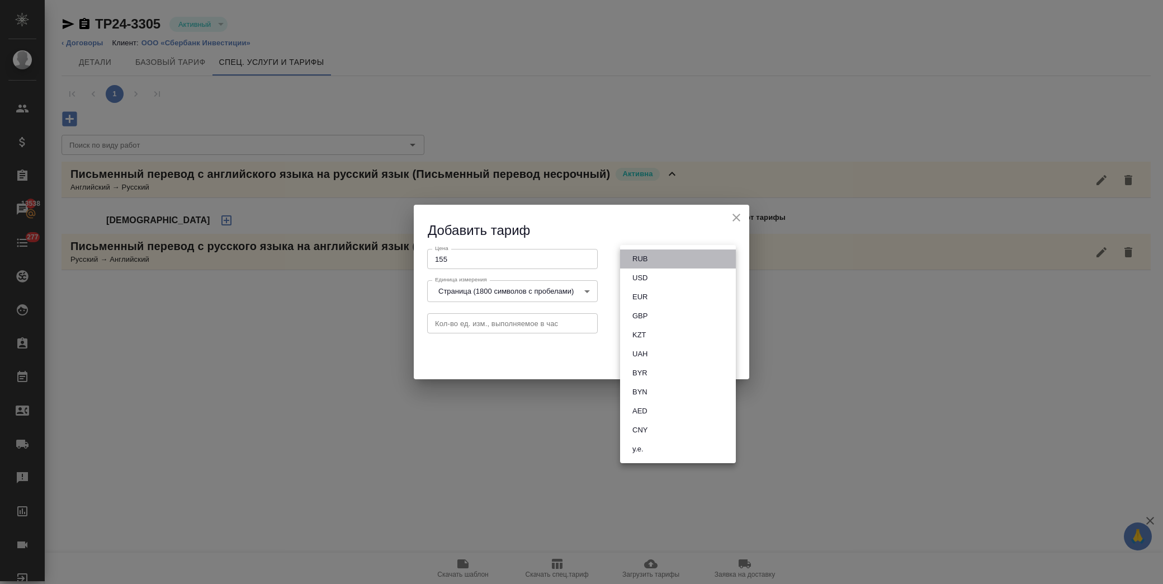
click at [708, 253] on li "RUB" at bounding box center [678, 258] width 116 height 19
type input "RUB"
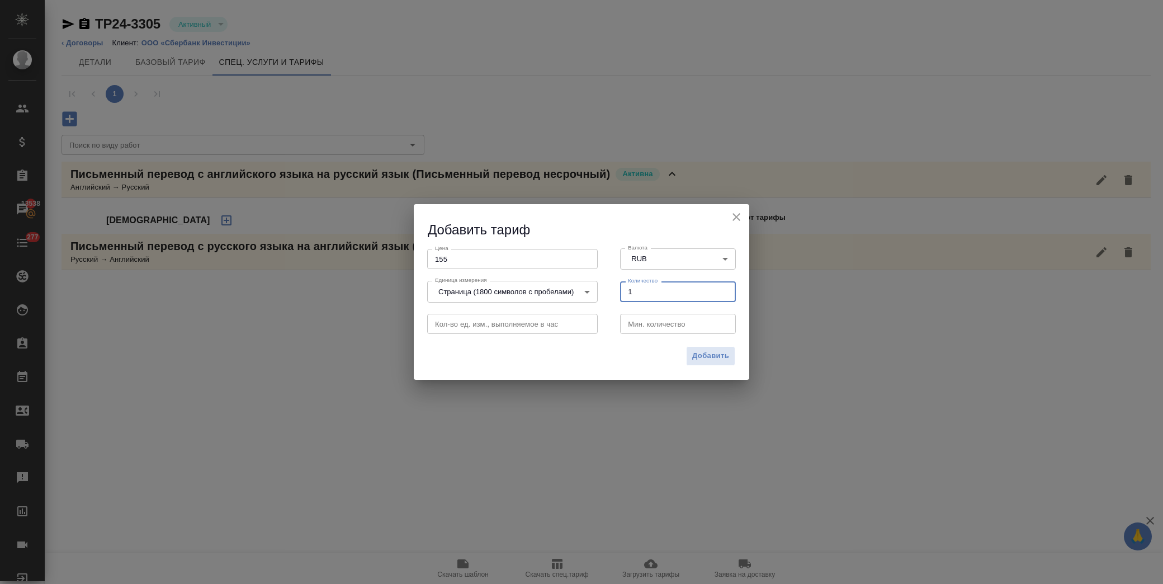
type input "1"
click at [723, 290] on input "1" at bounding box center [678, 291] width 116 height 20
click at [705, 351] on span "Добавить" at bounding box center [710, 355] width 37 height 13
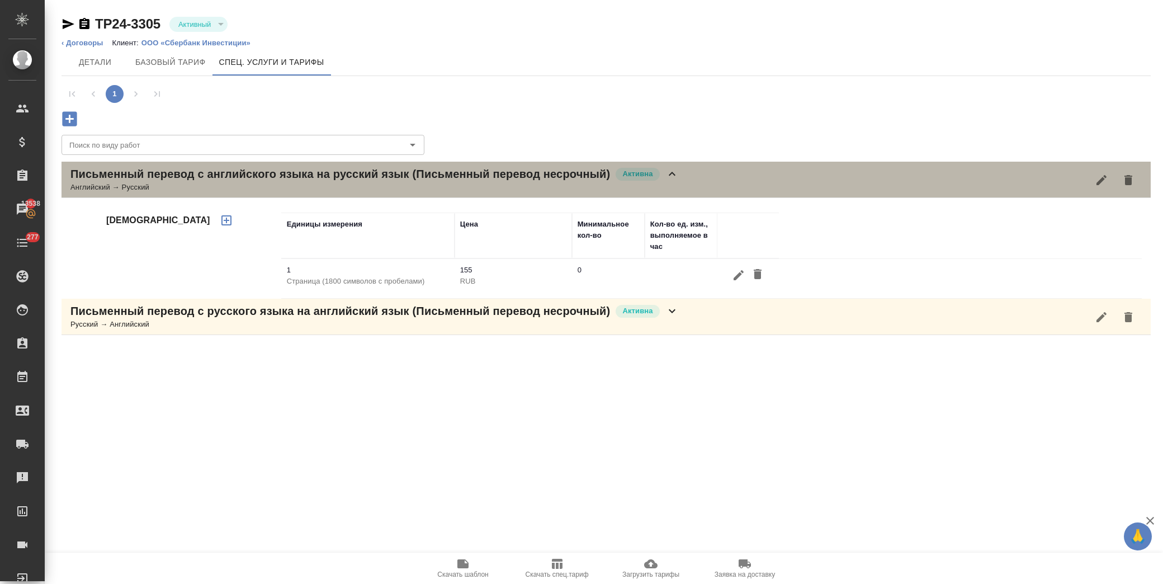
click at [675, 174] on icon at bounding box center [671, 173] width 13 height 13
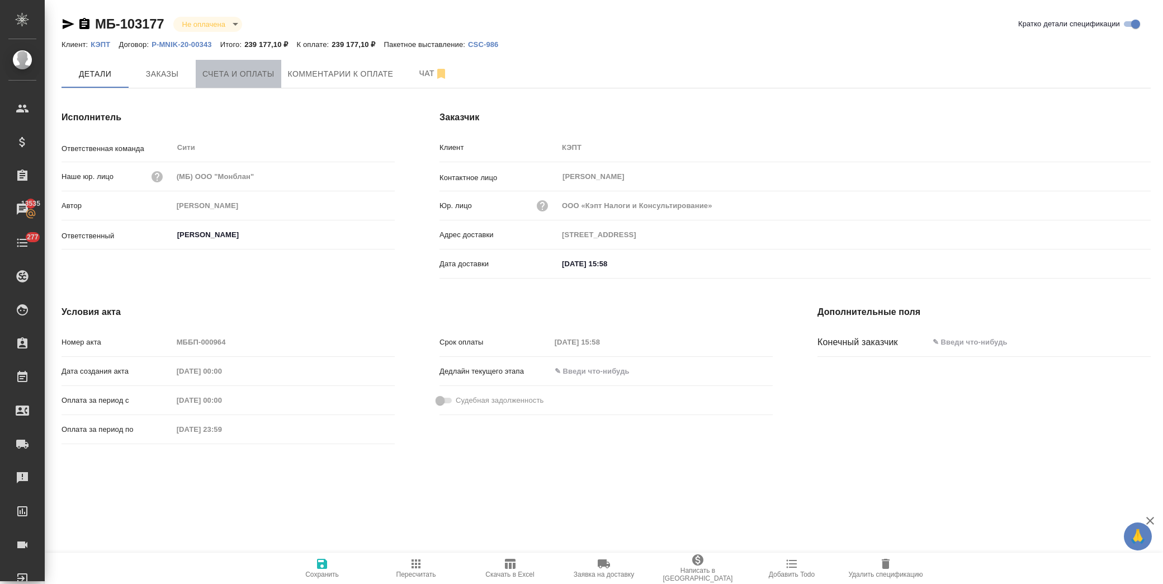
click at [240, 72] on span "Счета и оплаты" at bounding box center [238, 74] width 72 height 14
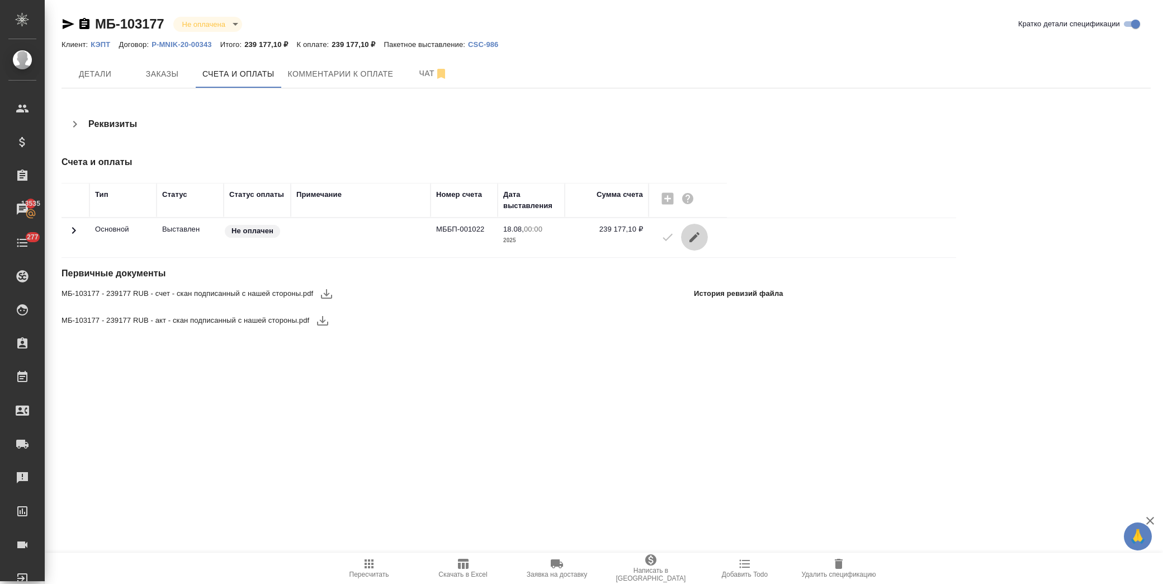
click at [696, 237] on icon "button" at bounding box center [694, 237] width 10 height 10
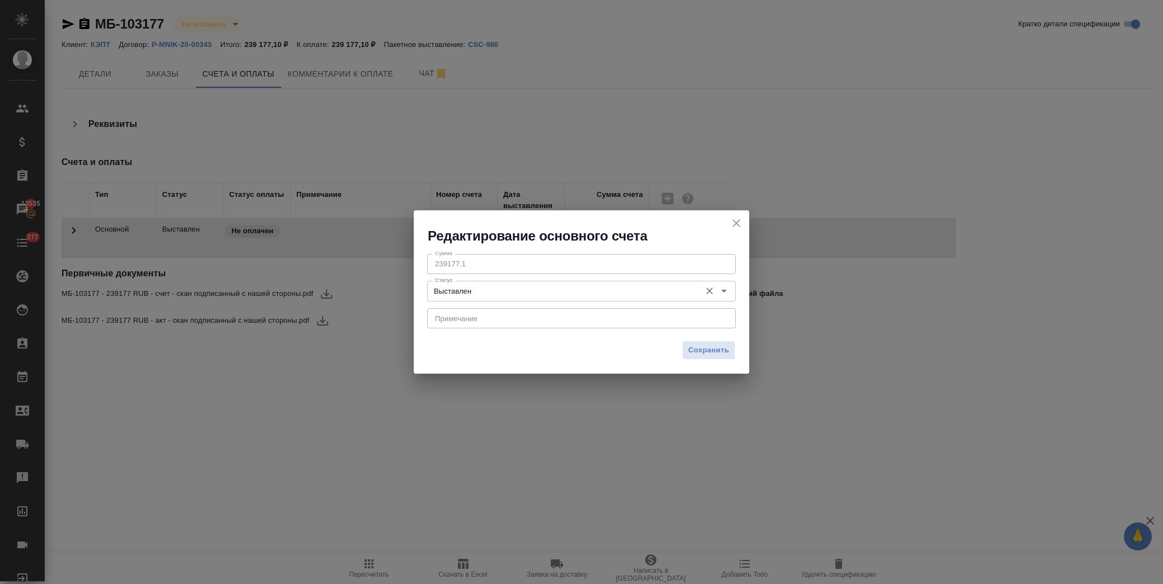
click at [650, 294] on input "Выставлен" at bounding box center [563, 290] width 264 height 13
click at [703, 235] on h2 "Редактирование основного счета" at bounding box center [589, 236] width 322 height 18
click at [731, 223] on icon "close" at bounding box center [736, 222] width 13 height 13
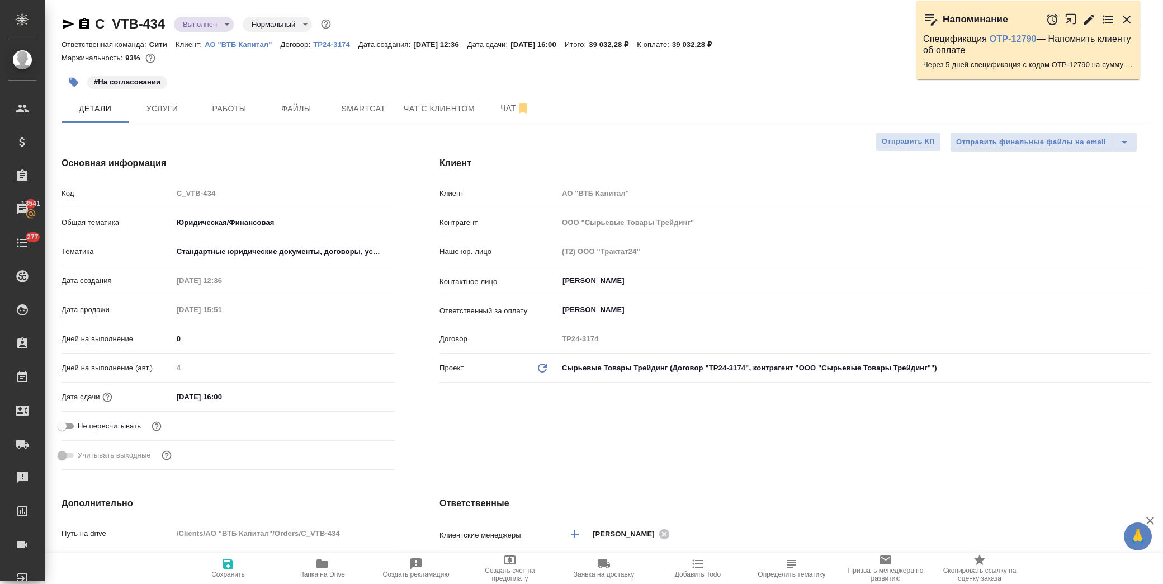
select select "RU"
click at [231, 48] on link "АО "ВТБ Капитал"" at bounding box center [242, 44] width 75 height 10
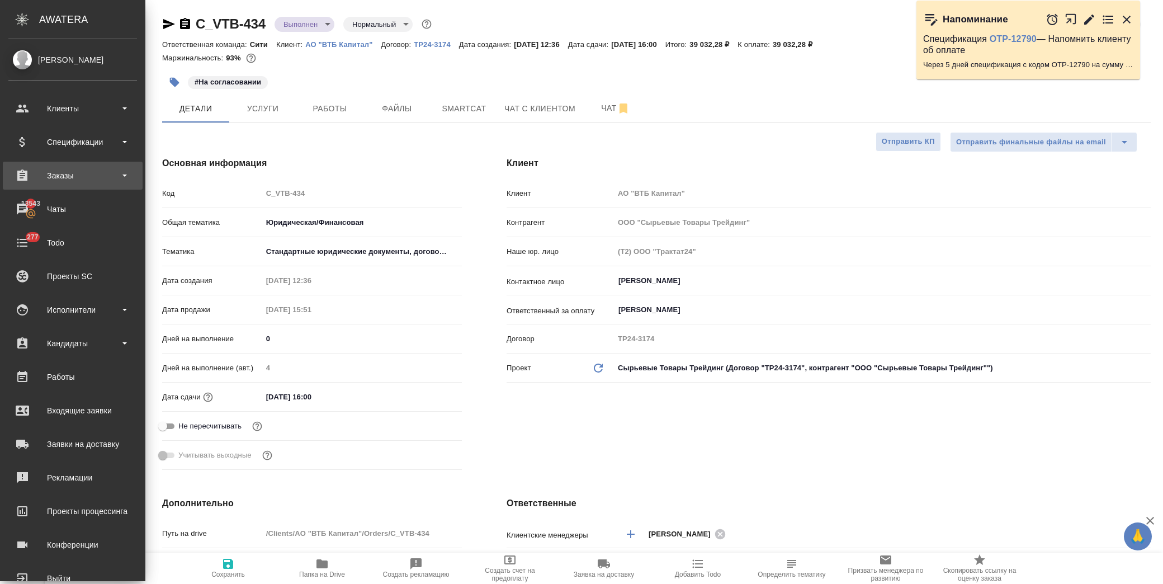
click at [74, 167] on div "Заказы" at bounding box center [72, 175] width 129 height 17
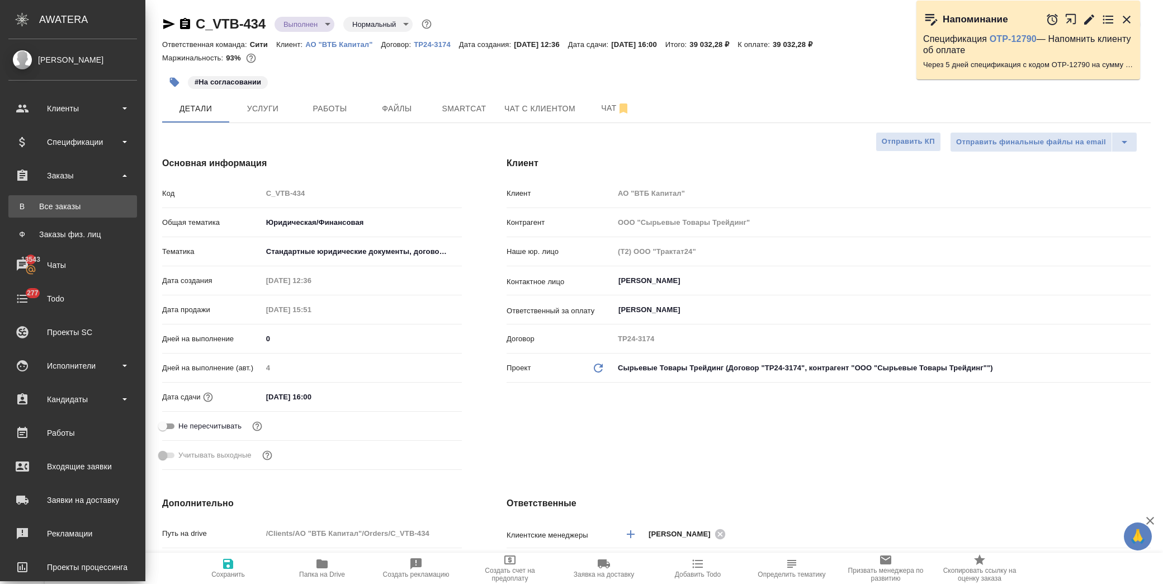
click at [73, 209] on div "Все заказы" at bounding box center [72, 206] width 117 height 11
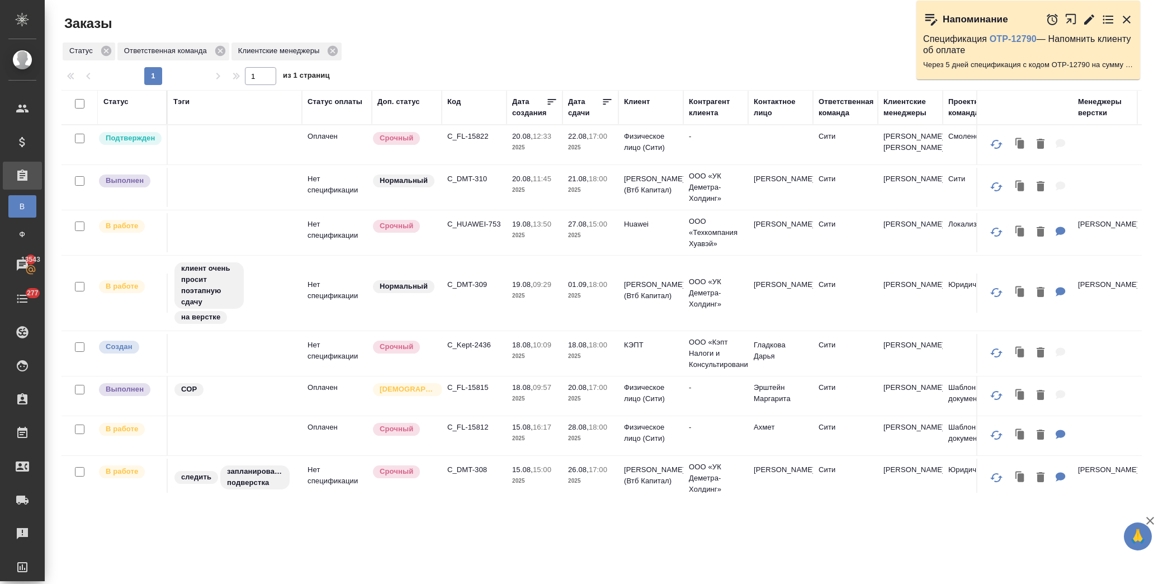
click at [481, 185] on p "C_DMT-310" at bounding box center [474, 178] width 54 height 11
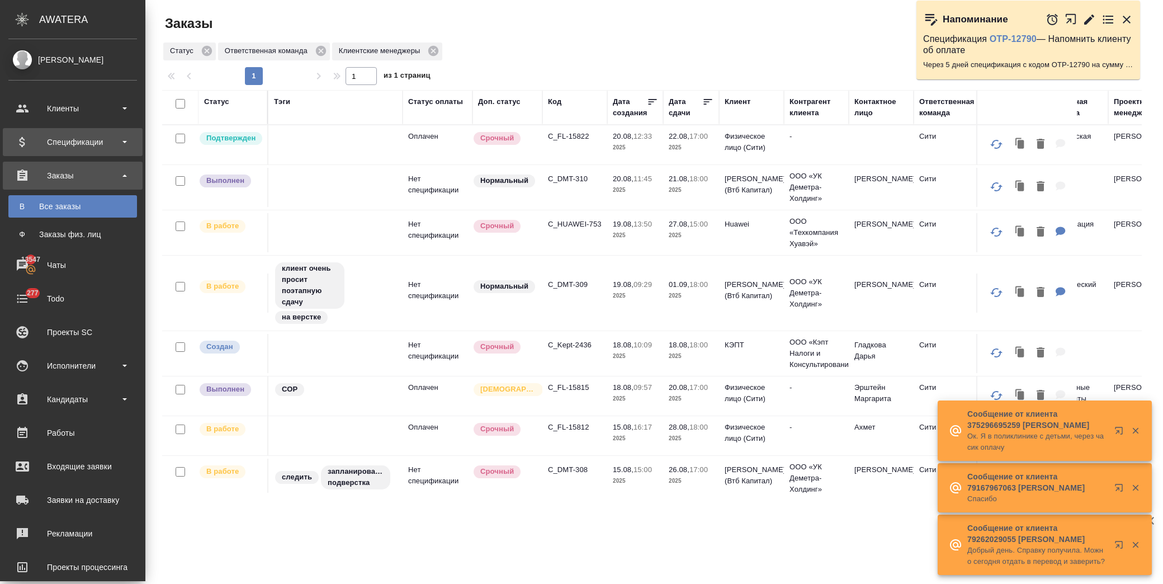
click at [80, 137] on div "Спецификации" at bounding box center [72, 142] width 129 height 17
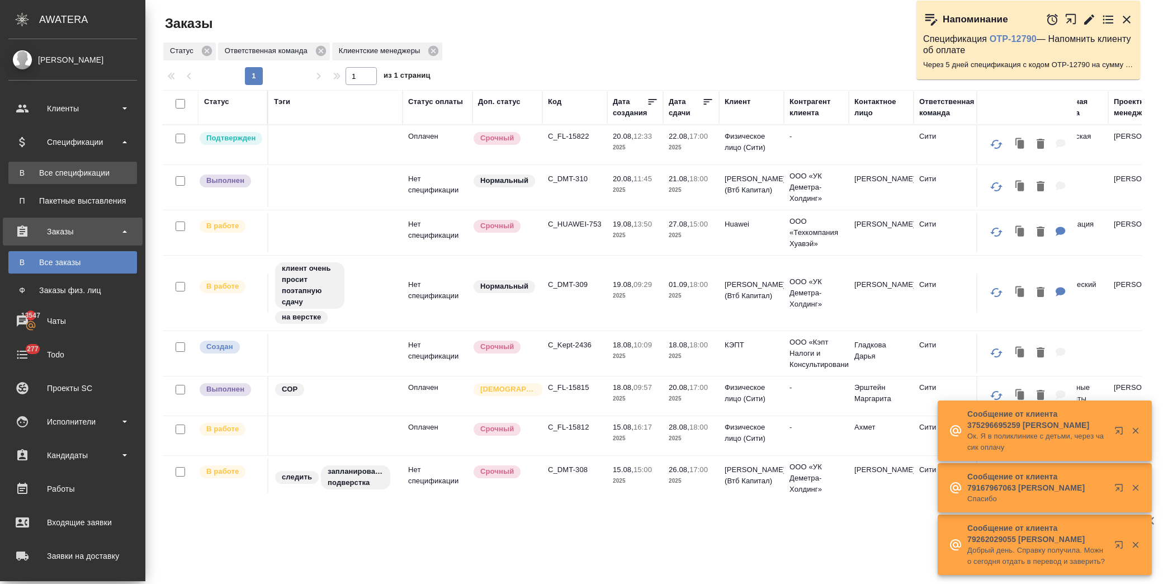
click at [88, 175] on div "Все спецификации" at bounding box center [72, 172] width 117 height 11
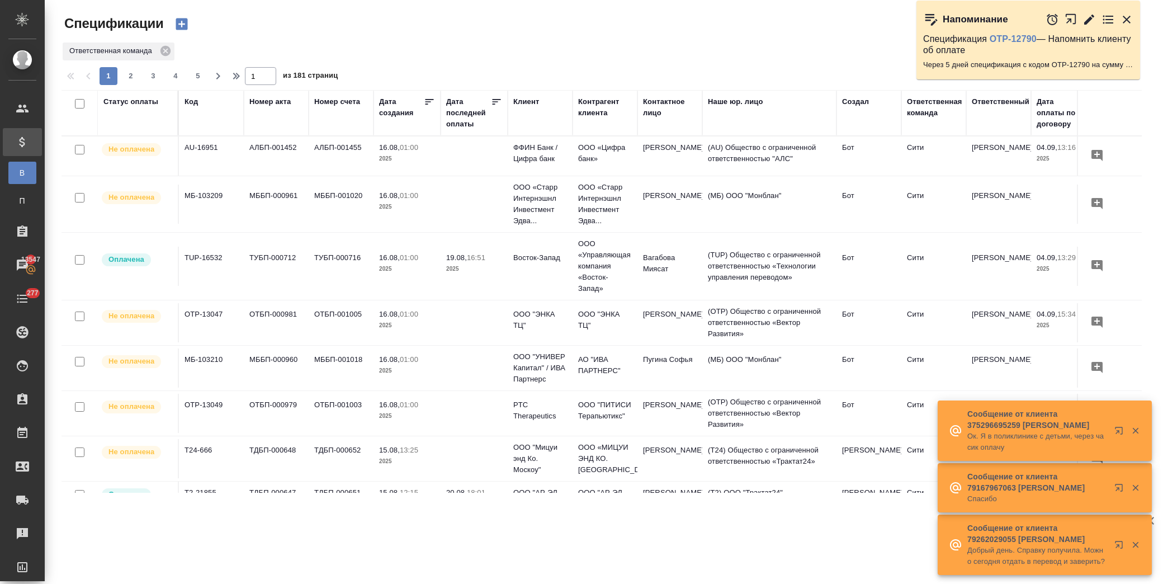
click at [148, 105] on div "Статус оплаты" at bounding box center [130, 101] width 55 height 11
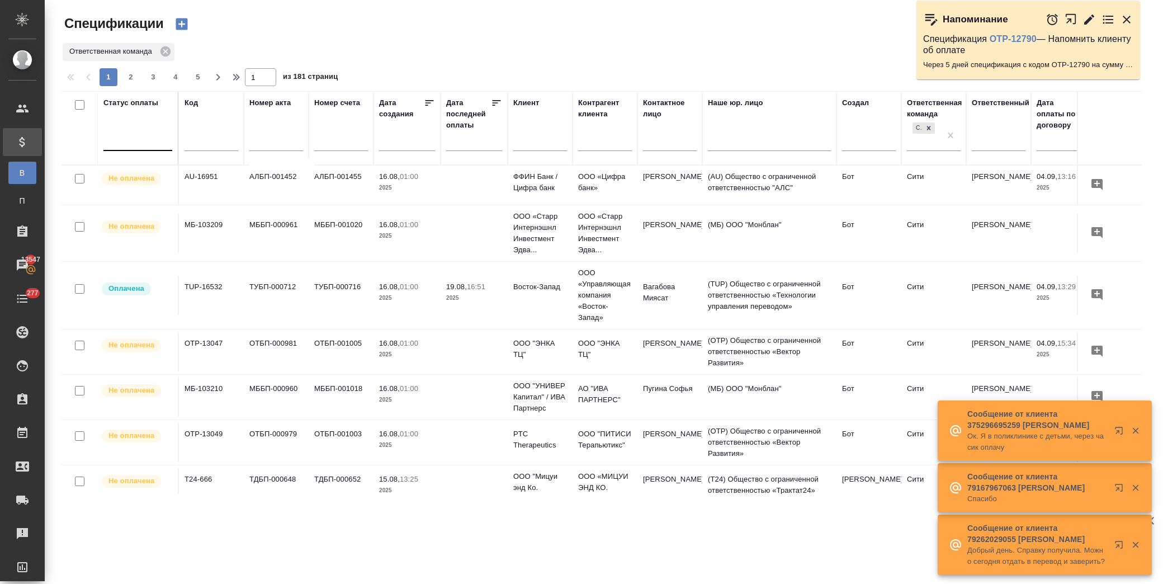
click at [133, 142] on div at bounding box center [137, 139] width 69 height 16
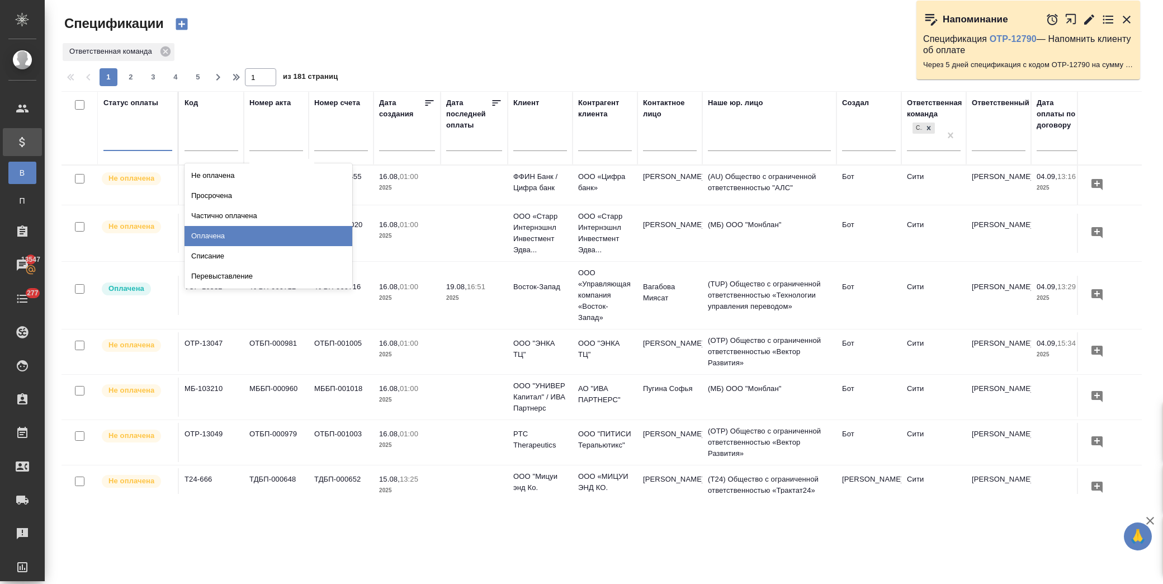
drag, startPoint x: 289, startPoint y: 238, endPoint x: 509, endPoint y: 132, distance: 244.8
click at [289, 238] on div "Оплачена" at bounding box center [269, 236] width 168 height 20
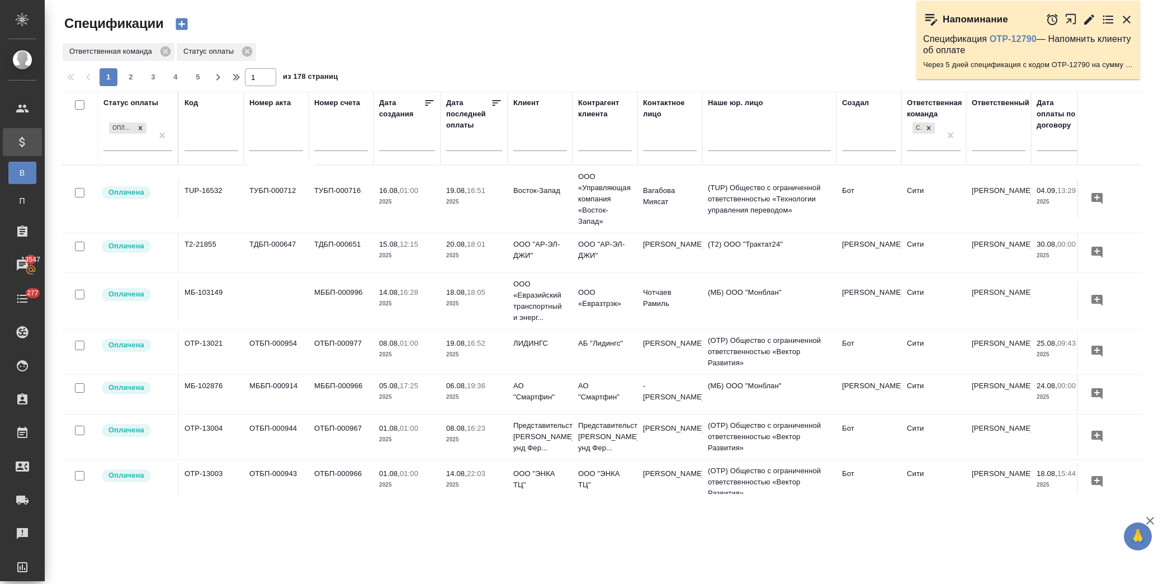
click at [428, 100] on icon at bounding box center [429, 102] width 11 height 11
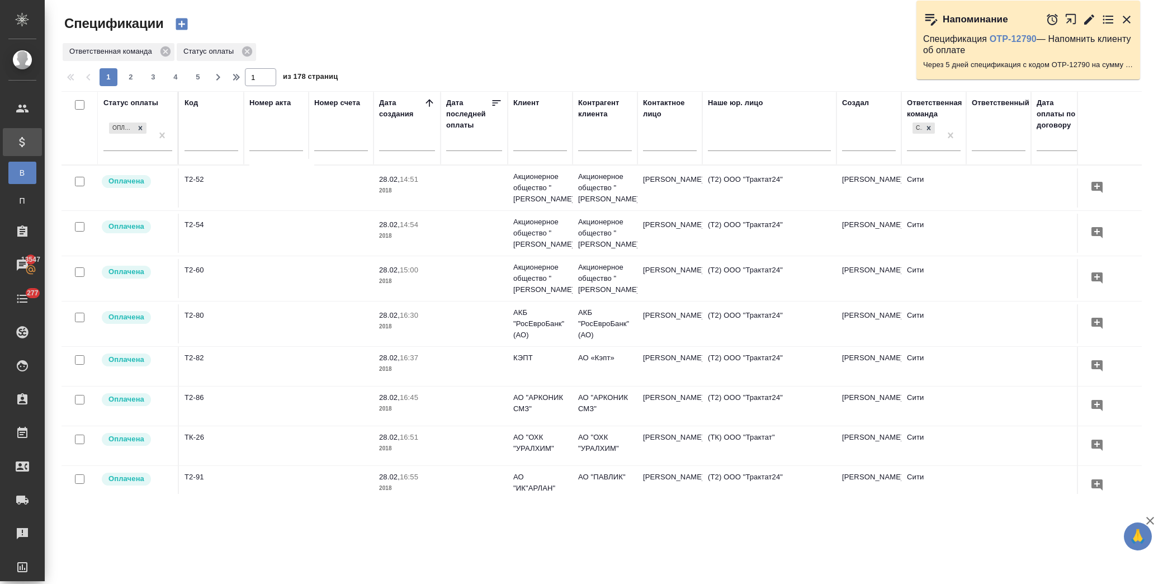
click at [428, 101] on icon at bounding box center [429, 102] width 7 height 7
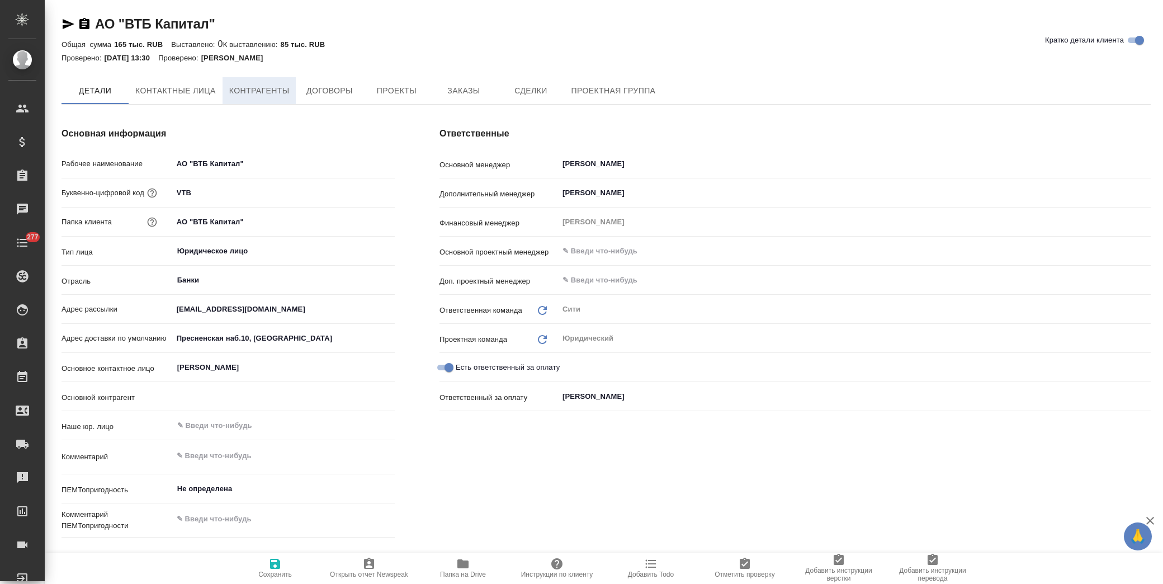
type textarea "x"
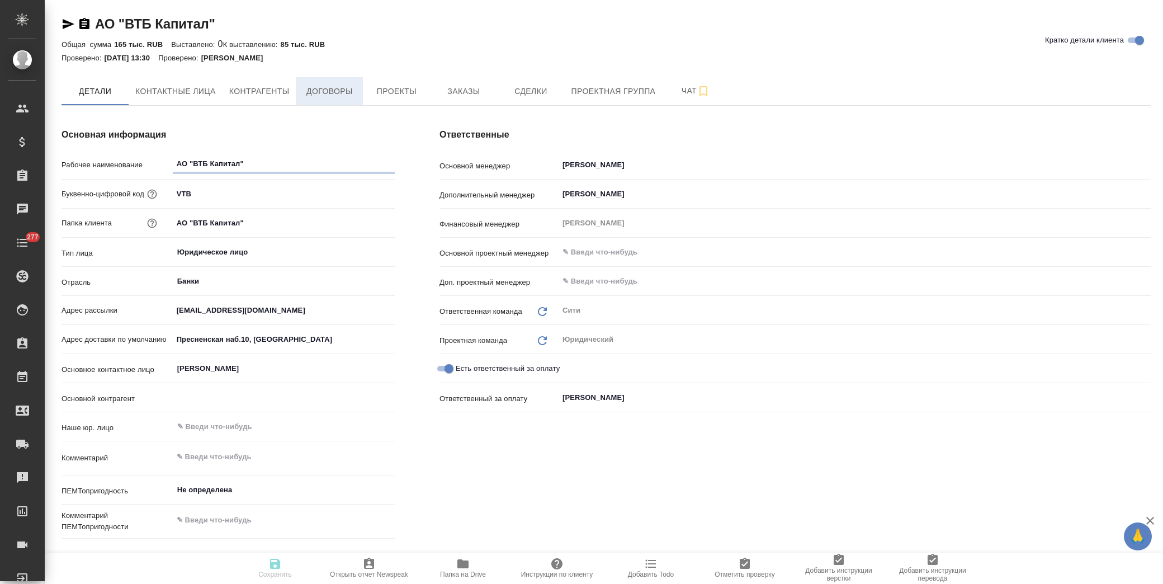
type textarea "x"
click at [403, 85] on span "Проекты" at bounding box center [397, 91] width 54 height 14
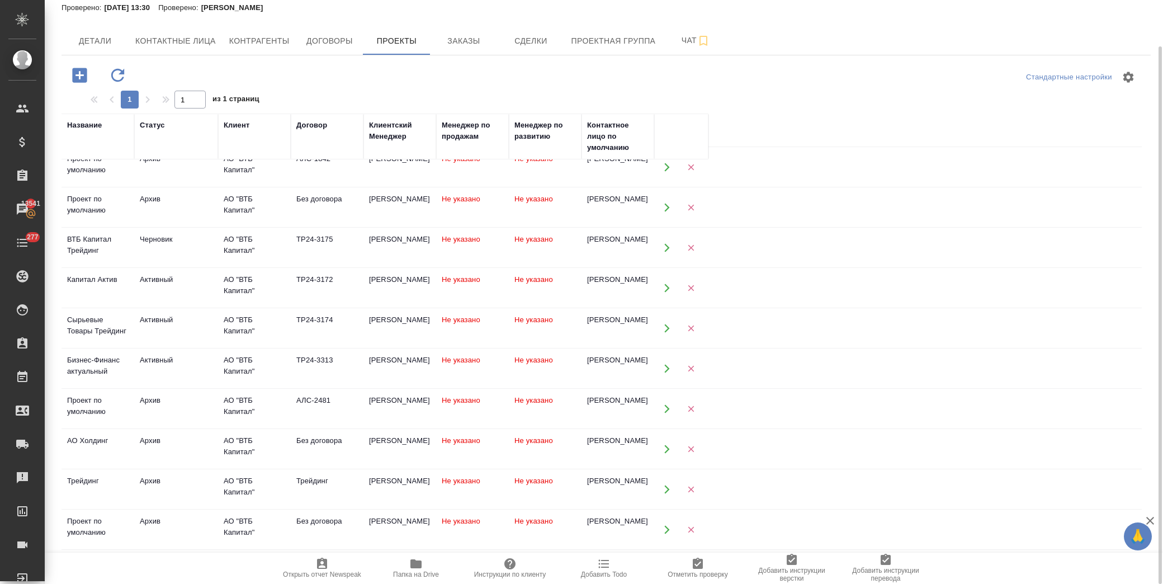
scroll to position [418, 0]
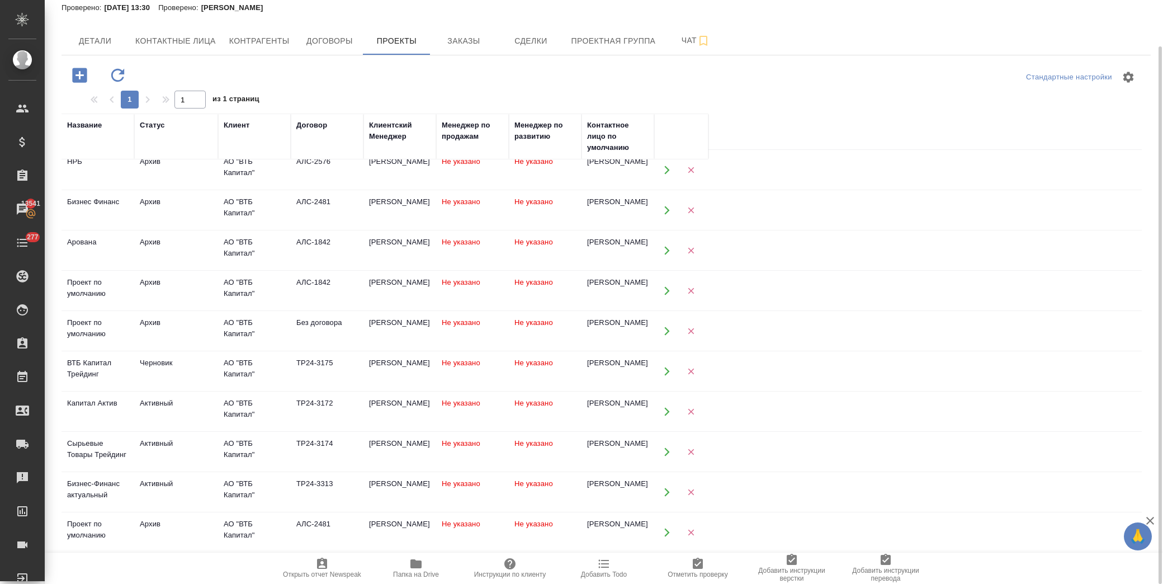
click at [667, 456] on icon "button" at bounding box center [667, 452] width 10 height 10
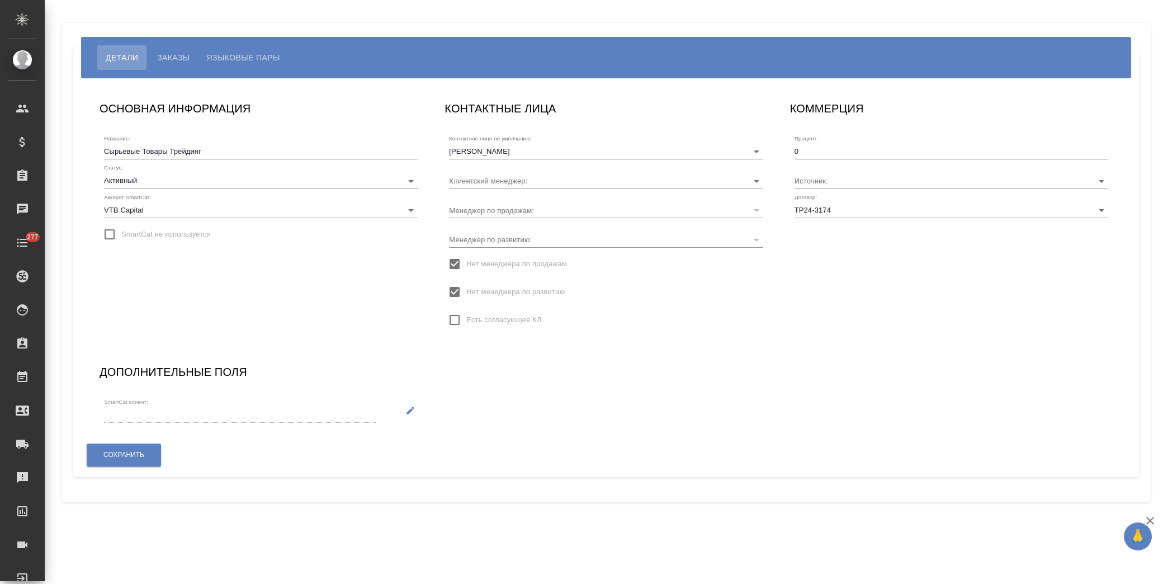
type input "[PERSON_NAME]"
click at [243, 56] on span "Языковые пары" at bounding box center [243, 57] width 73 height 13
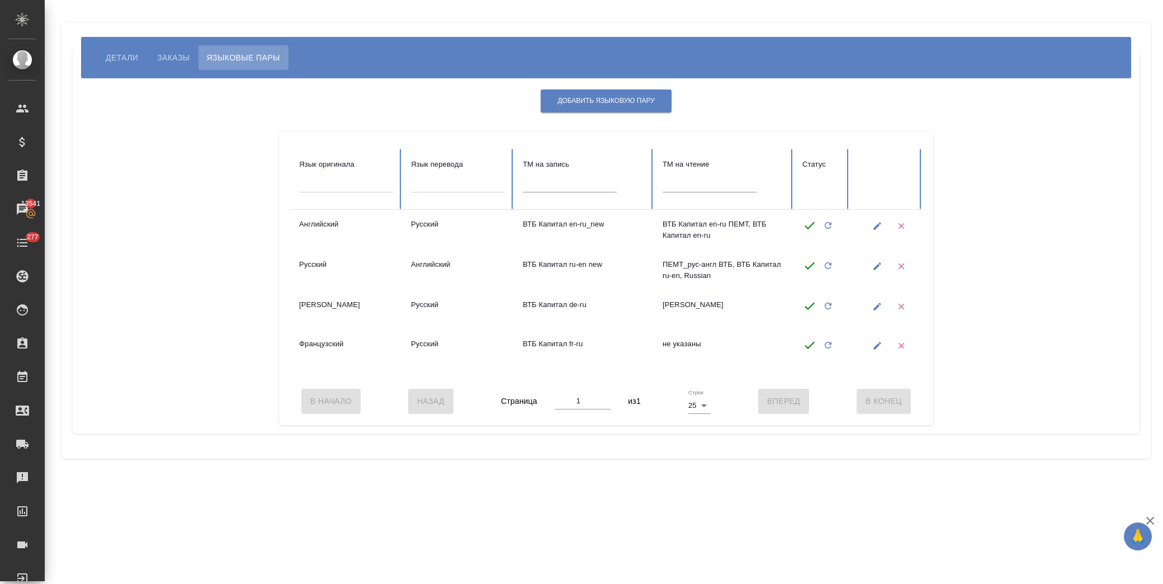
click at [873, 226] on icon "button" at bounding box center [877, 226] width 10 height 10
type input "Английский"
type input "Русский"
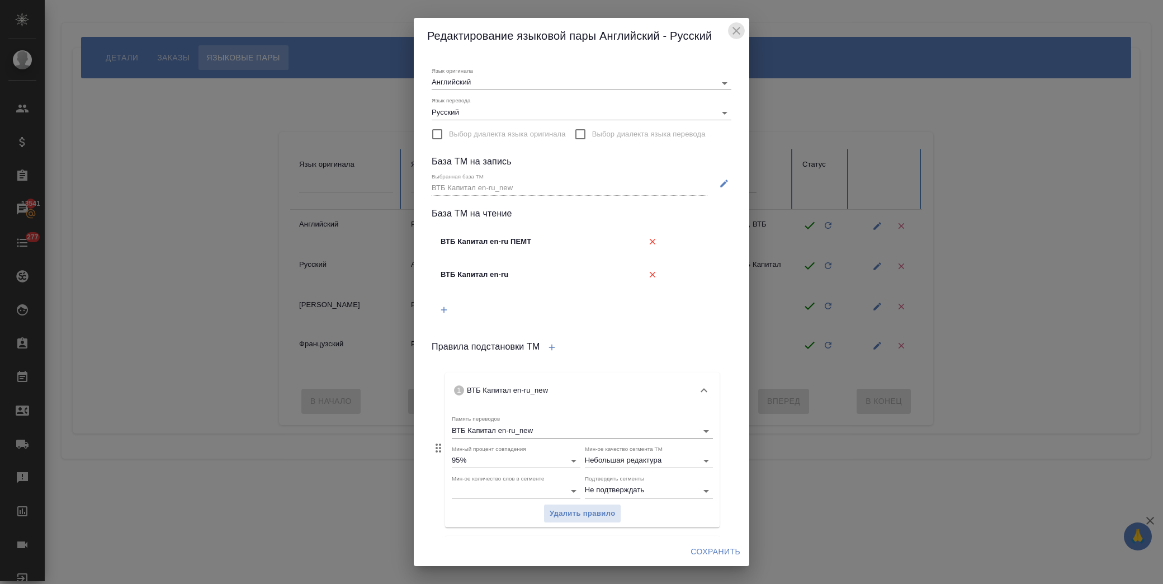
click at [735, 32] on icon "close" at bounding box center [736, 31] width 8 height 8
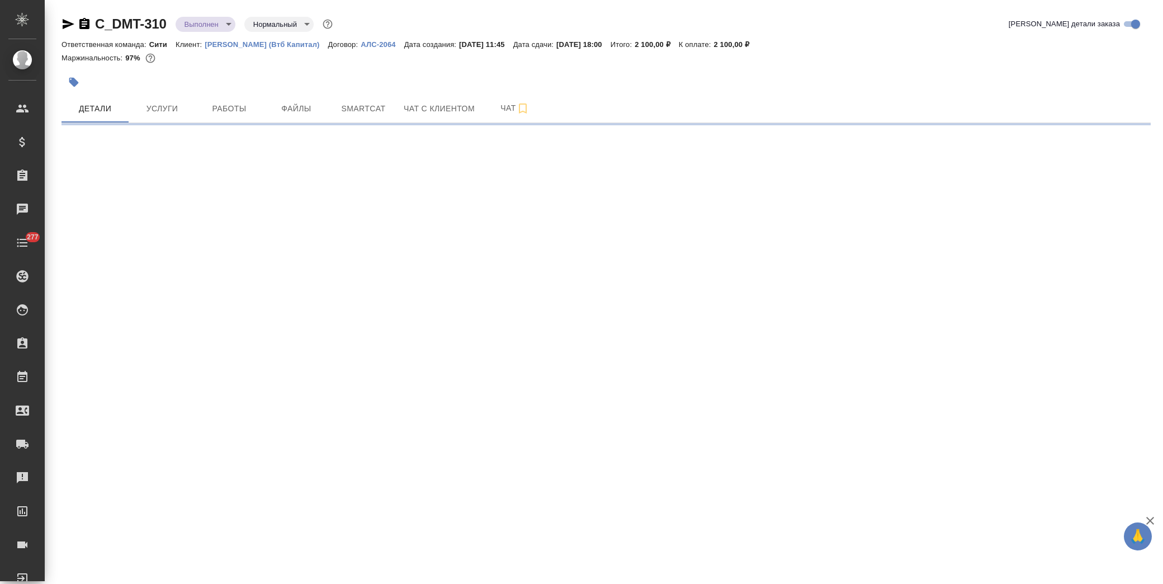
select select "RU"
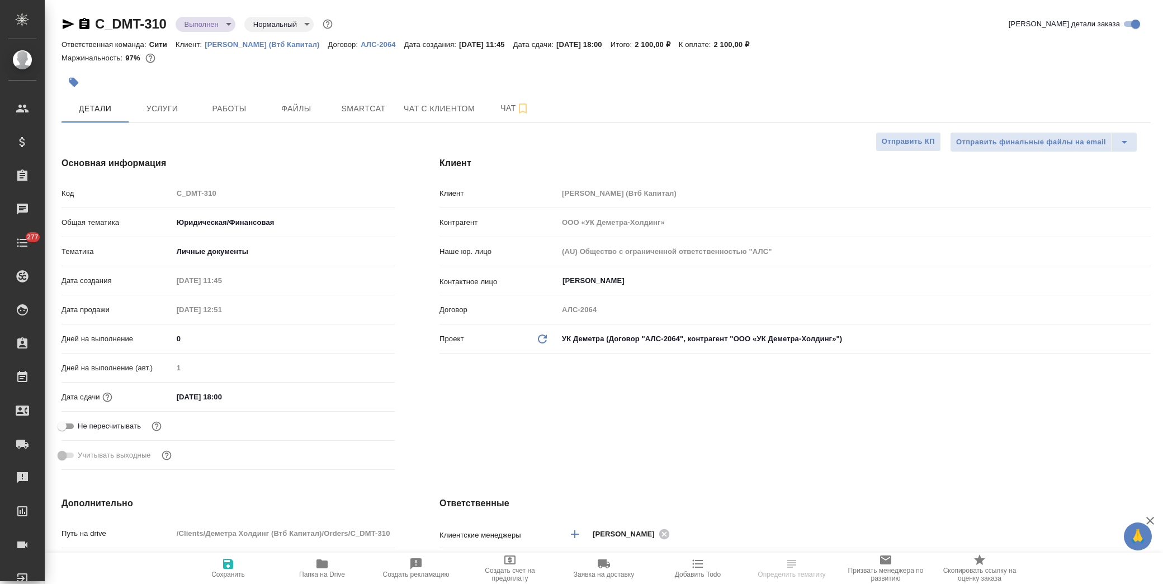
type textarea "x"
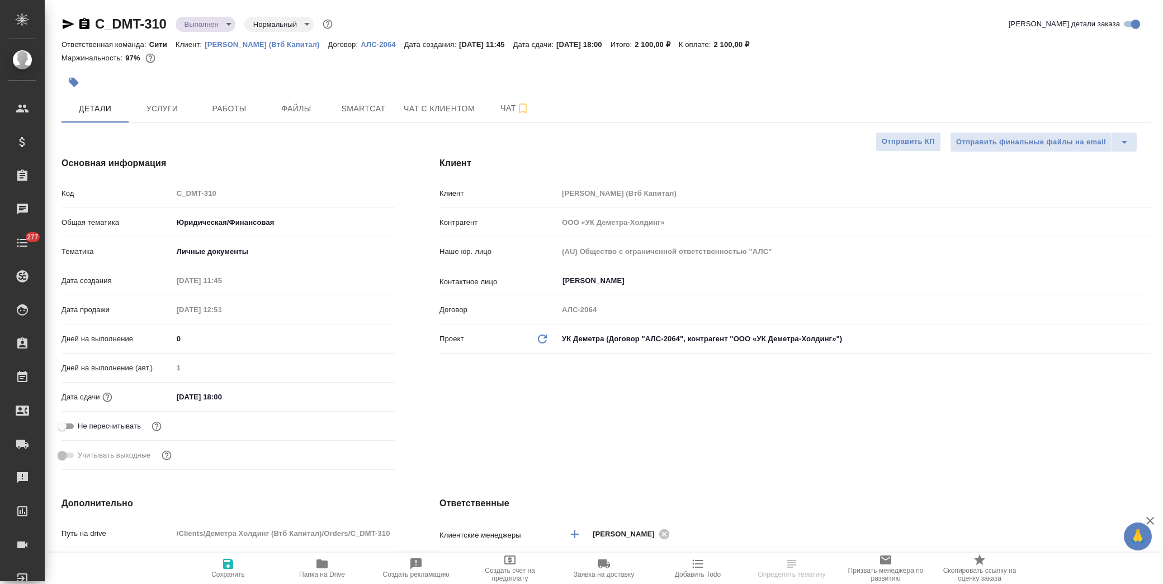
type textarea "x"
click at [228, 108] on span "Работы" at bounding box center [229, 109] width 54 height 14
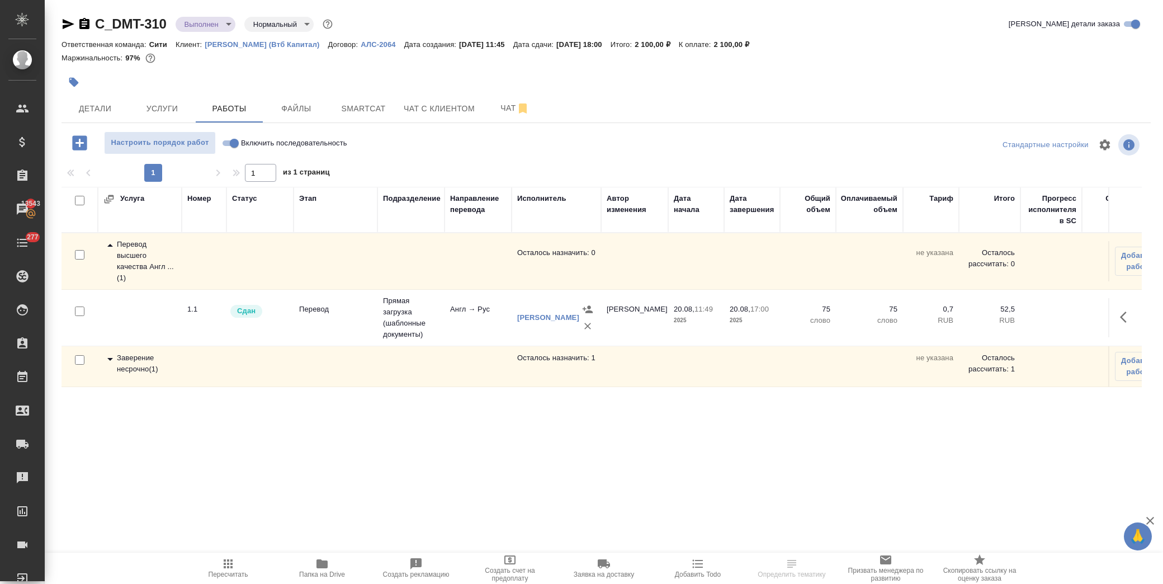
click at [110, 360] on icon at bounding box center [110, 359] width 6 height 3
click at [1120, 402] on icon "button" at bounding box center [1126, 408] width 13 height 13
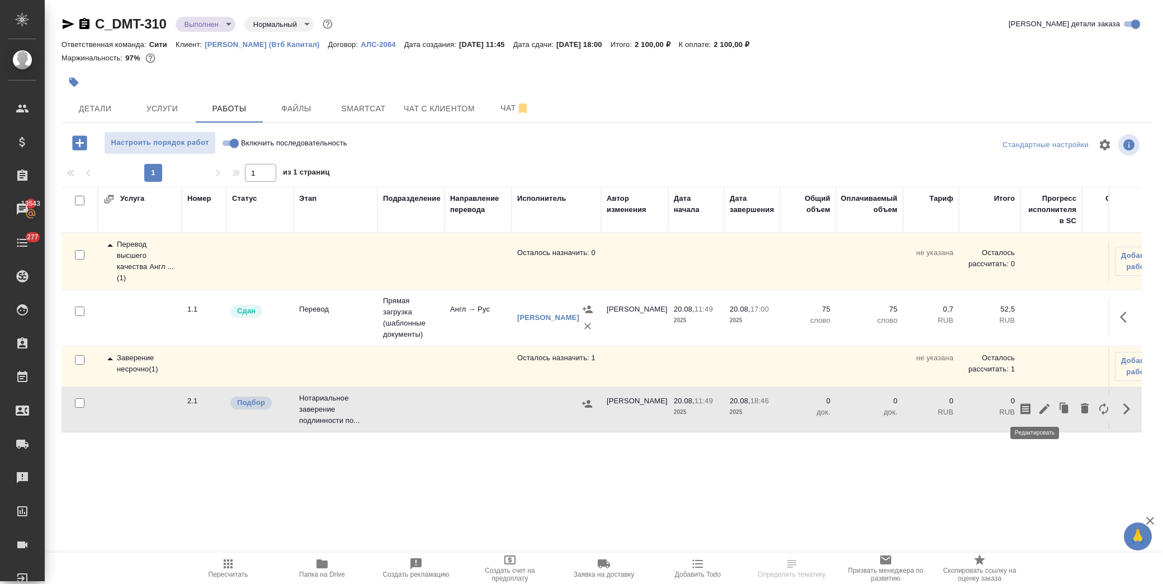
click at [1039, 404] on icon "button" at bounding box center [1044, 409] width 10 height 10
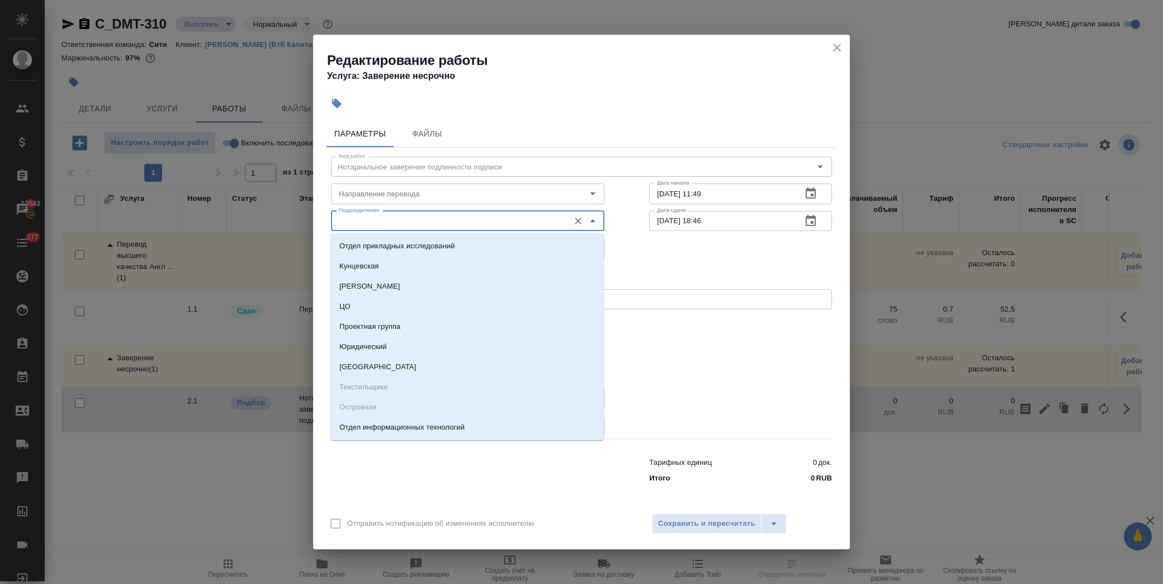
drag, startPoint x: 420, startPoint y: 223, endPoint x: 427, endPoint y: 225, distance: 7.1
click at [420, 224] on input "Подразделение" at bounding box center [448, 220] width 229 height 13
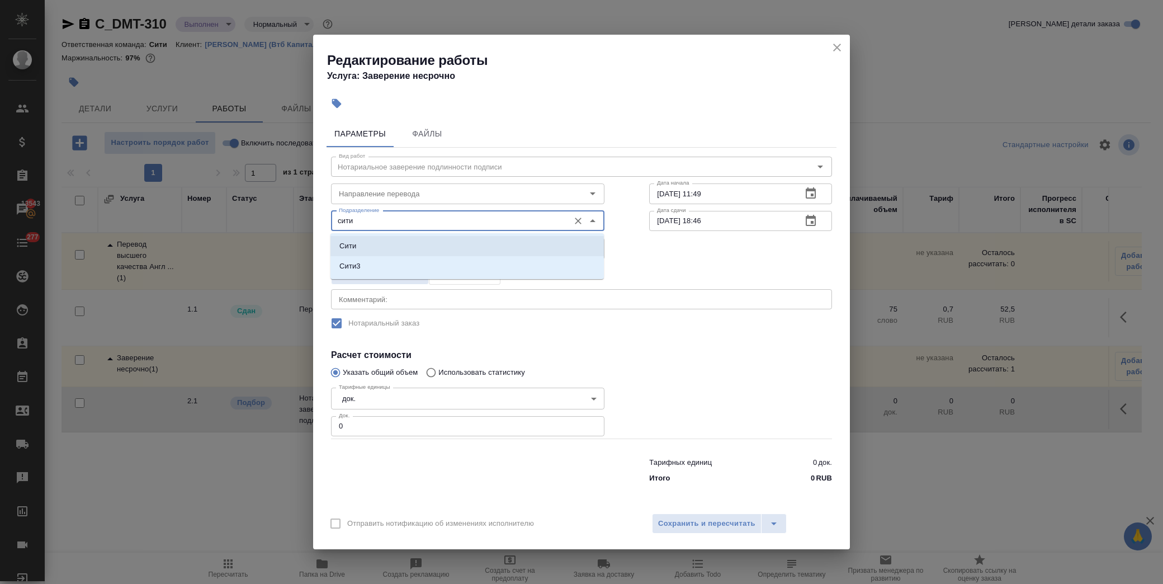
click at [398, 254] on li "Сити" at bounding box center [466, 246] width 273 height 20
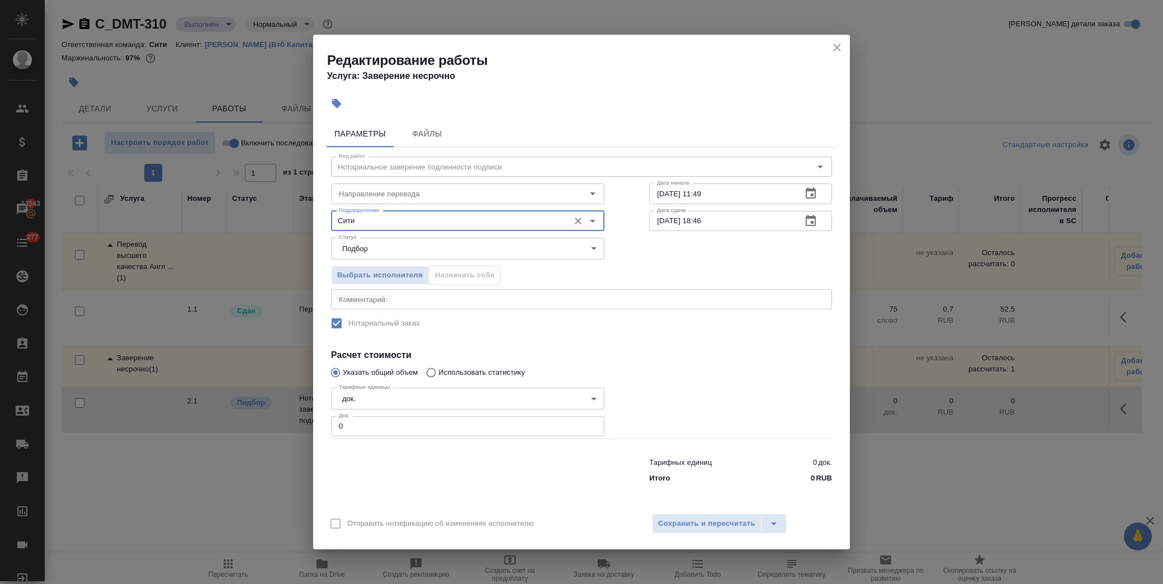
type input "Сити"
drag, startPoint x: 303, startPoint y: 427, endPoint x: 231, endPoint y: 427, distance: 71.6
click at [231, 427] on div "Редактирование работы Услуга: Заверение несрочно Параметры Файлы Вид работ Нота…" at bounding box center [581, 292] width 1163 height 584
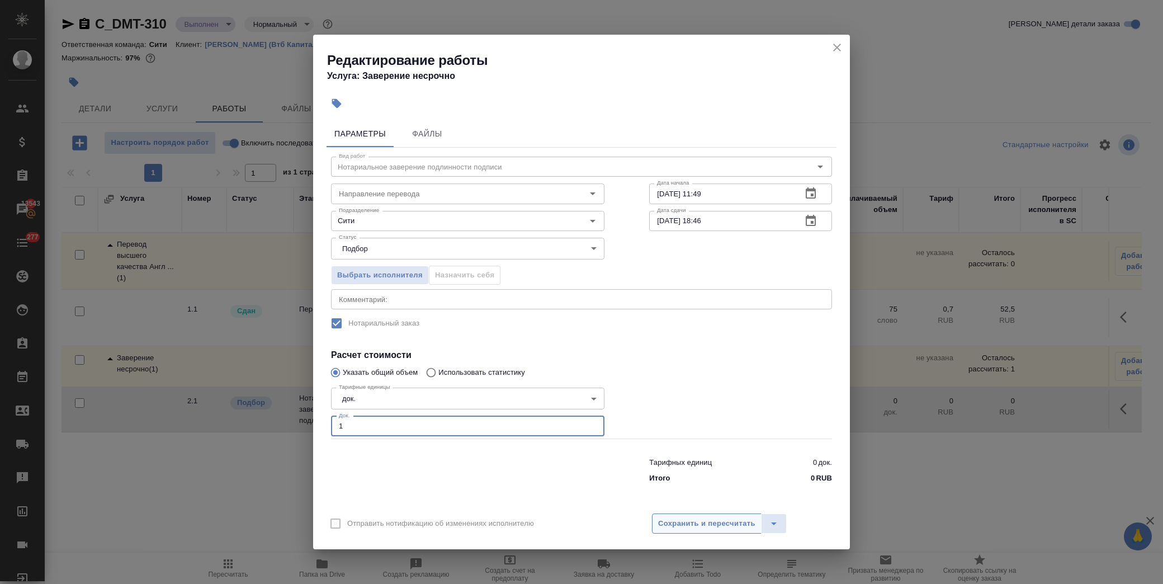
type input "1"
drag, startPoint x: 711, startPoint y: 513, endPoint x: 710, endPoint y: 521, distance: 7.4
click at [711, 517] on button "Сохранить и пересчитать" at bounding box center [707, 523] width 110 height 20
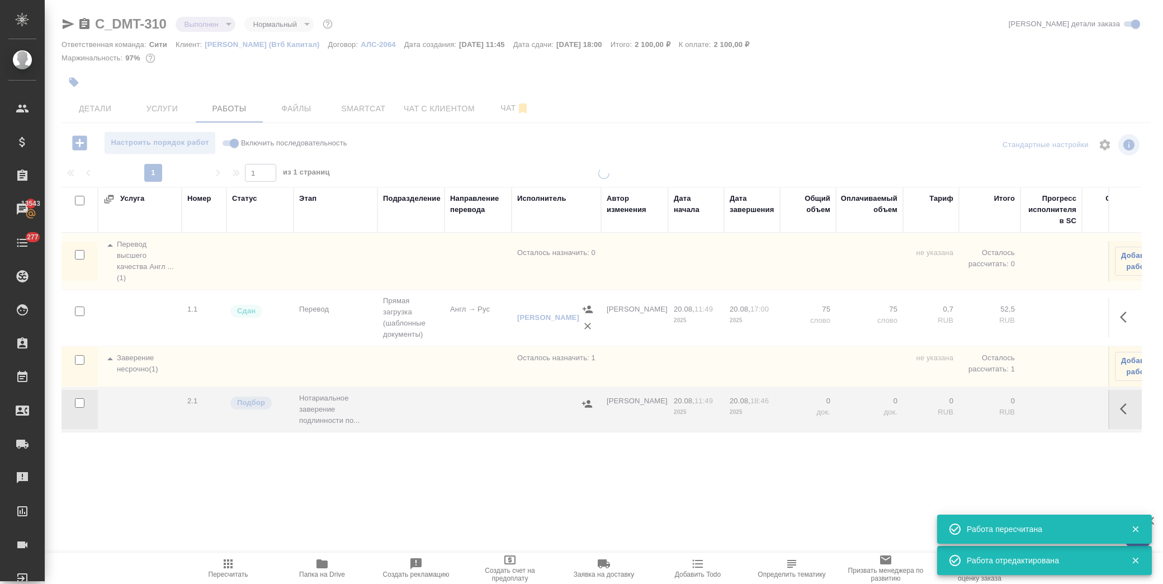
click at [711, 522] on div ".cls-1 fill:#fff; AWATERA Лофицкая Юлия Владимировна Клиенты Спецификации Заказ…" at bounding box center [581, 292] width 1163 height 584
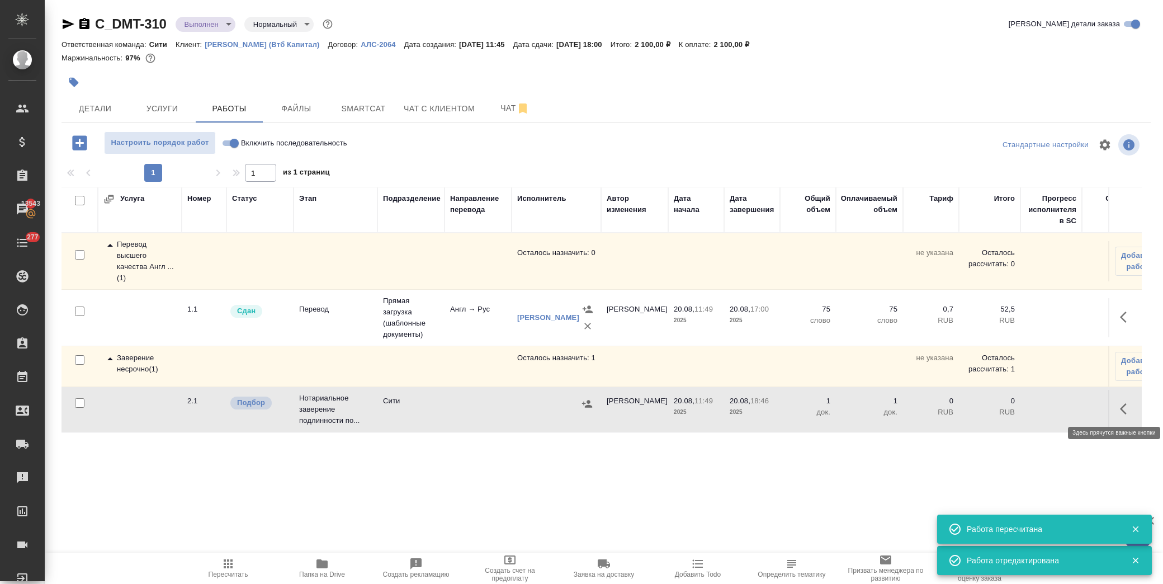
drag, startPoint x: 1115, startPoint y: 403, endPoint x: 1105, endPoint y: 405, distance: 9.9
click at [1120, 403] on icon "button" at bounding box center [1126, 408] width 13 height 13
click at [1039, 406] on icon "button" at bounding box center [1044, 408] width 13 height 13
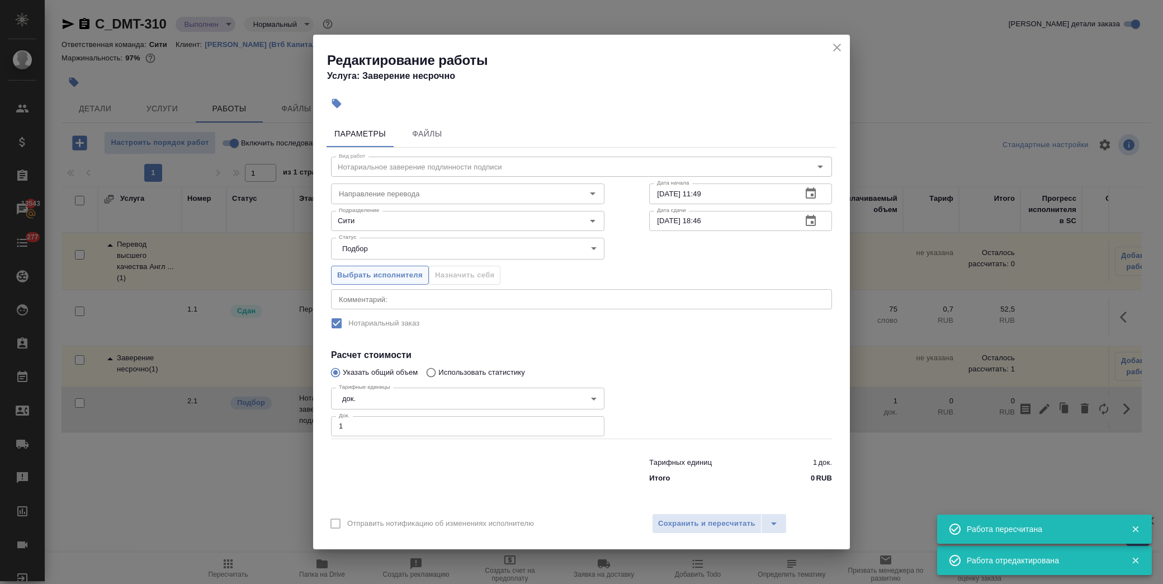
click at [400, 278] on span "Выбрать исполнителя" at bounding box center [380, 275] width 86 height 13
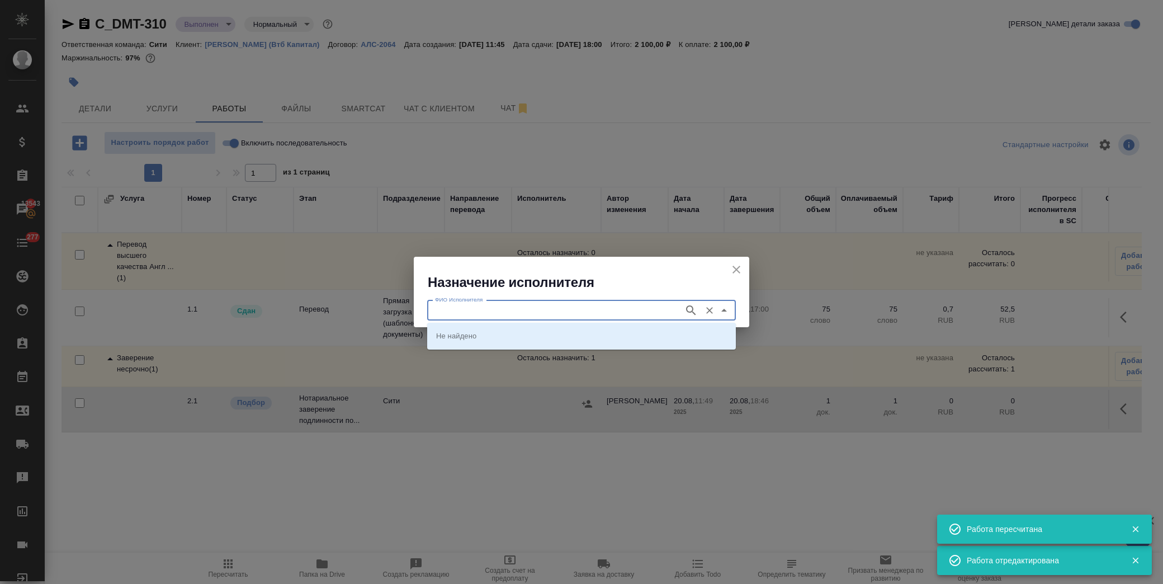
drag, startPoint x: 495, startPoint y: 314, endPoint x: 504, endPoint y: 314, distance: 9.0
click at [498, 314] on input "ФИО Исполнителя" at bounding box center [555, 310] width 248 height 13
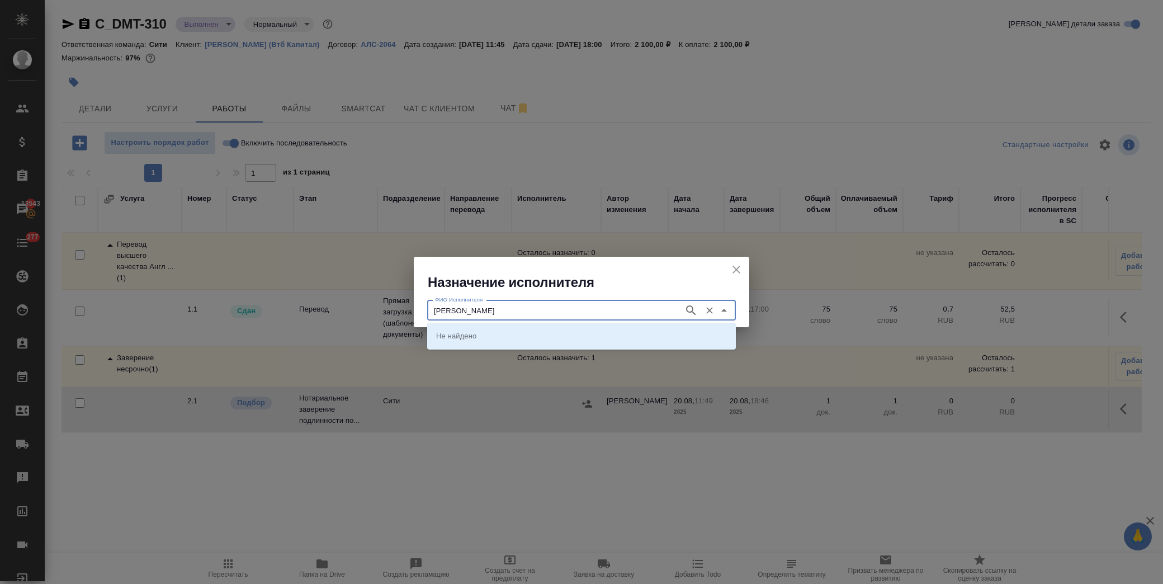
type input "крылова"
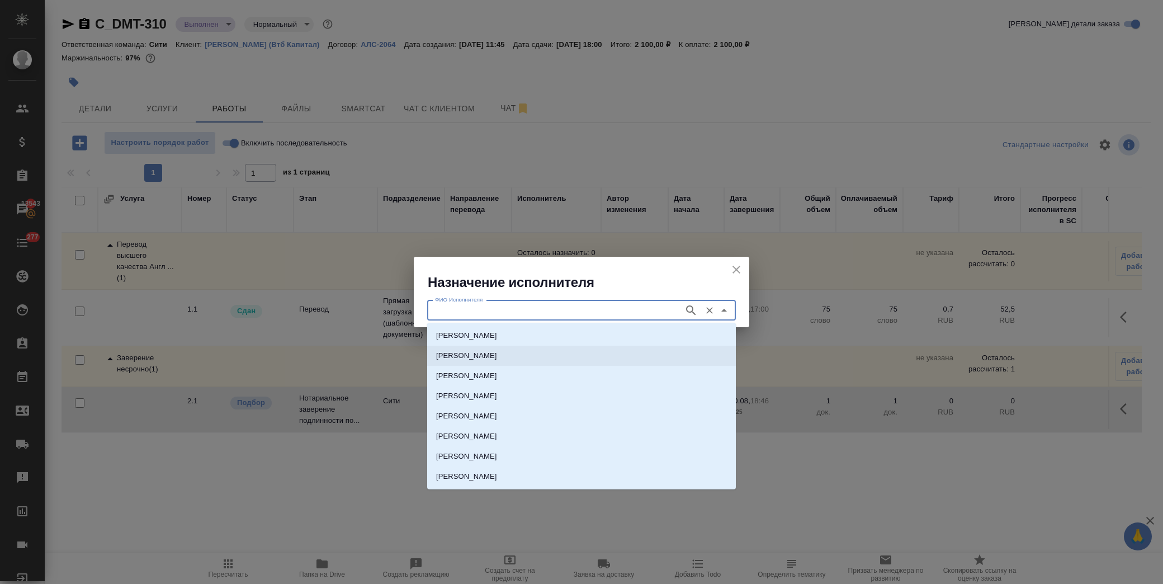
click at [497, 354] on p "НОТАРИУС Крылова Юлия Владимировна" at bounding box center [466, 355] width 61 height 11
type input "НОТАРИУС Крылова Юлия Владимировна"
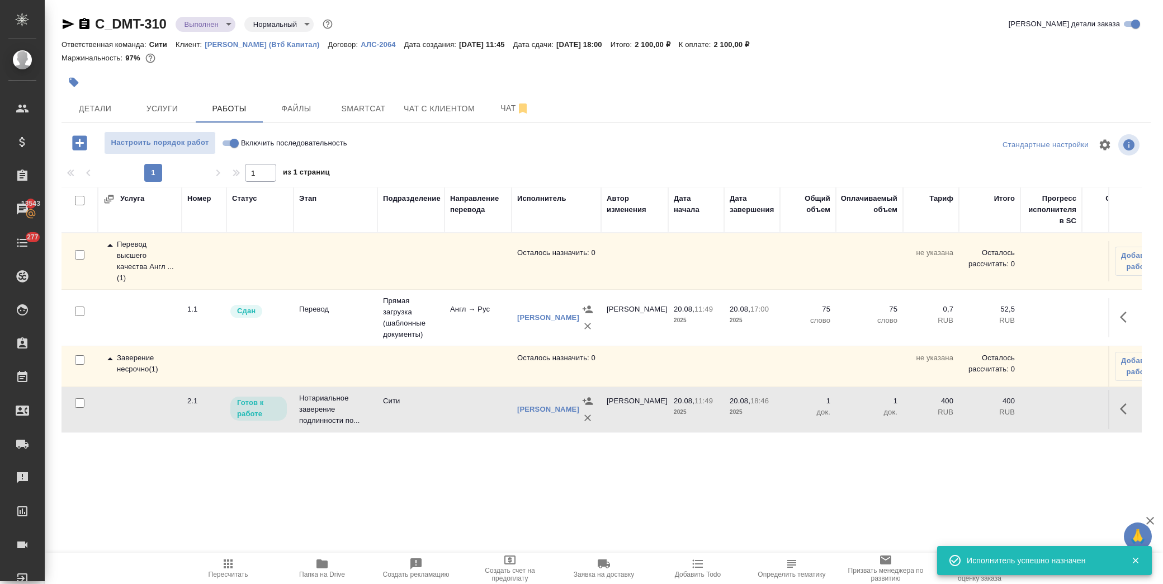
click at [241, 142] on span "Включить последовательность" at bounding box center [294, 143] width 106 height 11
click at [241, 142] on input "Включить последовательность" at bounding box center [234, 142] width 40 height 13
checkbox input "true"
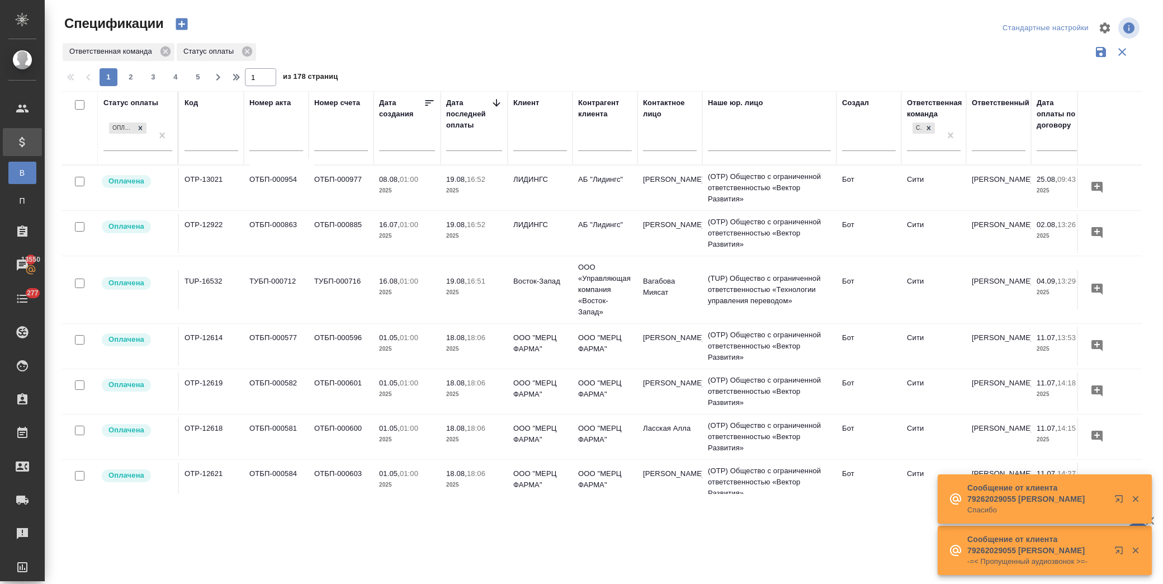
click at [1135, 499] on icon "button" at bounding box center [1135, 499] width 6 height 6
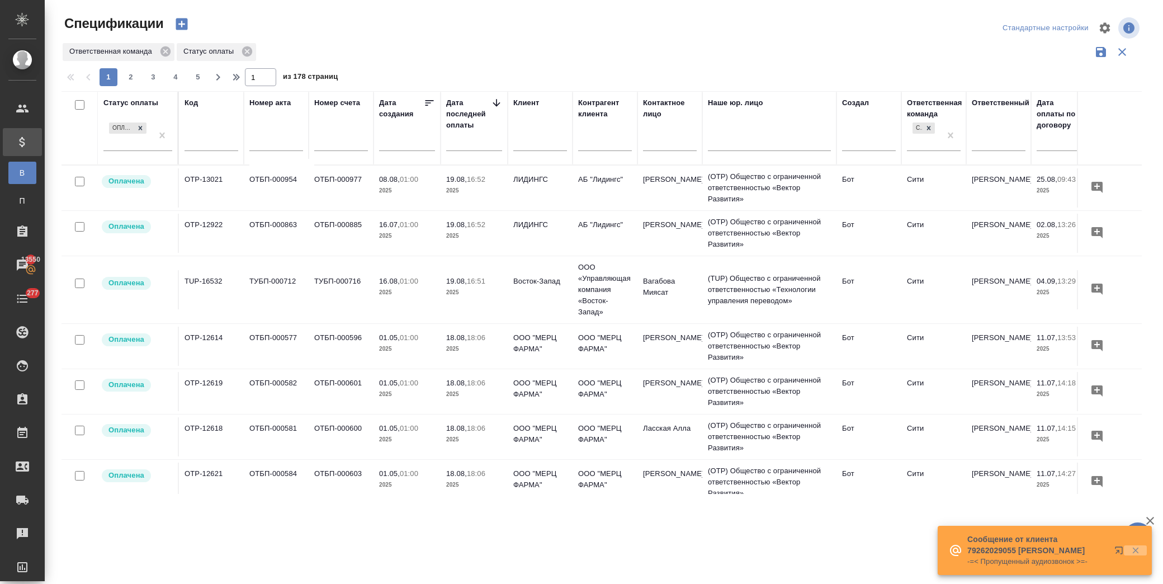
click at [1136, 550] on icon "button" at bounding box center [1135, 550] width 6 height 6
